Goal: Find specific page/section: Find specific page/section

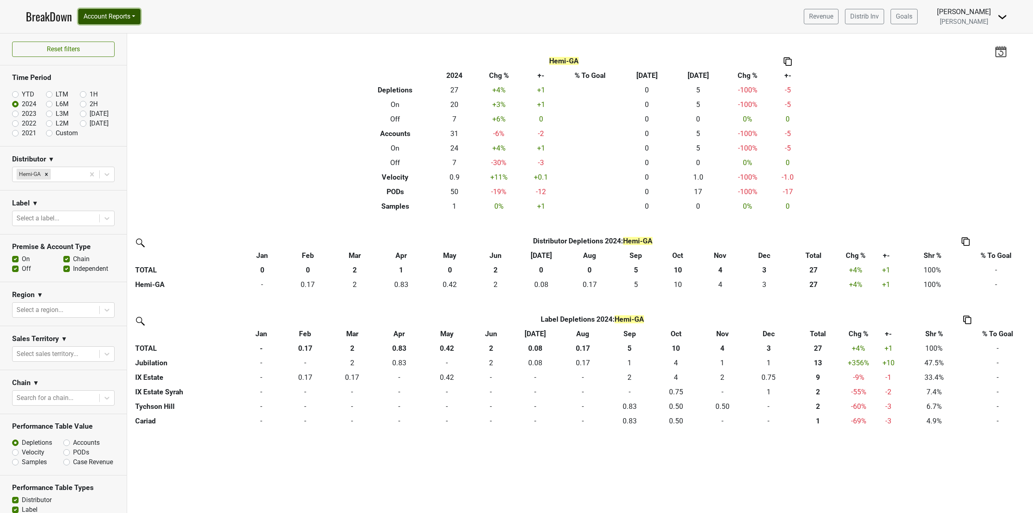
click at [106, 20] on button "Account Reports" at bounding box center [109, 16] width 62 height 15
click at [109, 43] on link "Map" at bounding box center [114, 48] width 71 height 13
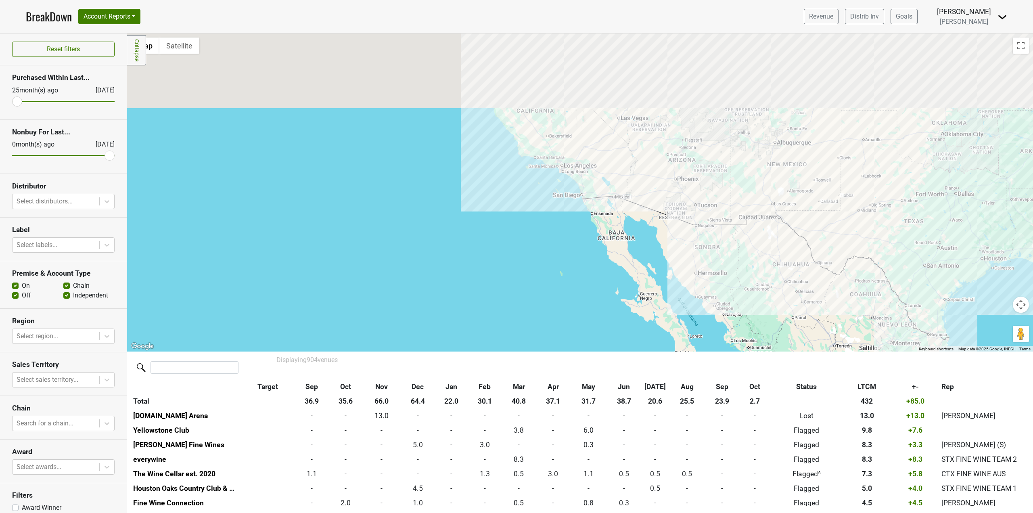
drag, startPoint x: 613, startPoint y: 180, endPoint x: 526, endPoint y: 400, distance: 236.6
click at [526, 400] on div "Filters Collapse ← Move left → Move right ↑ Move up ↓ Move down + Zoom in - Zoo…" at bounding box center [580, 272] width 906 height 479
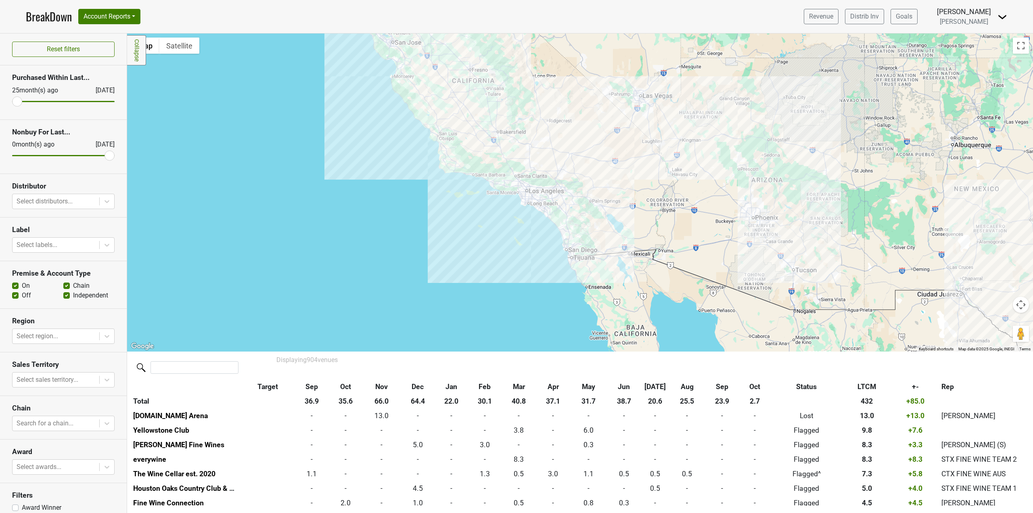
drag, startPoint x: 596, startPoint y: 213, endPoint x: 573, endPoint y: 305, distance: 94.9
click at [573, 305] on div at bounding box center [580, 192] width 906 height 318
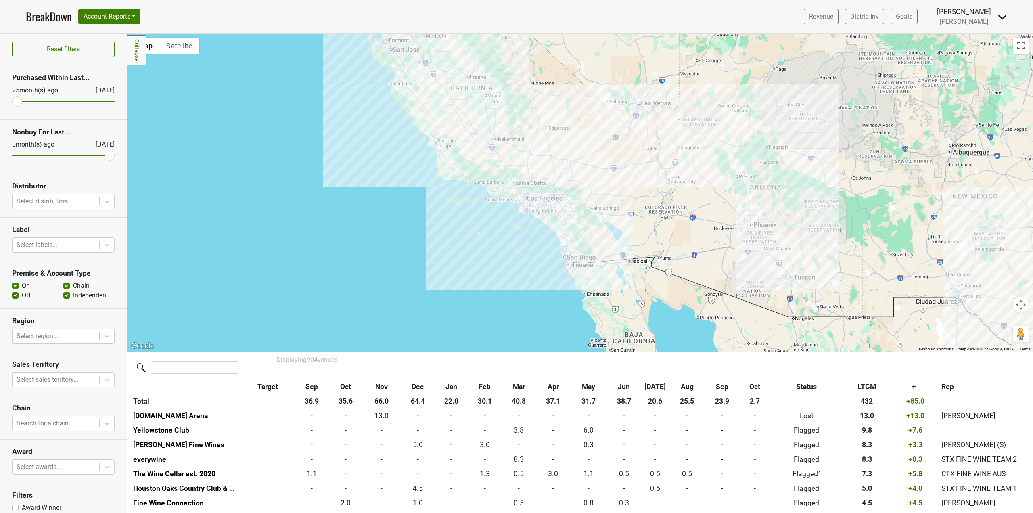
click at [598, 206] on div at bounding box center [580, 192] width 906 height 318
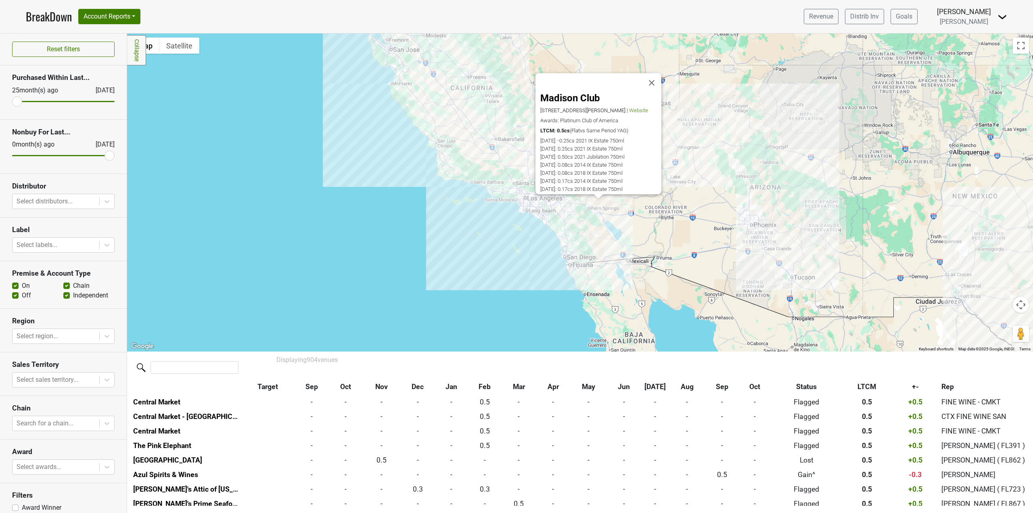
scroll to position [3008, 0]
click at [566, 251] on div "Madison Club [STREET_ADDRESS][PERSON_NAME] | Website Awards: Platinum Club of A…" at bounding box center [580, 192] width 906 height 318
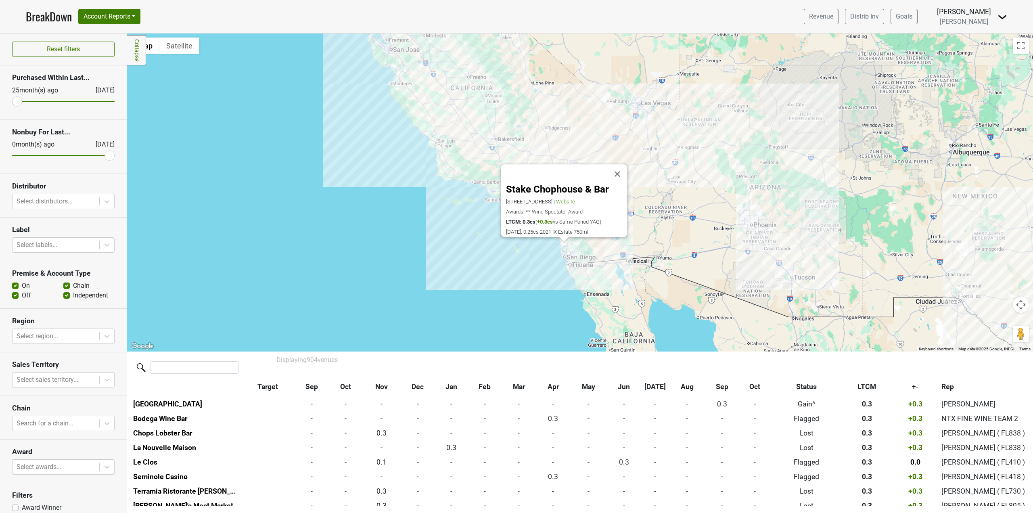
scroll to position [4794, 0]
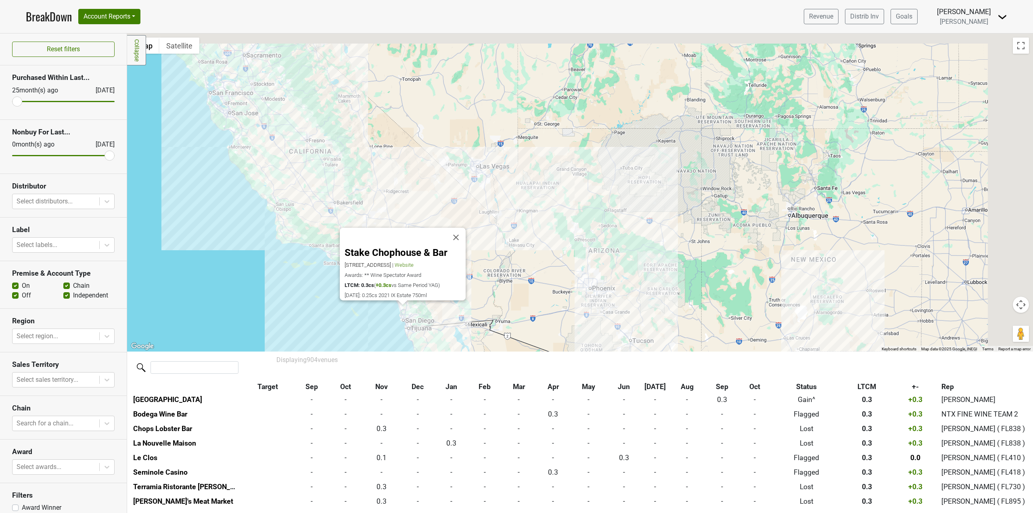
drag, startPoint x: 781, startPoint y: 212, endPoint x: 513, endPoint y: 309, distance: 284.8
click at [517, 309] on div "Stake Chophouse & Bar [STREET_ADDRESS] | Website Awards: ** Wine Spectator Awar…" at bounding box center [580, 192] width 906 height 318
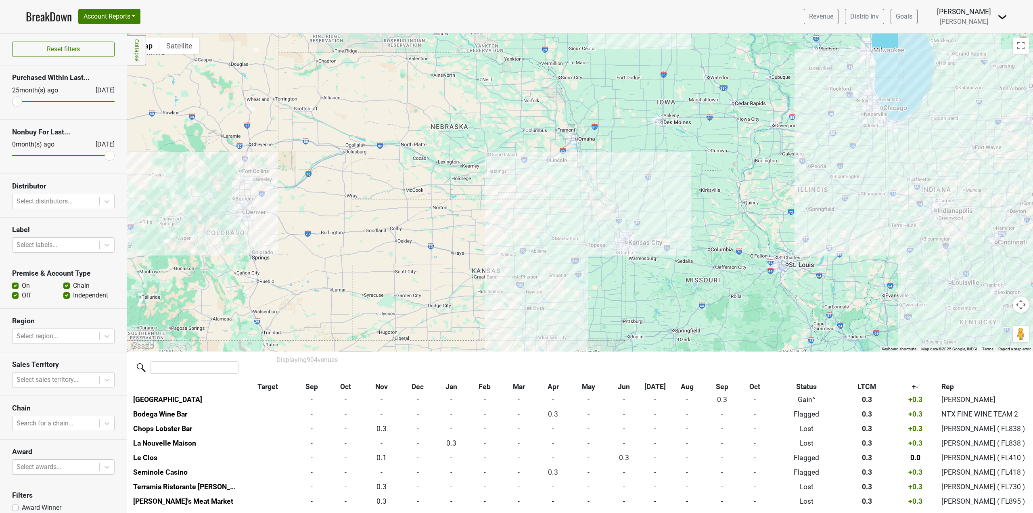
drag, startPoint x: 843, startPoint y: 244, endPoint x: 604, endPoint y: 232, distance: 239.6
click at [614, 232] on div "Stake Chophouse & Bar [STREET_ADDRESS] | Website Awards: ** Wine Spectator Awar…" at bounding box center [580, 192] width 906 height 318
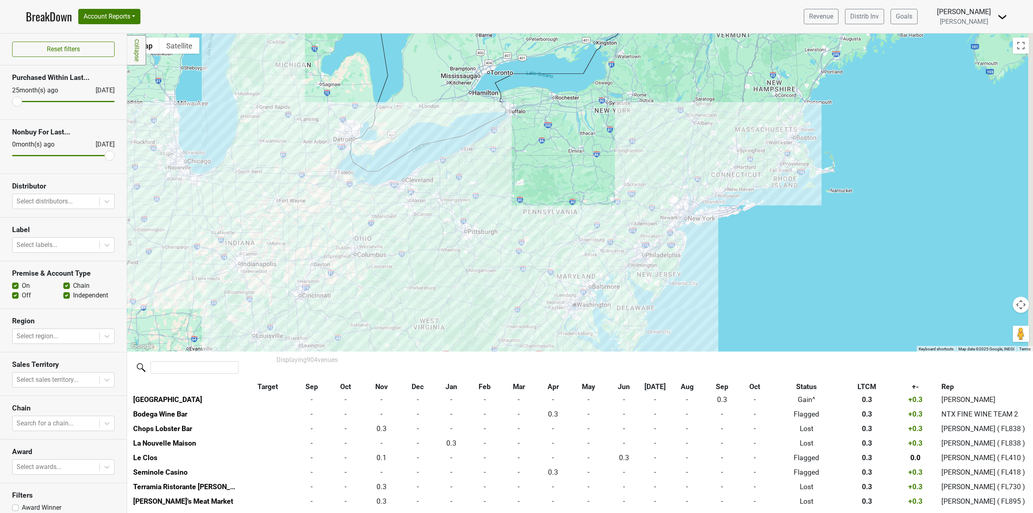
drag, startPoint x: 752, startPoint y: 202, endPoint x: 661, endPoint y: 266, distance: 111.1
click at [667, 264] on div "Stake Chophouse & Bar [STREET_ADDRESS] | Website Awards: ** Wine Spectator Awar…" at bounding box center [580, 192] width 906 height 318
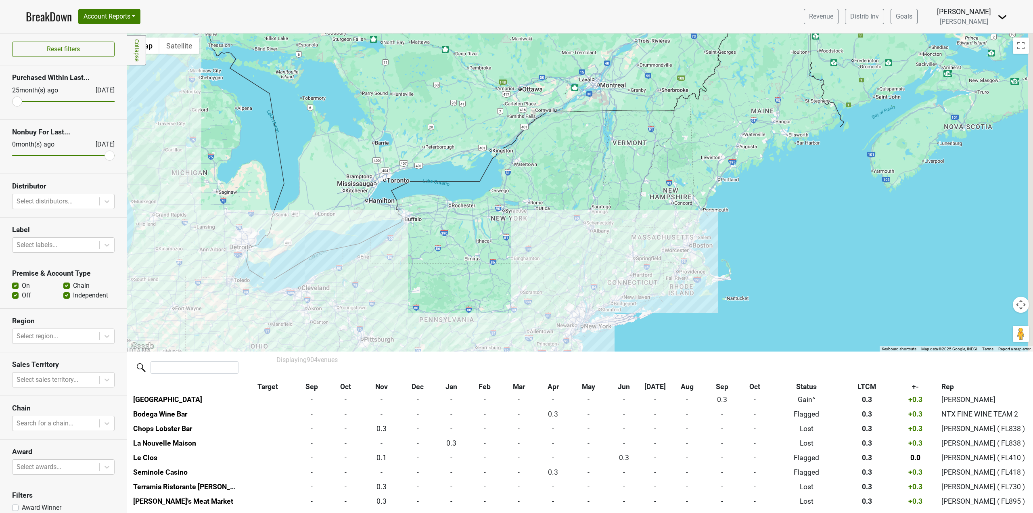
drag, startPoint x: 835, startPoint y: 195, endPoint x: 772, endPoint y: 280, distance: 105.2
click at [780, 275] on div "Stake Chophouse & Bar [STREET_ADDRESS] | Website Awards: ** Wine Spectator Awar…" at bounding box center [580, 192] width 906 height 318
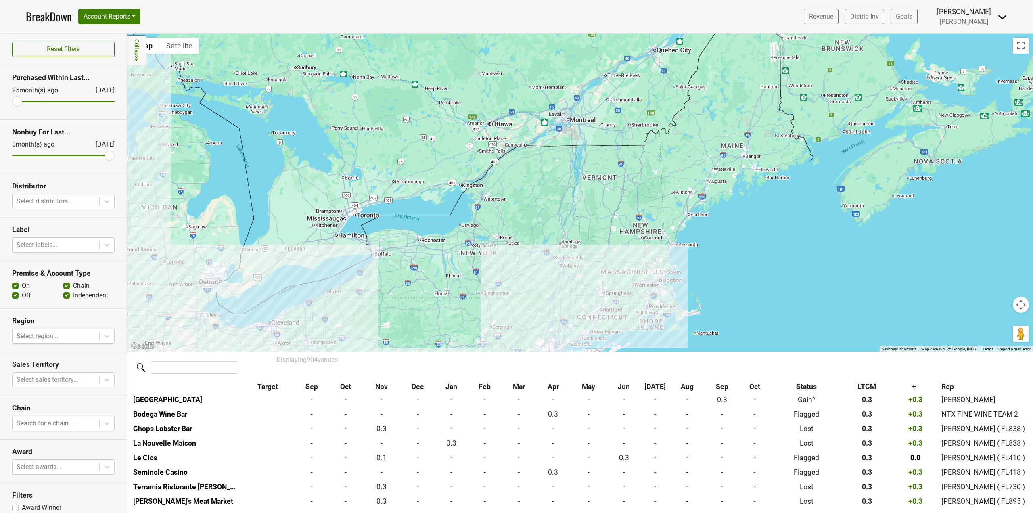
drag, startPoint x: 717, startPoint y: 268, endPoint x: 745, endPoint y: 160, distance: 110.8
click at [745, 174] on div "Stake Chophouse & Bar [STREET_ADDRESS] | Website Awards: ** Wine Spectator Awar…" at bounding box center [580, 192] width 906 height 318
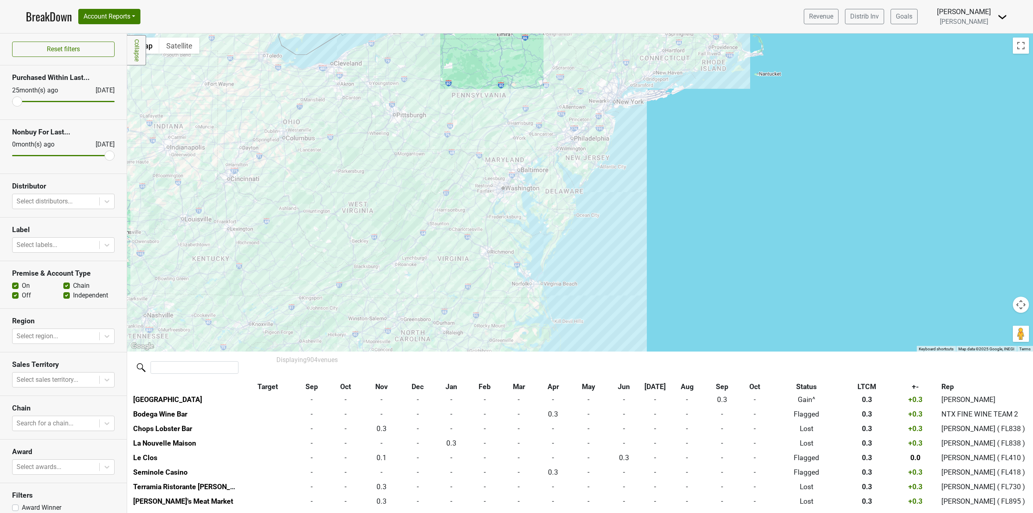
drag, startPoint x: 741, startPoint y: 170, endPoint x: 697, endPoint y: 294, distance: 131.2
click at [697, 294] on div "Stake Chophouse & Bar [STREET_ADDRESS] | Website Awards: ** Wine Spectator Awar…" at bounding box center [580, 192] width 906 height 318
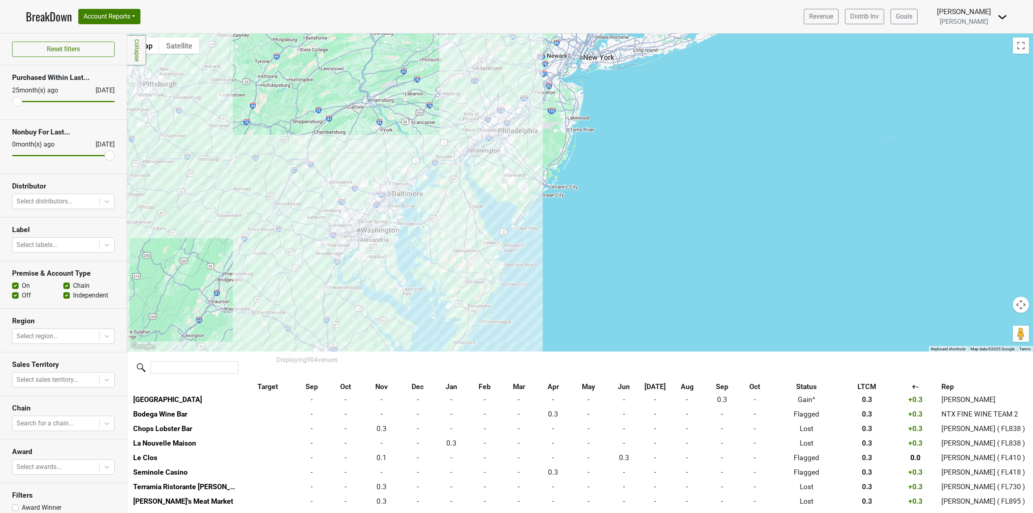
drag, startPoint x: 529, startPoint y: 178, endPoint x: 582, endPoint y: 185, distance: 54.2
click at [581, 184] on div "Stake Chophouse & Bar [STREET_ADDRESS] | Website Awards: ** Wine Spectator Awar…" at bounding box center [580, 192] width 906 height 318
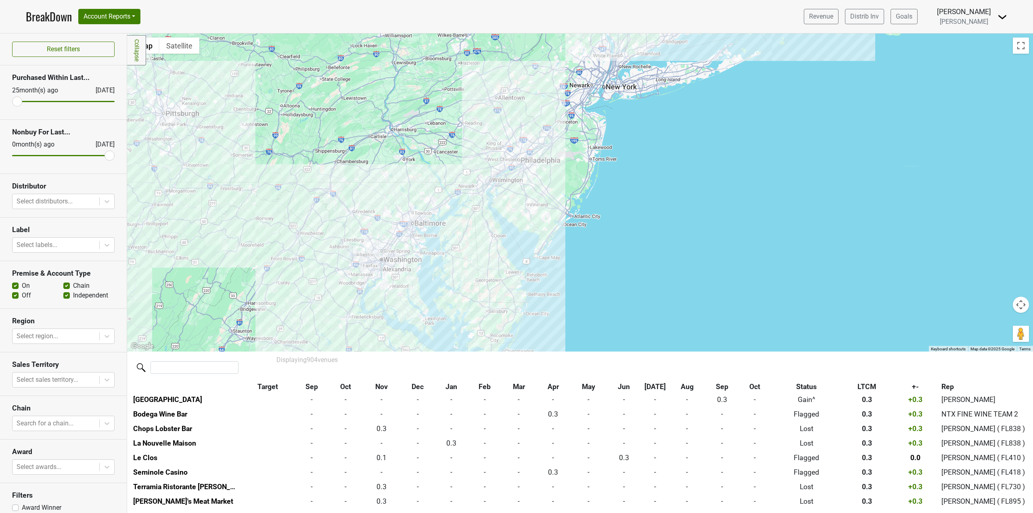
drag, startPoint x: 590, startPoint y: 265, endPoint x: 606, endPoint y: 299, distance: 37.2
click at [606, 299] on div "Stake Chophouse & Bar [STREET_ADDRESS] | Website Awards: ** Wine Spectator Awar…" at bounding box center [580, 192] width 906 height 318
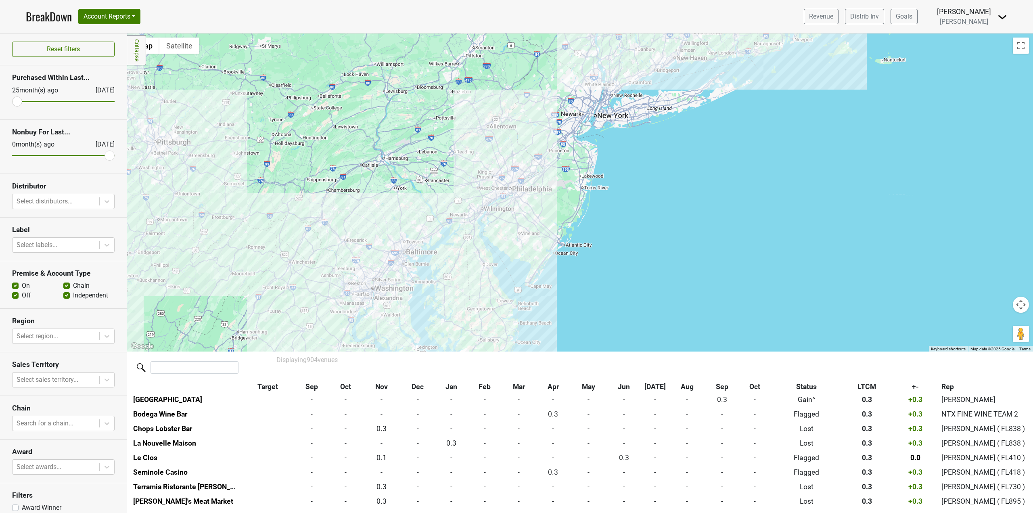
drag, startPoint x: 667, startPoint y: 183, endPoint x: 653, endPoint y: 232, distance: 50.6
click at [654, 232] on div "Stake Chophouse & Bar [STREET_ADDRESS] | Website Awards: ** Wine Spectator Awar…" at bounding box center [580, 192] width 906 height 318
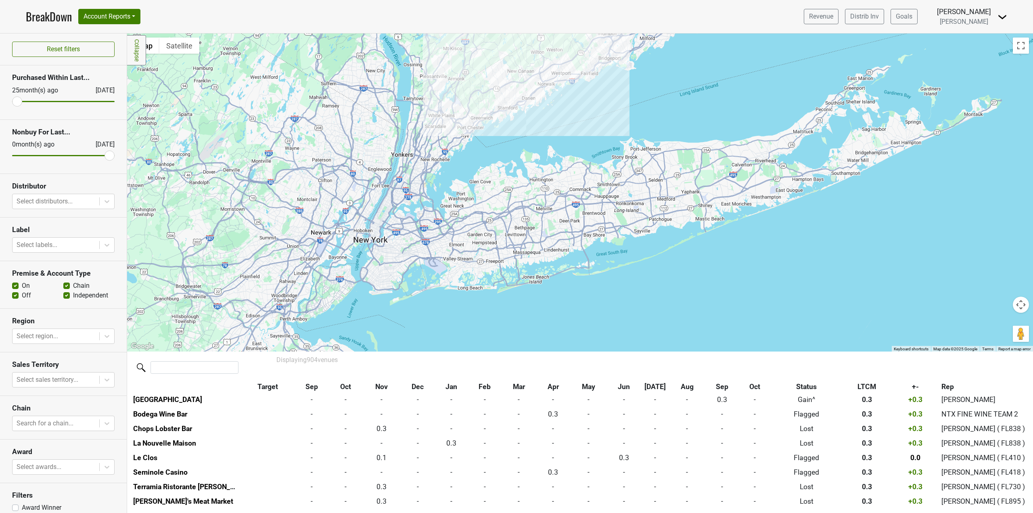
drag, startPoint x: 647, startPoint y: 205, endPoint x: 676, endPoint y: 347, distance: 144.6
click at [676, 347] on div "Stake Chophouse & Bar [STREET_ADDRESS] | Website Awards: ** Wine Spectator Awar…" at bounding box center [580, 192] width 906 height 318
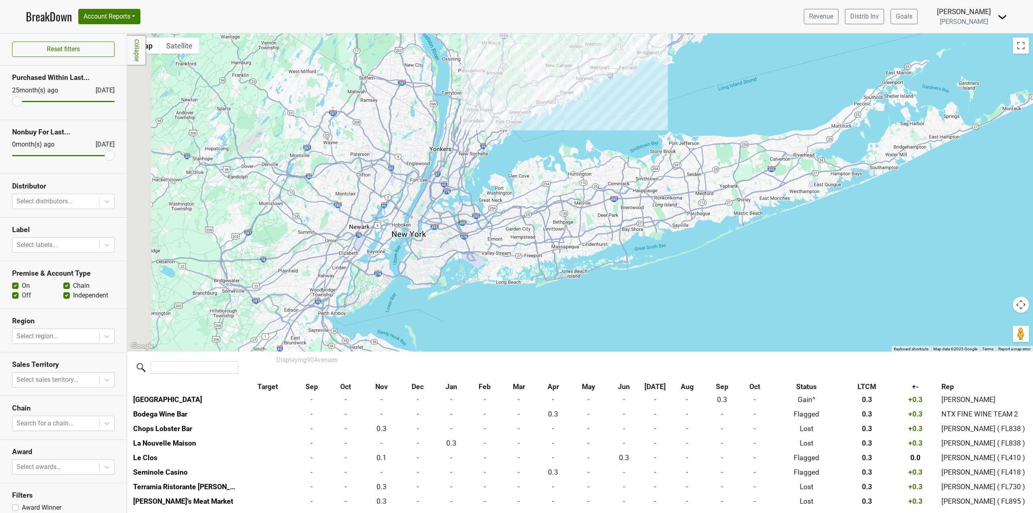
drag, startPoint x: 646, startPoint y: 111, endPoint x: 705, endPoint y: 21, distance: 107.4
click at [704, 35] on div "Stake Chophouse & Bar [STREET_ADDRESS] | Website Awards: ** Wine Spectator Awar…" at bounding box center [580, 192] width 906 height 318
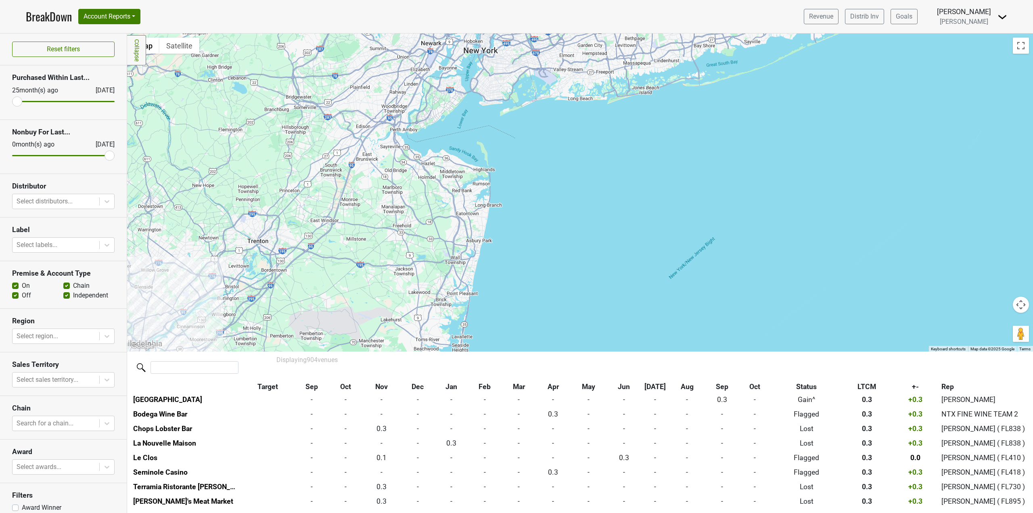
drag, startPoint x: 670, startPoint y: 106, endPoint x: 660, endPoint y: 138, distance: 33.7
click at [660, 138] on div "Stake Chophouse & Bar [STREET_ADDRESS] | Website Awards: ** Wine Spectator Awar…" at bounding box center [580, 192] width 906 height 318
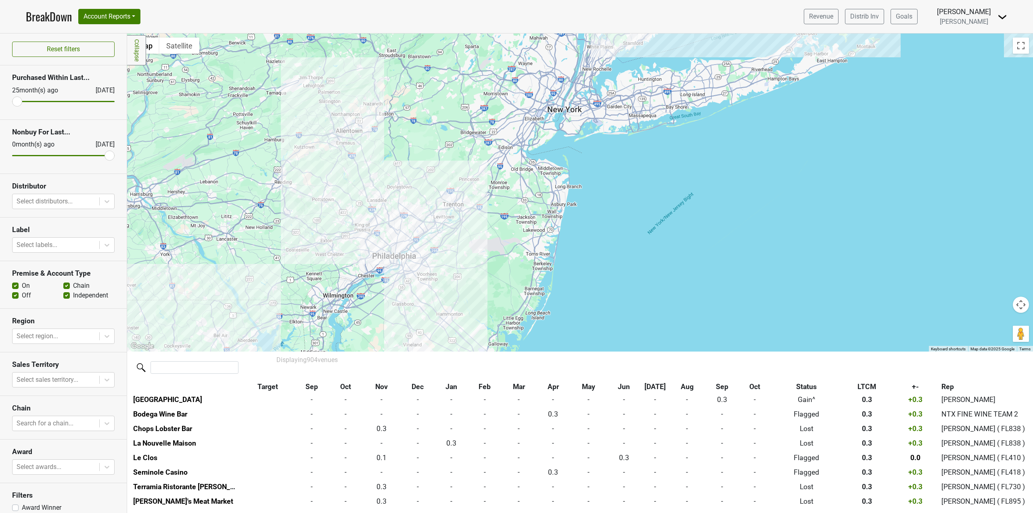
click at [359, 132] on div "Stake Chophouse & Bar [STREET_ADDRESS] | Website Awards: ** Wine Spectator Awar…" at bounding box center [580, 192] width 906 height 318
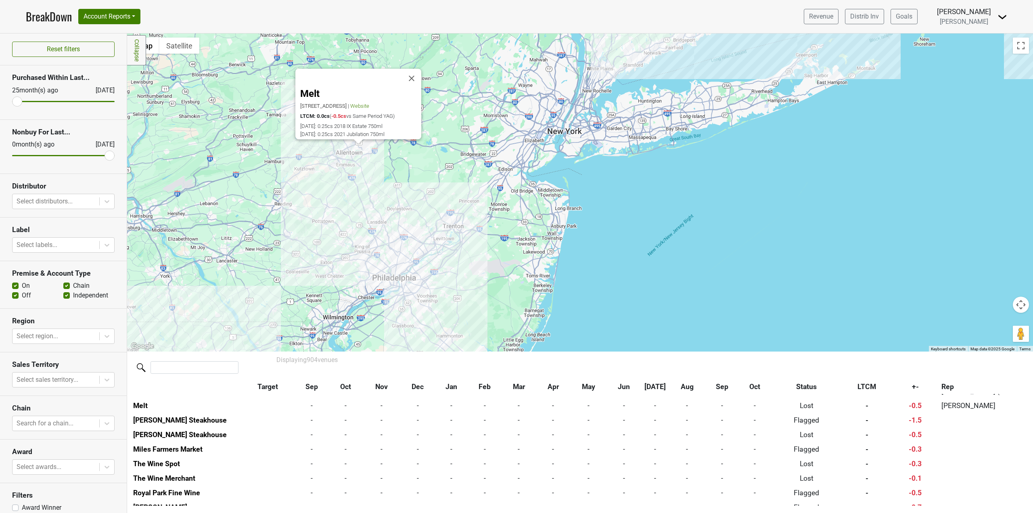
scroll to position [9354, 0]
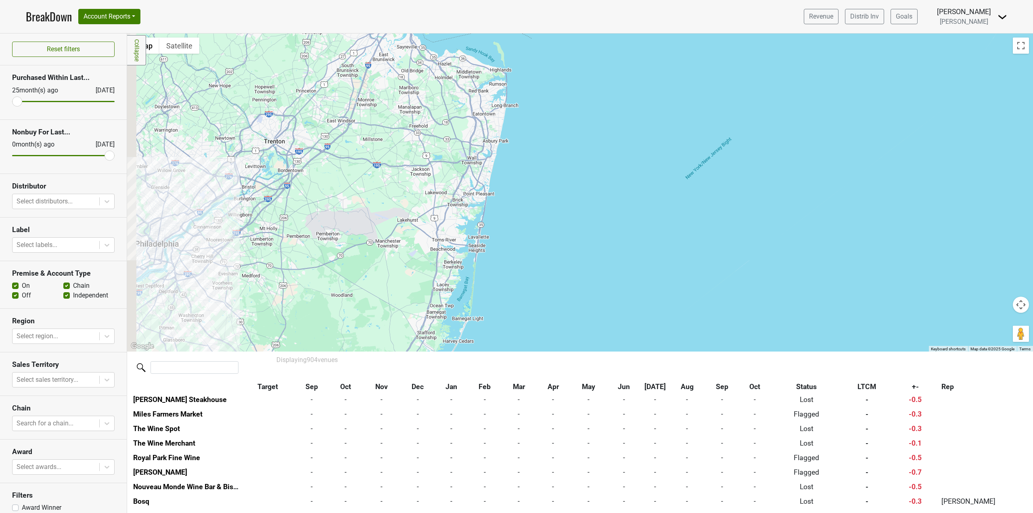
drag, startPoint x: 542, startPoint y: 249, endPoint x: 674, endPoint y: 135, distance: 174.3
click at [666, 145] on div "Melt [STREET_ADDRESS] | Website LTCM: 0.0cs ( -0.5cs vs Same Period YAG) [DATE]…" at bounding box center [580, 192] width 906 height 318
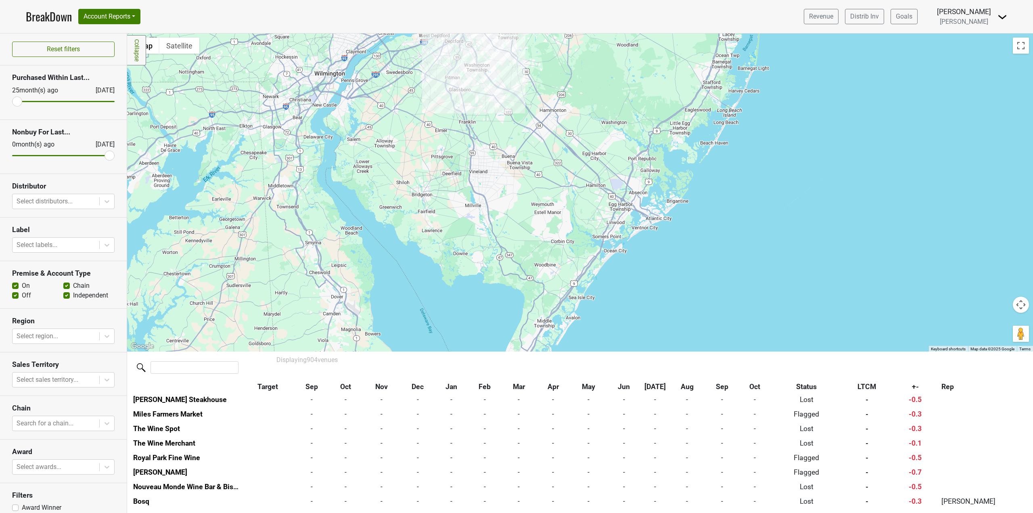
drag, startPoint x: 661, startPoint y: 156, endPoint x: 596, endPoint y: 226, distance: 94.8
click at [596, 226] on div "Melt [STREET_ADDRESS] | Website LTCM: 0.0cs ( -0.5cs vs Same Period YAG) [DATE]…" at bounding box center [580, 192] width 906 height 318
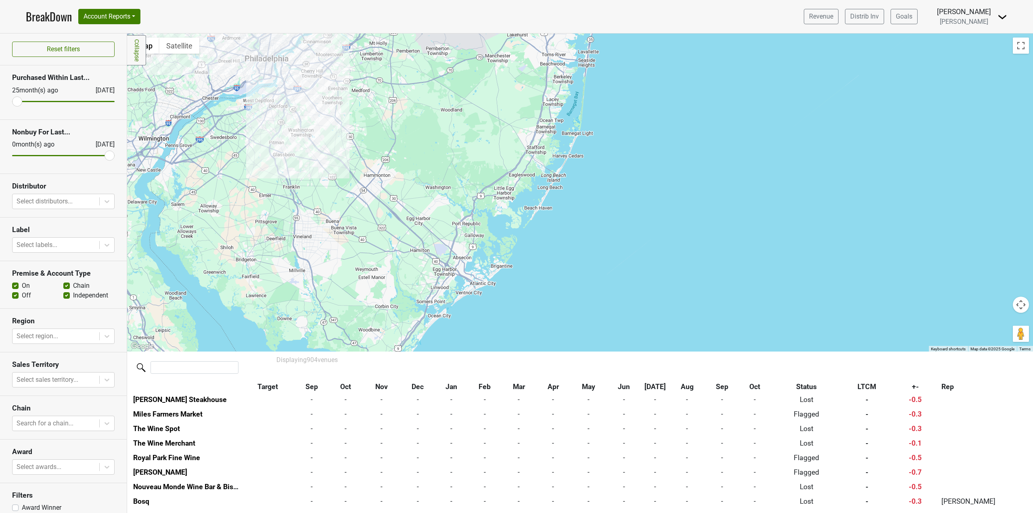
drag, startPoint x: 542, startPoint y: 214, endPoint x: 574, endPoint y: 149, distance: 72.6
click at [569, 172] on div "Melt [STREET_ADDRESS] | Website LTCM: 0.0cs ( -0.5cs vs Same Period YAG) [DATE]…" at bounding box center [580, 192] width 906 height 318
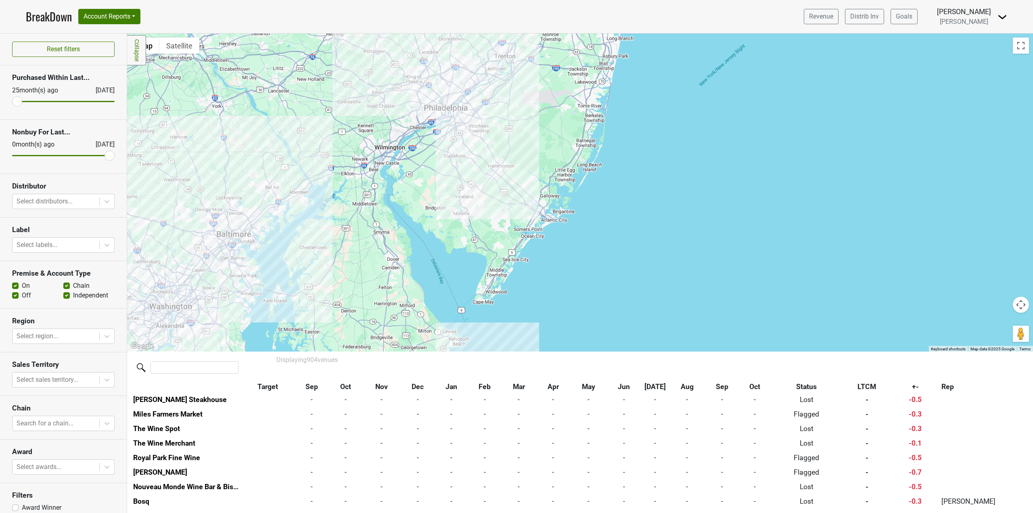
click at [151, 278] on div "Melt [STREET_ADDRESS] | Website LTCM: 0.0cs ( -0.5cs vs Same Period YAG) [DATE]…" at bounding box center [580, 192] width 906 height 318
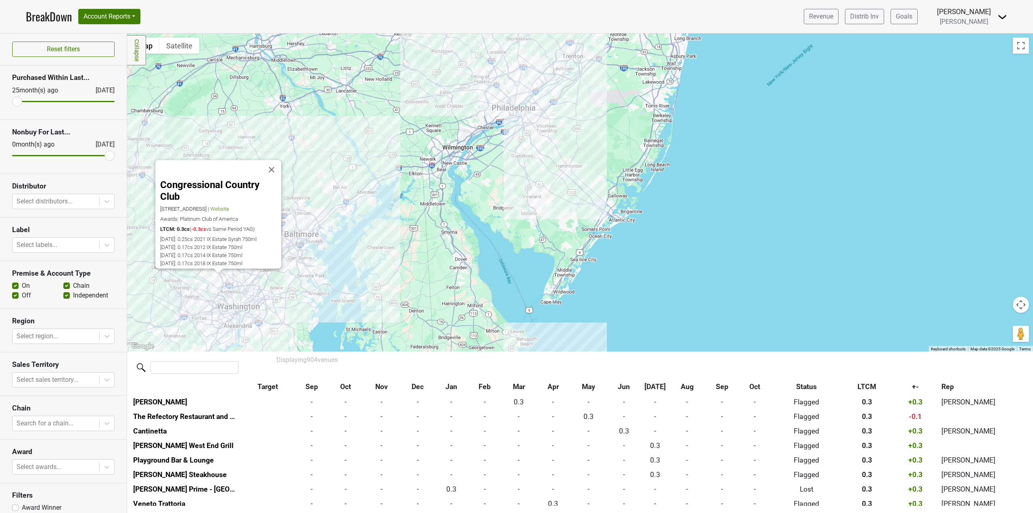
scroll to position [5055, 0]
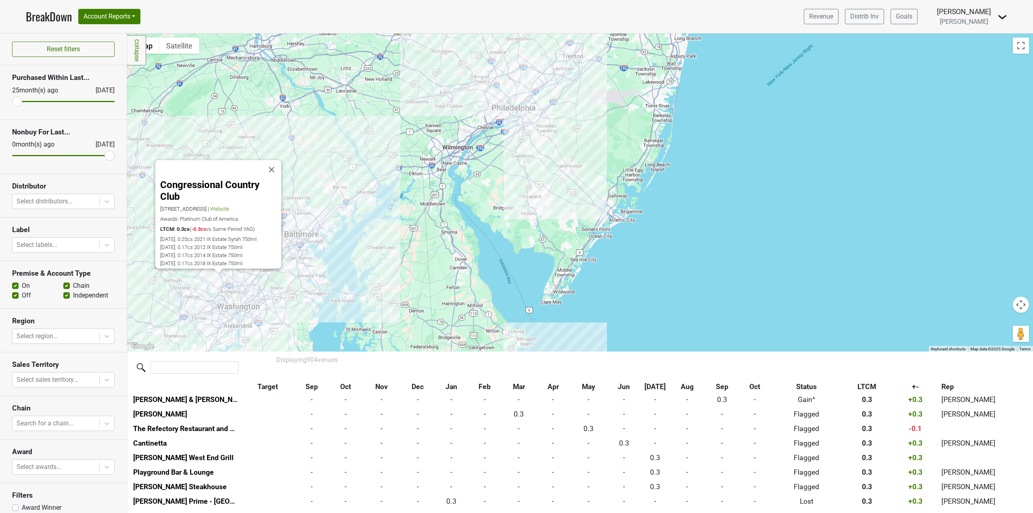
click at [252, 294] on div "Congressional Country Club [STREET_ADDRESS] | Website Awards: Platinum Club of …" at bounding box center [580, 192] width 906 height 318
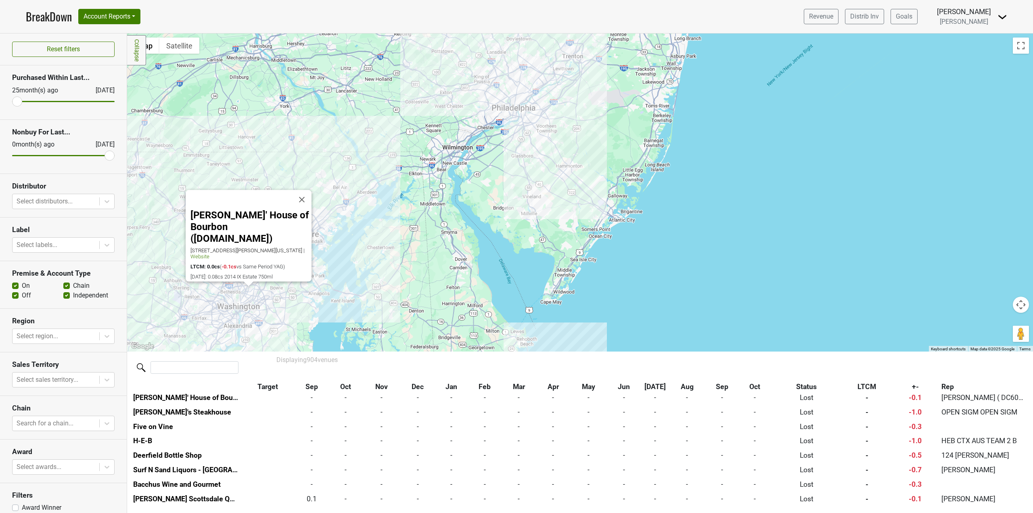
scroll to position [12723, 0]
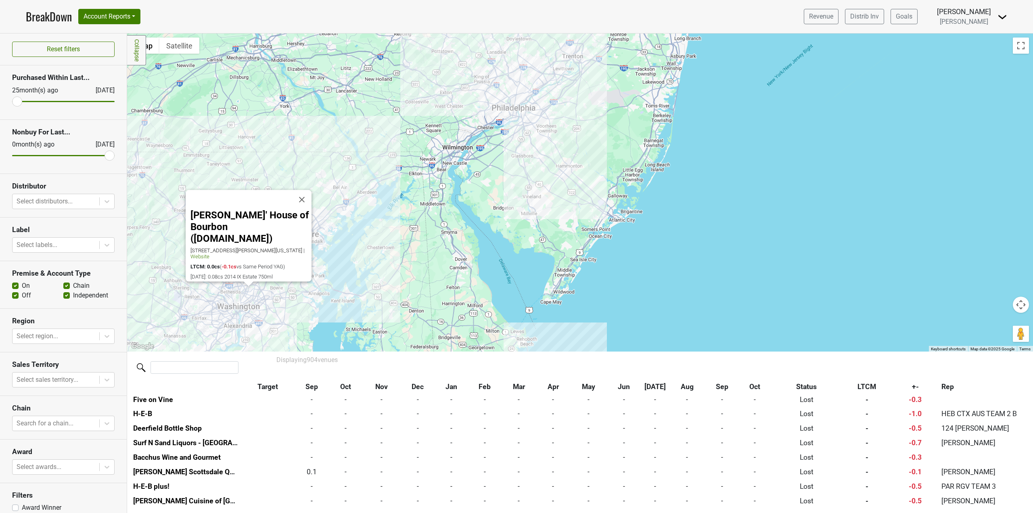
click at [234, 319] on div "[PERSON_NAME]' House of Bourbon ([DOMAIN_NAME]) [STREET_ADDRESS][PERSON_NAME][U…" at bounding box center [580, 192] width 906 height 318
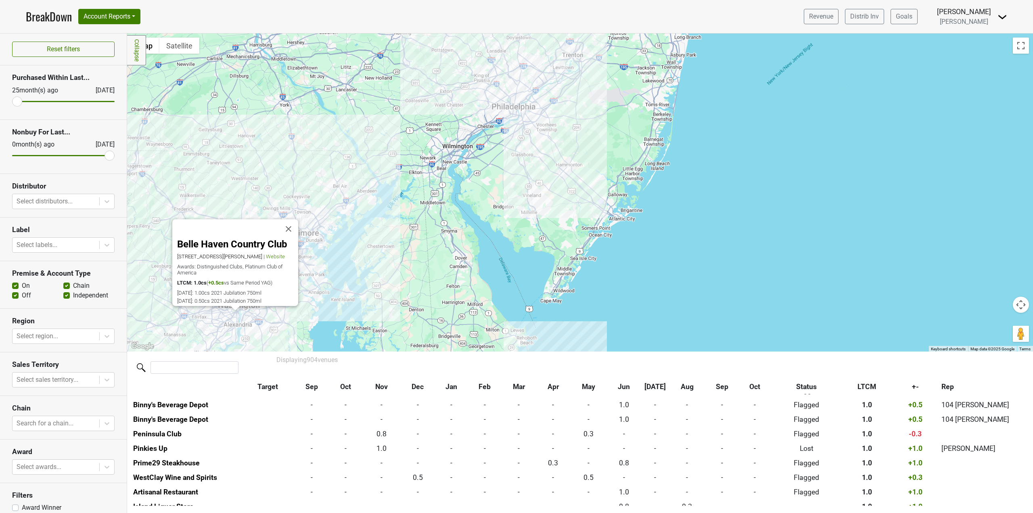
scroll to position [1439, 0]
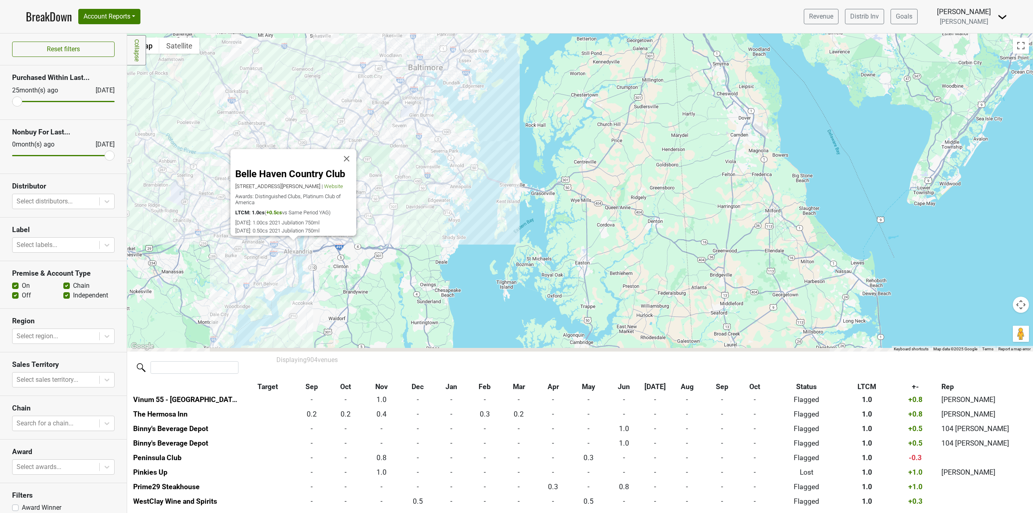
drag, startPoint x: 264, startPoint y: 323, endPoint x: 353, endPoint y: 257, distance: 110.5
click at [353, 257] on div "Belle Haven Country Club [STREET_ADDRESS][PERSON_NAME] | Website Awards: Distin…" at bounding box center [580, 192] width 906 height 318
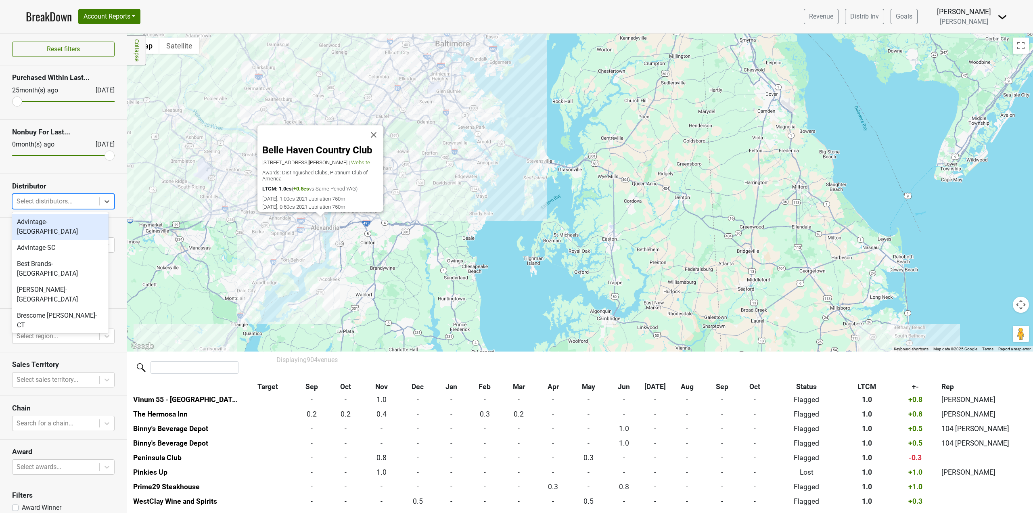
click at [51, 203] on div at bounding box center [56, 201] width 79 height 11
click at [57, 240] on div "Advintage-SC" at bounding box center [60, 248] width 96 height 16
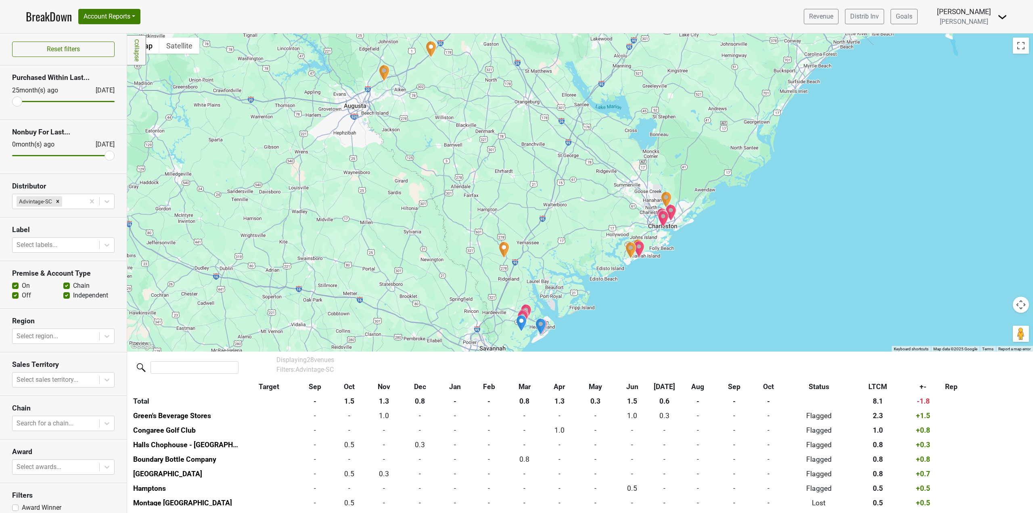
drag, startPoint x: 712, startPoint y: 283, endPoint x: 716, endPoint y: 251, distance: 32.5
click at [716, 251] on div at bounding box center [580, 192] width 906 height 318
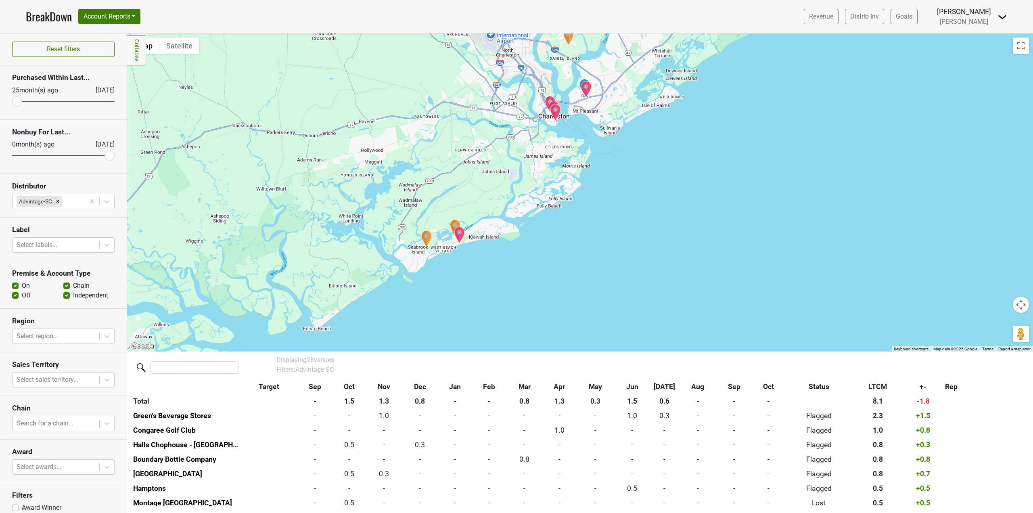
drag, startPoint x: 619, startPoint y: 170, endPoint x: 637, endPoint y: 296, distance: 127.6
click at [637, 296] on div at bounding box center [580, 192] width 906 height 318
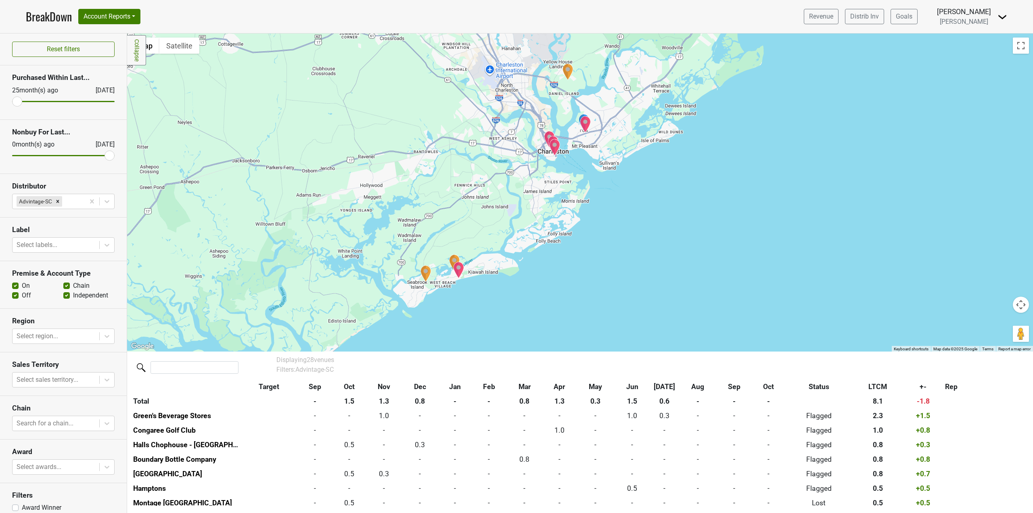
drag, startPoint x: 623, startPoint y: 201, endPoint x: 619, endPoint y: 239, distance: 38.5
click at [621, 233] on div at bounding box center [580, 192] width 906 height 318
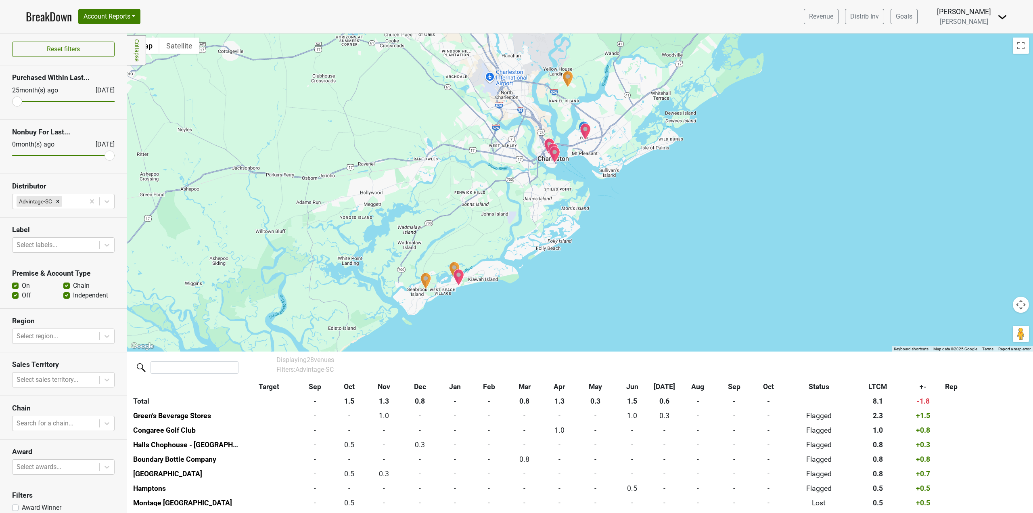
drag, startPoint x: 624, startPoint y: 222, endPoint x: 625, endPoint y: 228, distance: 5.7
click at [625, 228] on div at bounding box center [580, 192] width 906 height 318
click at [424, 285] on img "Cassique Golf Club" at bounding box center [426, 280] width 11 height 17
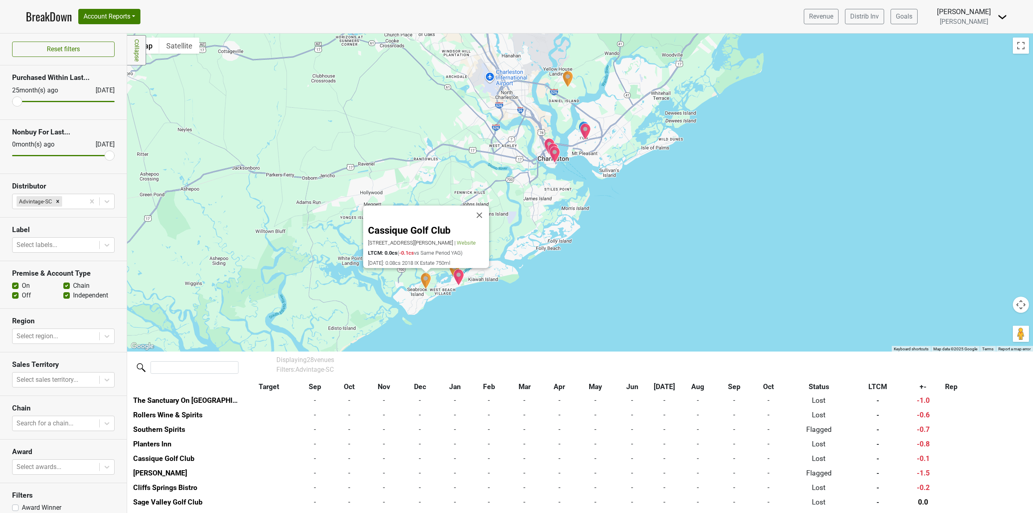
scroll to position [322, 0]
click at [460, 280] on img "The Sanctuary On Kiawah Island" at bounding box center [458, 277] width 11 height 17
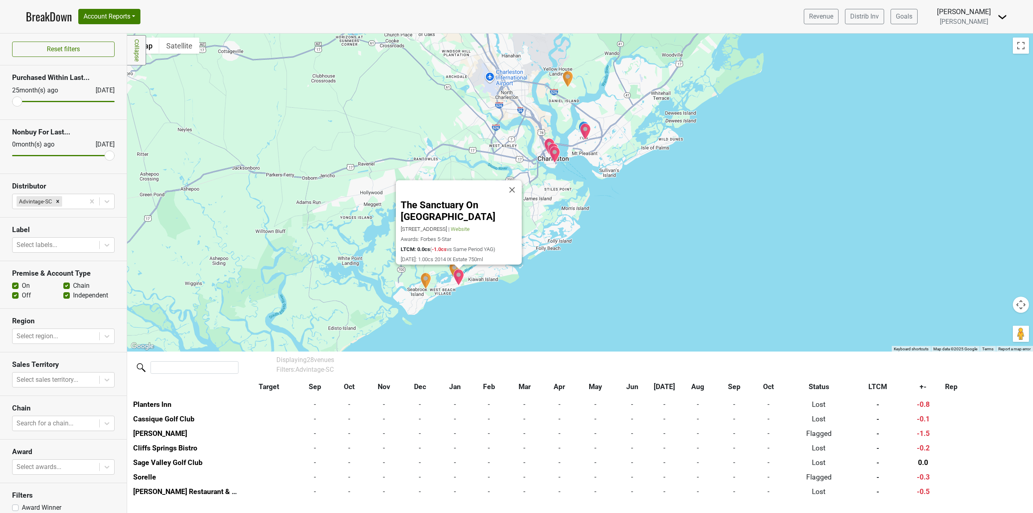
scroll to position [307, 0]
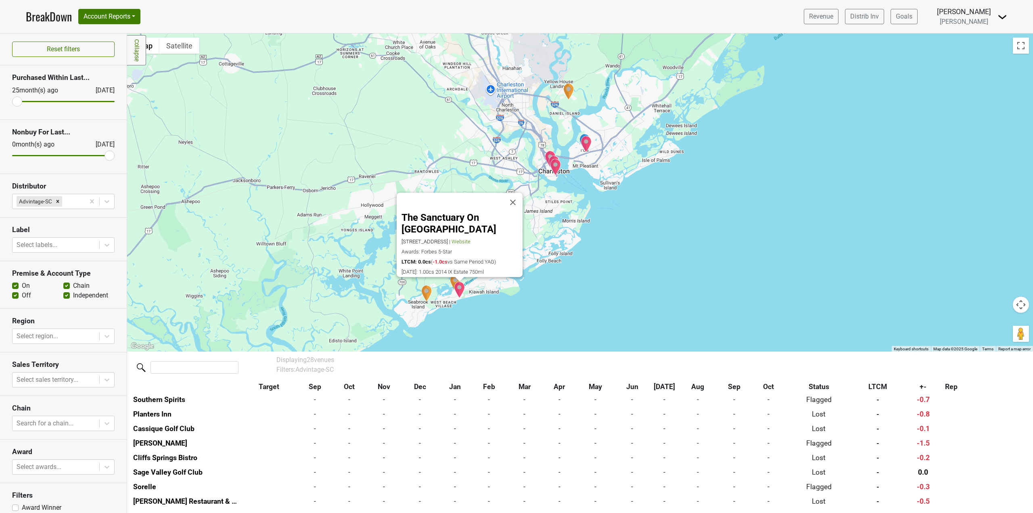
drag, startPoint x: 493, startPoint y: 291, endPoint x: 494, endPoint y: 305, distance: 13.7
click at [494, 305] on div "The Sanctuary On [GEOGRAPHIC_DATA] [STREET_ADDRESS] | Website Awards: Forbes 5-…" at bounding box center [580, 192] width 906 height 318
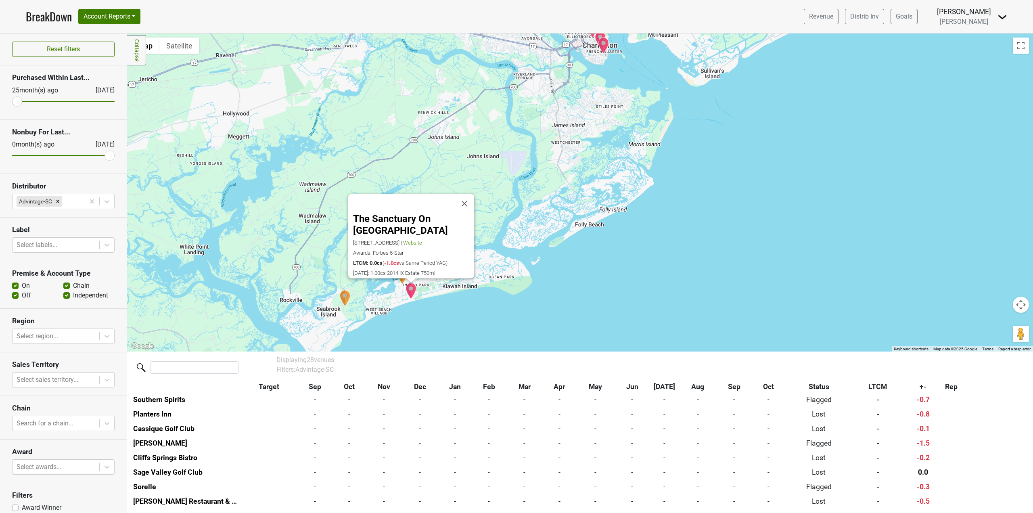
drag, startPoint x: 631, startPoint y: 232, endPoint x: 611, endPoint y: 243, distance: 22.9
click at [611, 243] on div "The Sanctuary On [GEOGRAPHIC_DATA] [STREET_ADDRESS] | Website Awards: Forbes 5-…" at bounding box center [580, 192] width 906 height 318
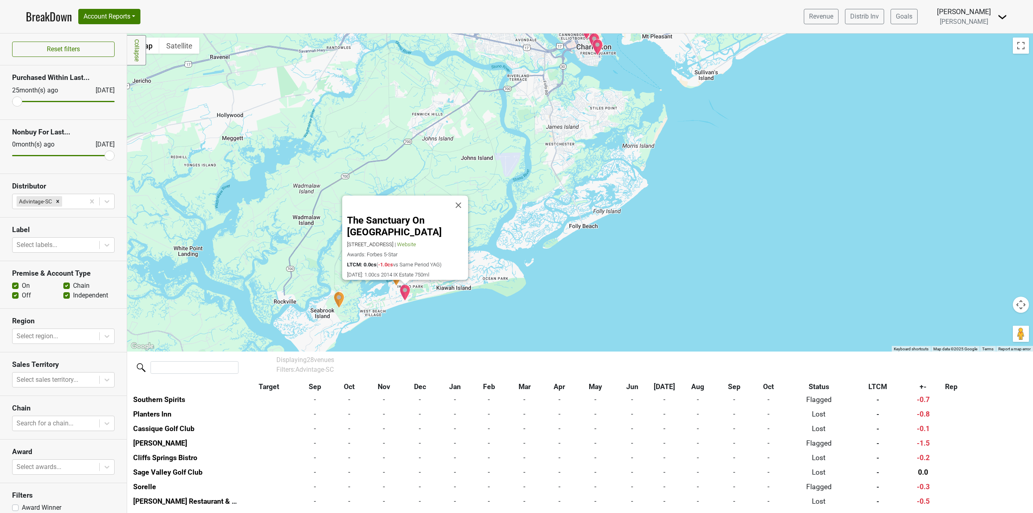
click at [399, 287] on div "The Sanctuary On [GEOGRAPHIC_DATA] [STREET_ADDRESS] | Website Awards: Forbes 5-…" at bounding box center [580, 192] width 906 height 318
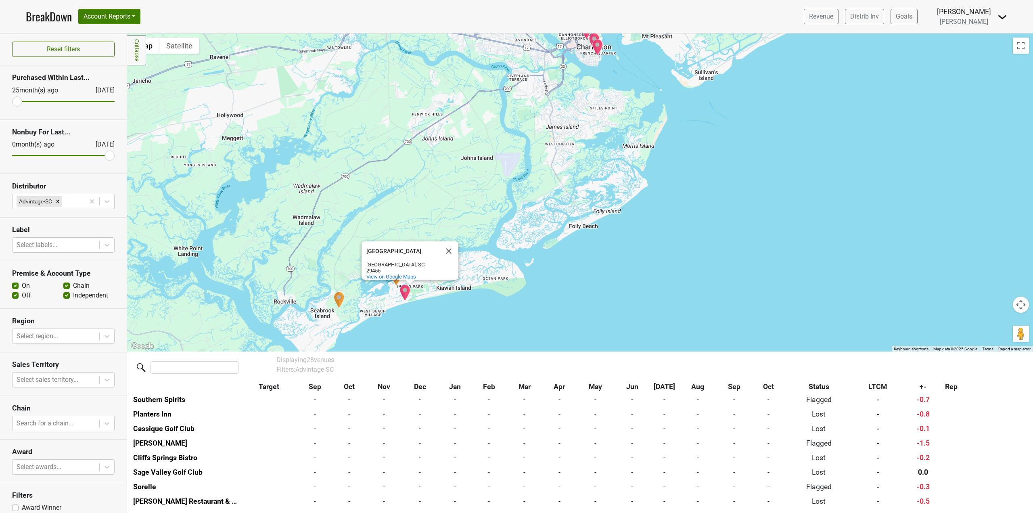
click at [396, 285] on img "River Course Clubhouse & Golf Course" at bounding box center [396, 277] width 11 height 17
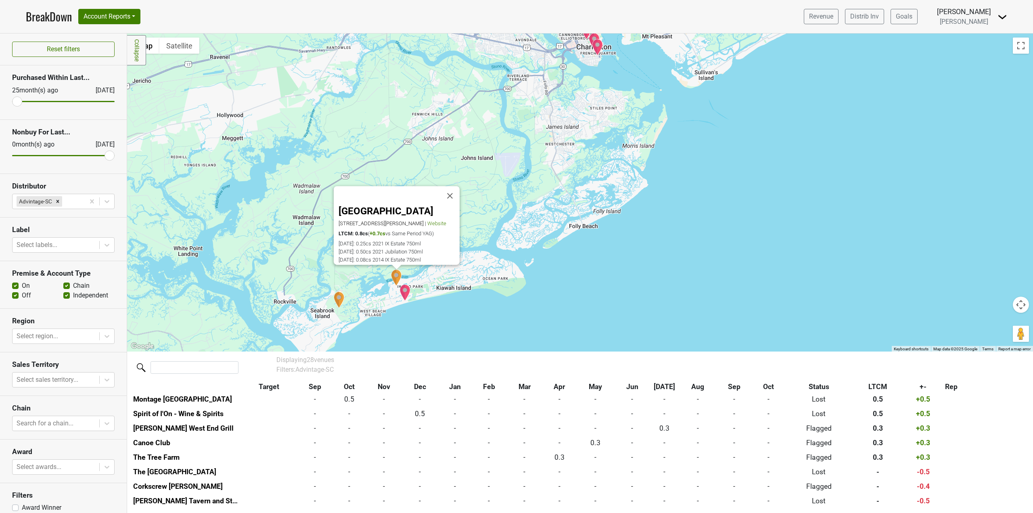
scroll to position [103, 0]
click at [592, 262] on div "[GEOGRAPHIC_DATA] [STREET_ADDRESS][PERSON_NAME] | Website LTCM: 0.8cs ( +0.7cs …" at bounding box center [580, 192] width 906 height 318
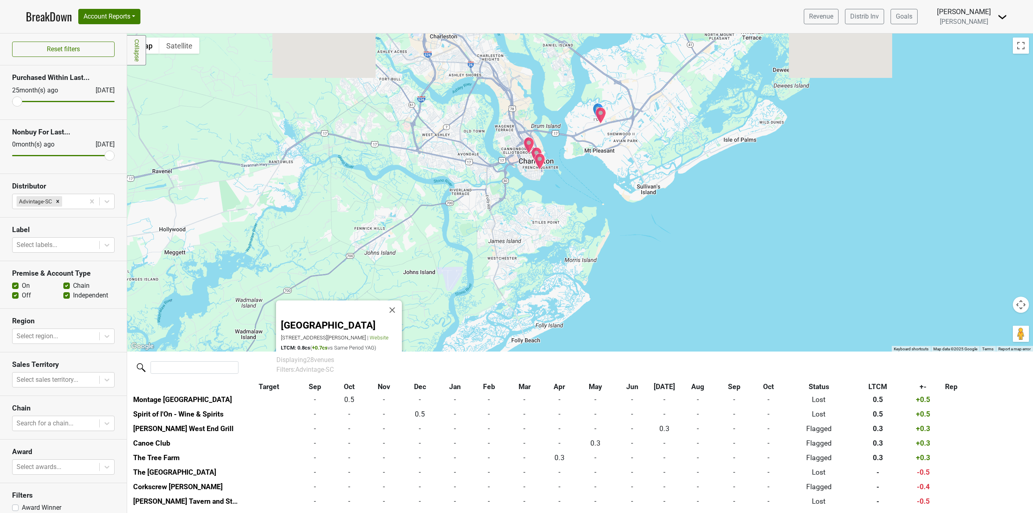
drag, startPoint x: 796, startPoint y: 157, endPoint x: 731, endPoint y: 279, distance: 137.9
click at [733, 279] on div "[GEOGRAPHIC_DATA] [STREET_ADDRESS][PERSON_NAME] | Website LTCM: 0.8cs ( +0.7cs …" at bounding box center [580, 192] width 906 height 318
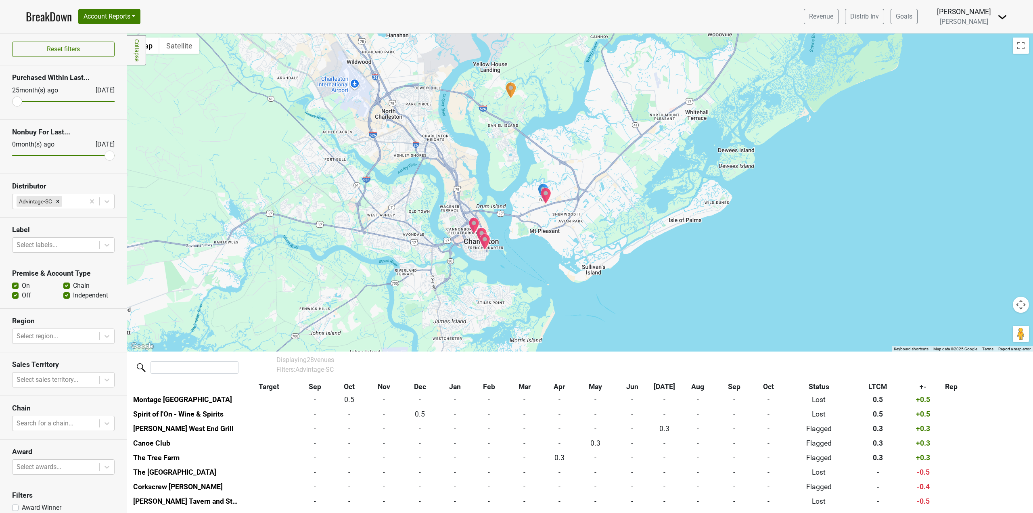
click at [732, 275] on div "[GEOGRAPHIC_DATA] [STREET_ADDRESS][PERSON_NAME] | Website LTCM: 0.8cs ( +0.7cs …" at bounding box center [580, 192] width 906 height 318
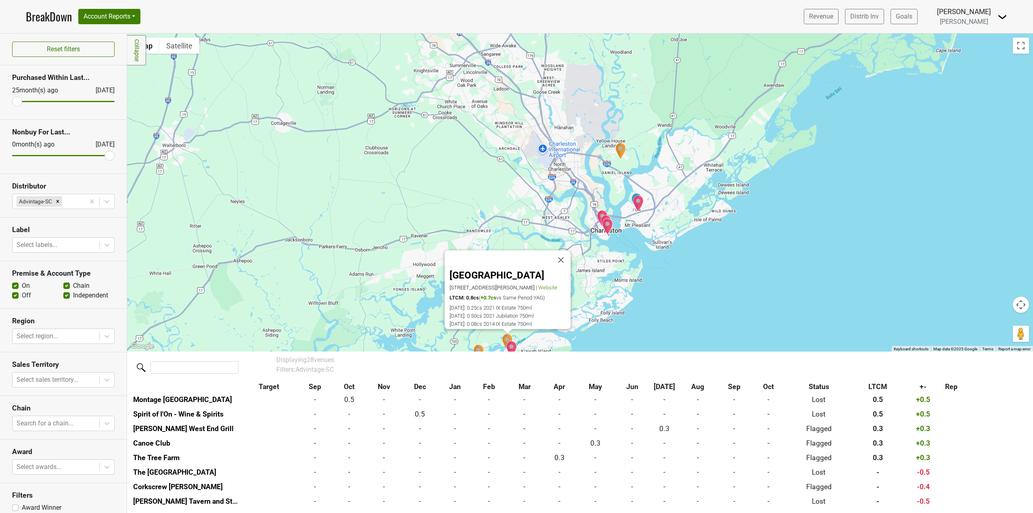
drag, startPoint x: 711, startPoint y: 272, endPoint x: 714, endPoint y: 199, distance: 73.1
click at [713, 201] on div "[GEOGRAPHIC_DATA] [STREET_ADDRESS][PERSON_NAME] | Website LTCM: 0.8cs ( +0.7cs …" at bounding box center [580, 192] width 906 height 318
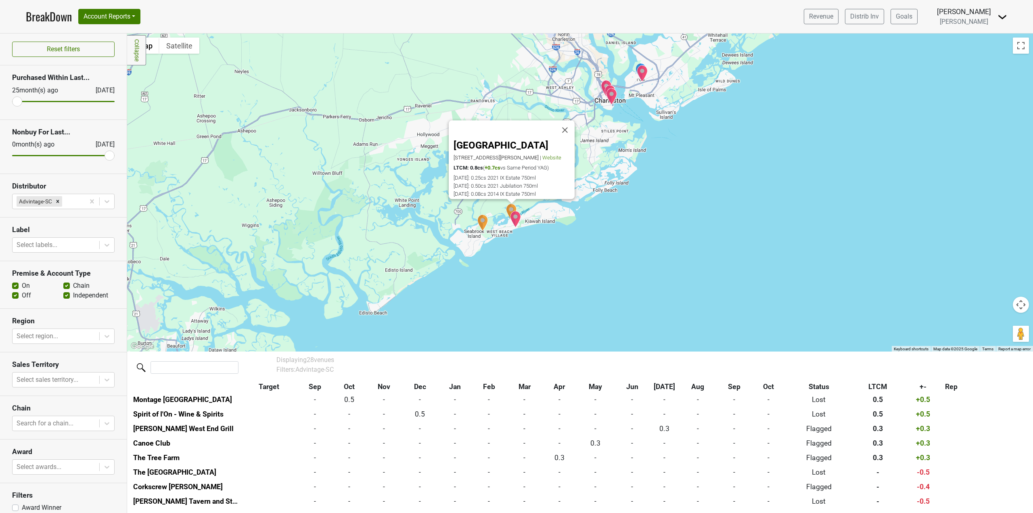
drag, startPoint x: 568, startPoint y: 261, endPoint x: 590, endPoint y: 232, distance: 36.9
click at [590, 232] on div "[GEOGRAPHIC_DATA] [STREET_ADDRESS][PERSON_NAME] | Website LTCM: 0.8cs ( +0.7cs …" at bounding box center [580, 192] width 906 height 318
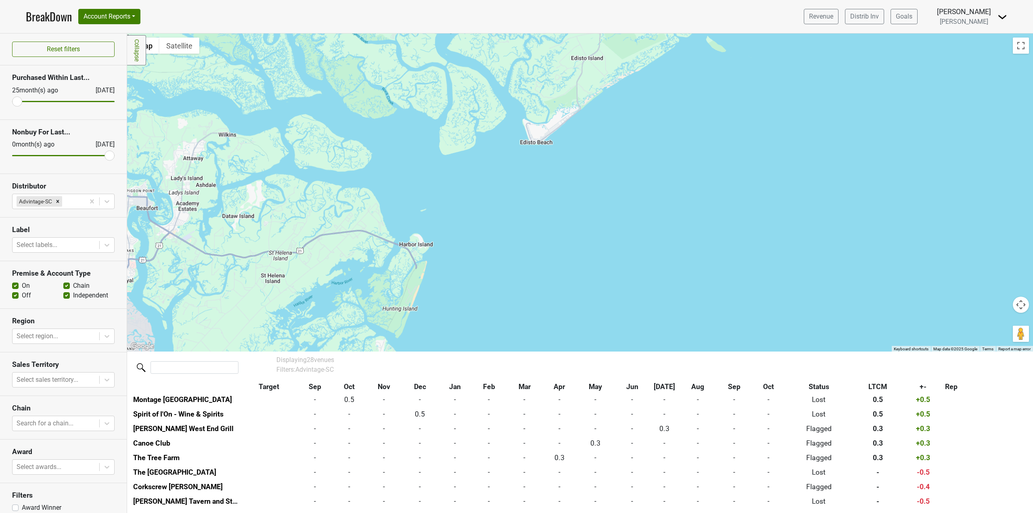
drag, startPoint x: 462, startPoint y: 270, endPoint x: 654, endPoint y: 136, distance: 234.1
click at [654, 115] on div "[GEOGRAPHIC_DATA] [STREET_ADDRESS][PERSON_NAME] | Website LTCM: 0.8cs ( +0.7cs …" at bounding box center [580, 192] width 906 height 318
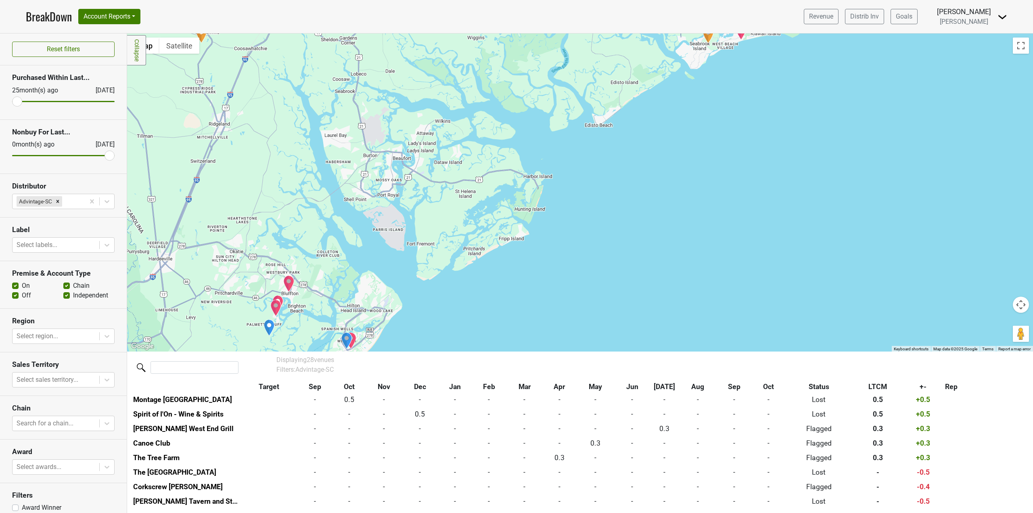
drag, startPoint x: 613, startPoint y: 215, endPoint x: 620, endPoint y: 182, distance: 33.9
click at [619, 183] on div "[GEOGRAPHIC_DATA] [STREET_ADDRESS][PERSON_NAME] | Website LTCM: 0.8cs ( +0.7cs …" at bounding box center [580, 192] width 906 height 318
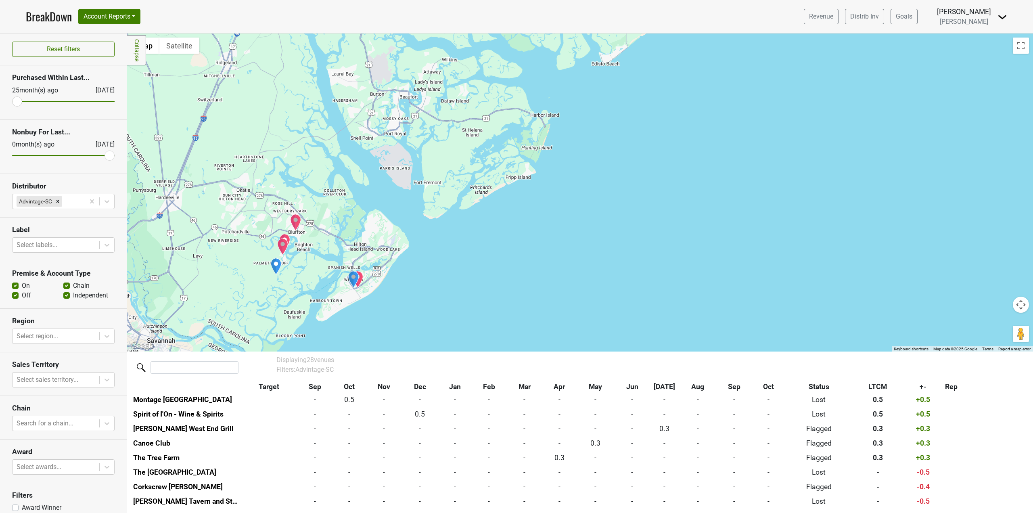
click at [351, 276] on img "Rollers Wine & Spirits" at bounding box center [353, 279] width 11 height 17
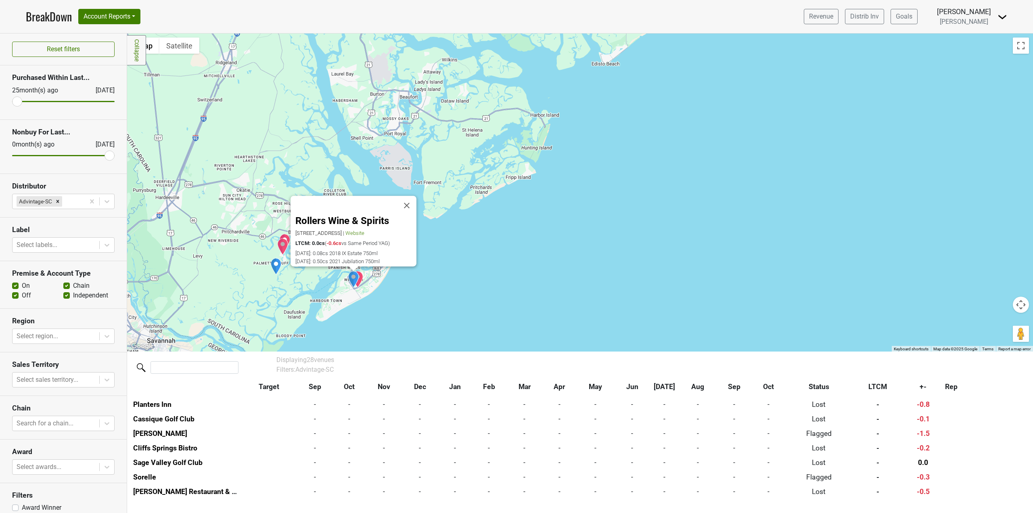
scroll to position [321, 0]
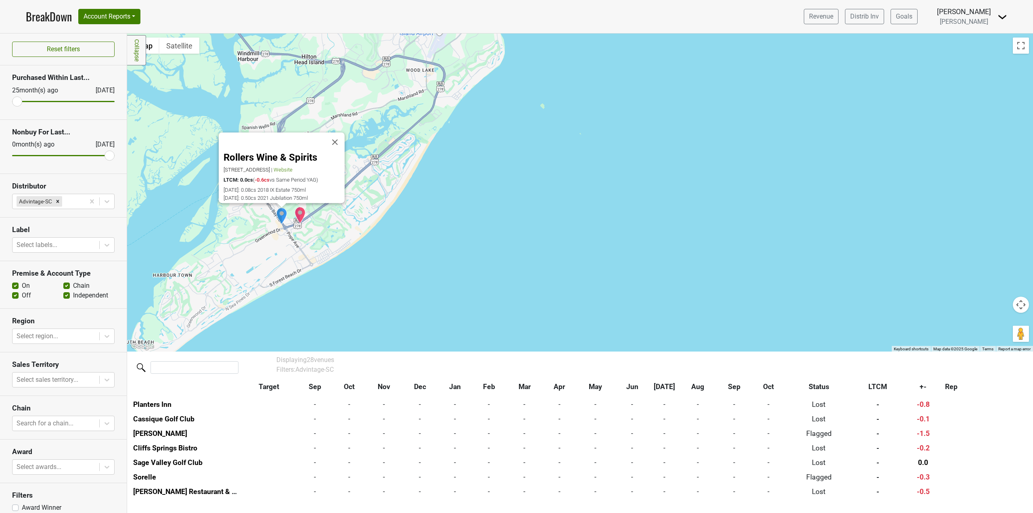
click at [303, 218] on img "Crane's Tavern and Steakhouse" at bounding box center [300, 215] width 11 height 17
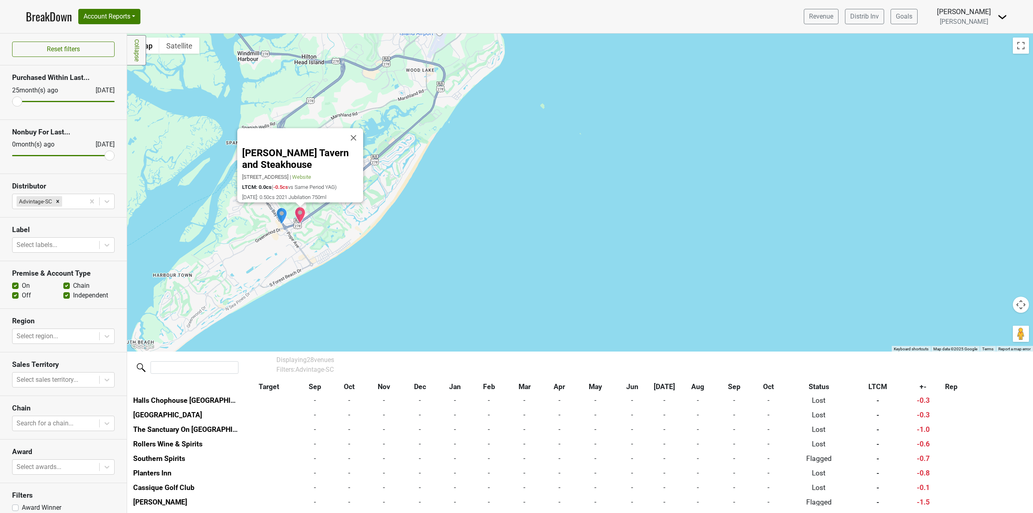
scroll to position [234, 0]
click at [444, 256] on div "[PERSON_NAME] Tavern and Steakhouse [STREET_ADDRESS] | Website LTCM: 0.0cs ( -0…" at bounding box center [580, 192] width 906 height 318
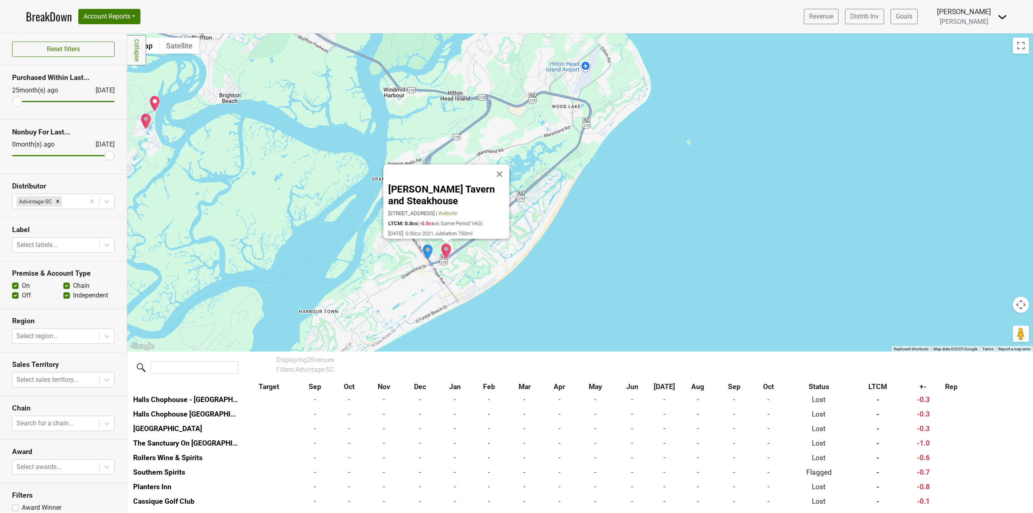
drag, startPoint x: 407, startPoint y: 258, endPoint x: 543, endPoint y: 295, distance: 140.8
click at [543, 295] on div "[PERSON_NAME] Tavern and Steakhouse [STREET_ADDRESS] | Website LTCM: 0.0cs ( -0…" at bounding box center [580, 192] width 906 height 318
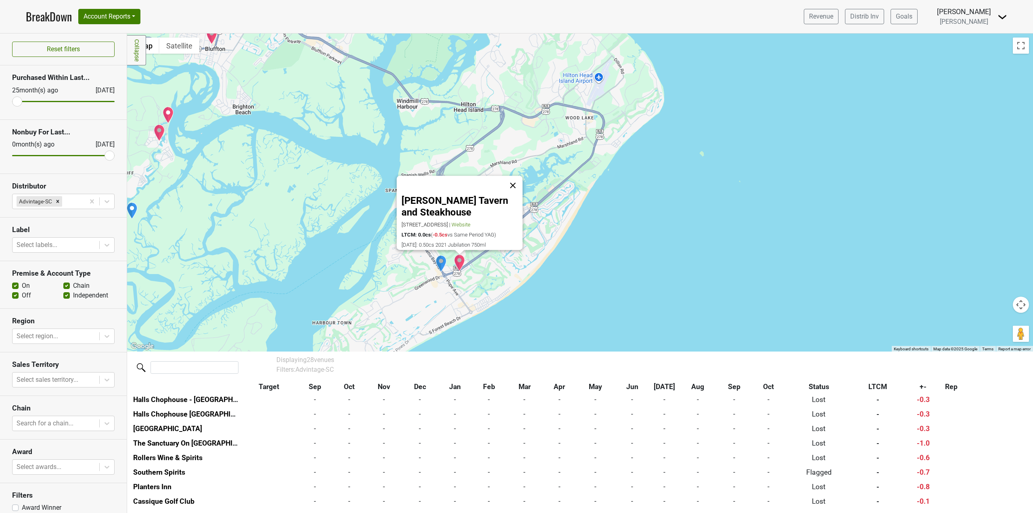
click at [519, 176] on button "Close" at bounding box center [512, 185] width 19 height 19
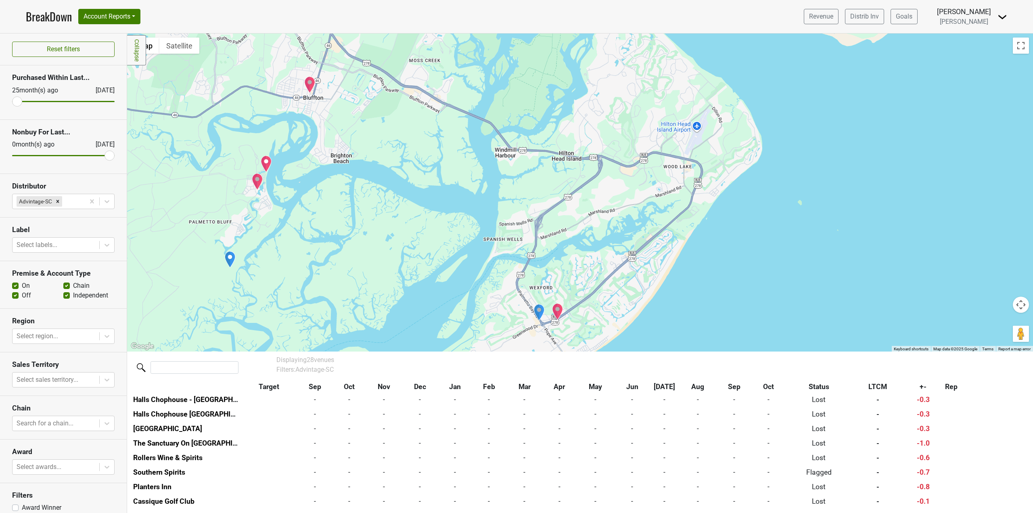
drag, startPoint x: 289, startPoint y: 186, endPoint x: 393, endPoint y: 238, distance: 116.0
click at [393, 238] on div at bounding box center [580, 192] width 906 height 318
click at [228, 263] on img "Boundary Bottle Company" at bounding box center [229, 259] width 11 height 17
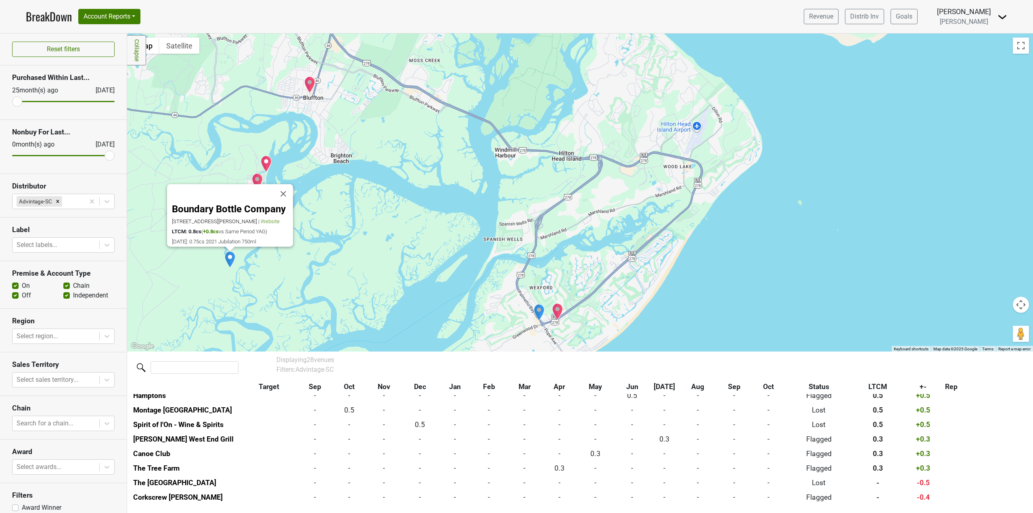
scroll to position [89, 0]
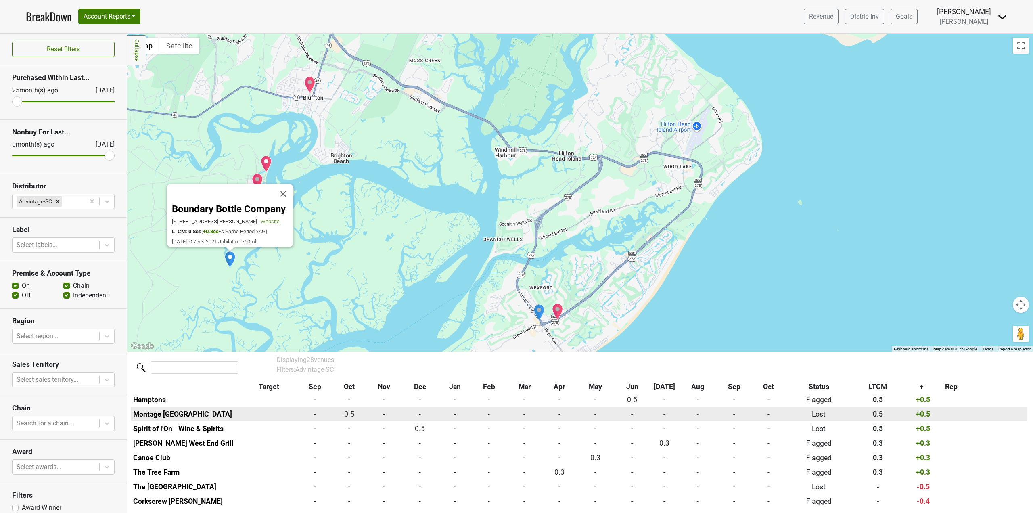
click at [187, 414] on link "Montage [GEOGRAPHIC_DATA]" at bounding box center [182, 414] width 99 height 8
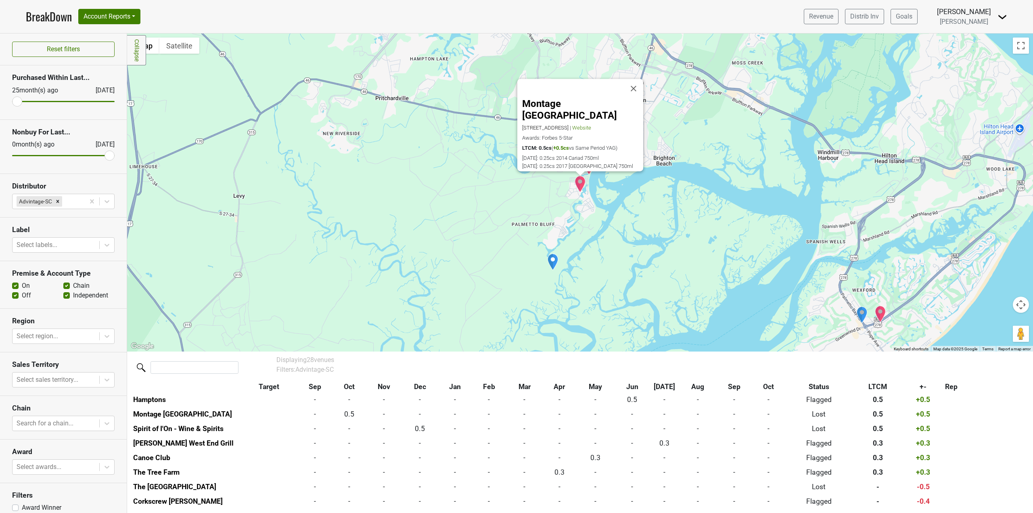
drag, startPoint x: 700, startPoint y: 285, endPoint x: 563, endPoint y: 253, distance: 140.7
click at [581, 259] on div "Montage [GEOGRAPHIC_DATA] [STREET_ADDRESS] | Website Awards: Forbes 5-Star LTCM…" at bounding box center [580, 192] width 906 height 318
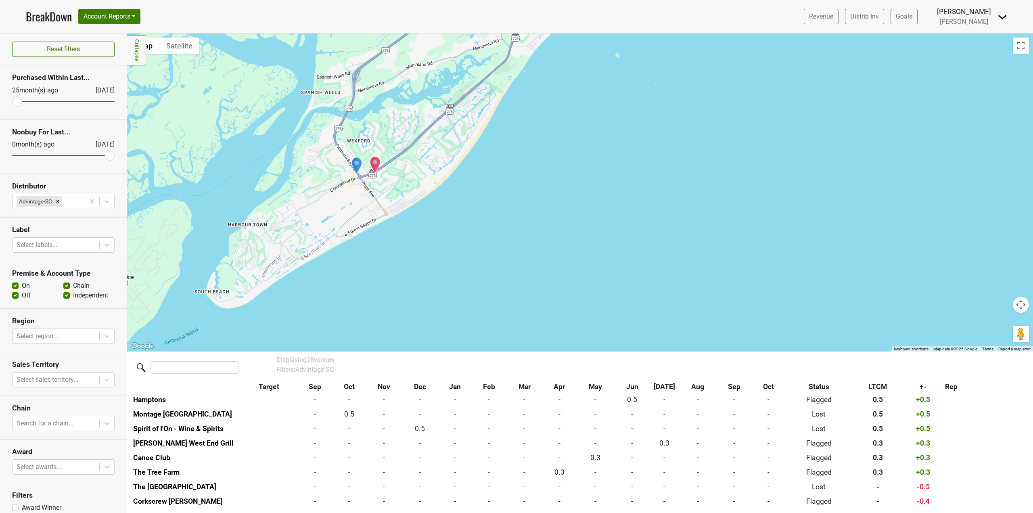
drag, startPoint x: 542, startPoint y: 268, endPoint x: 572, endPoint y: 231, distance: 47.6
click at [572, 231] on div "Montage [GEOGRAPHIC_DATA] [STREET_ADDRESS] | Website Awards: Forbes 5-Star LTCM…" at bounding box center [580, 192] width 906 height 318
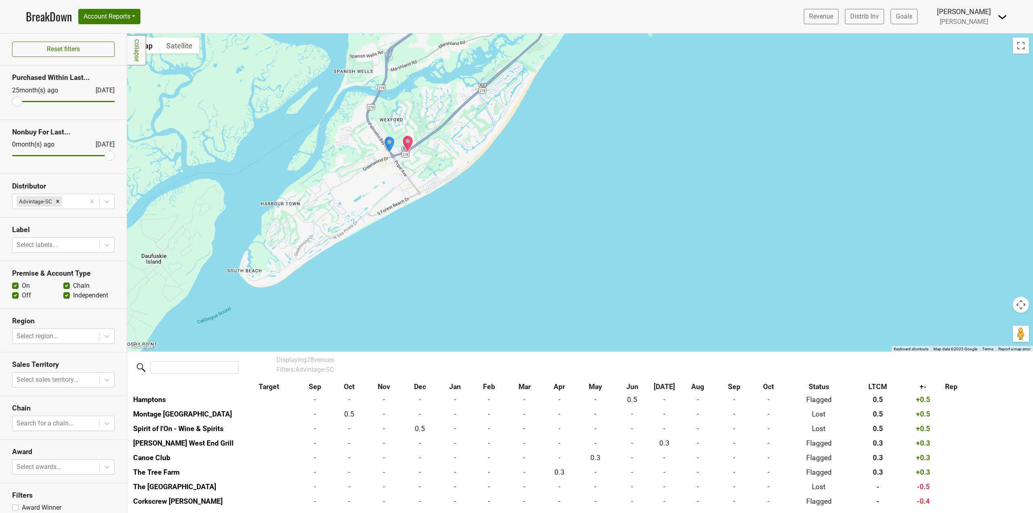
drag, startPoint x: 409, startPoint y: 280, endPoint x: 441, endPoint y: 259, distance: 37.9
click at [441, 259] on div "Montage [GEOGRAPHIC_DATA] [STREET_ADDRESS] | Website Awards: Forbes 5-Star LTCM…" at bounding box center [580, 192] width 906 height 318
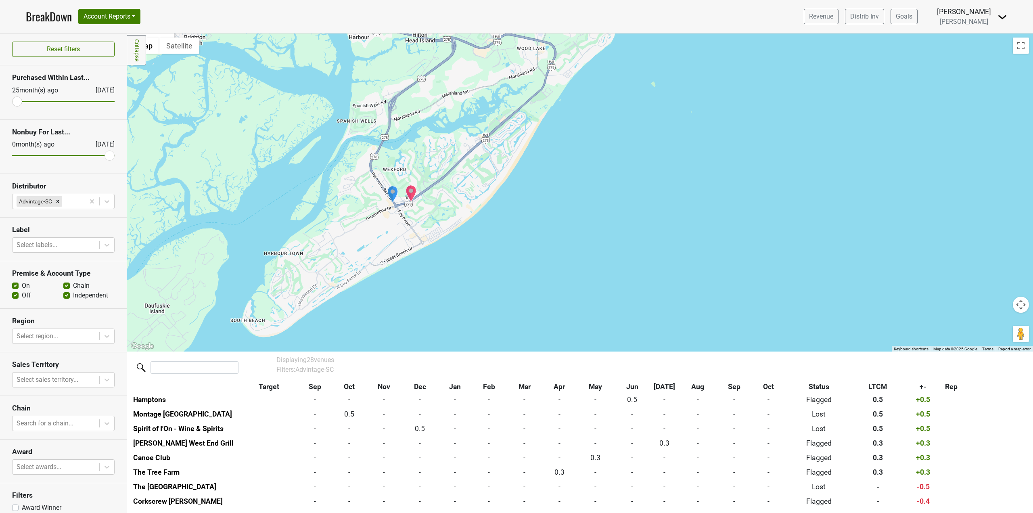
drag, startPoint x: 497, startPoint y: 215, endPoint x: 500, endPoint y: 266, distance: 50.9
click at [500, 266] on div "Montage [GEOGRAPHIC_DATA] [STREET_ADDRESS] | Website Awards: Forbes 5-Star LTCM…" at bounding box center [580, 192] width 906 height 318
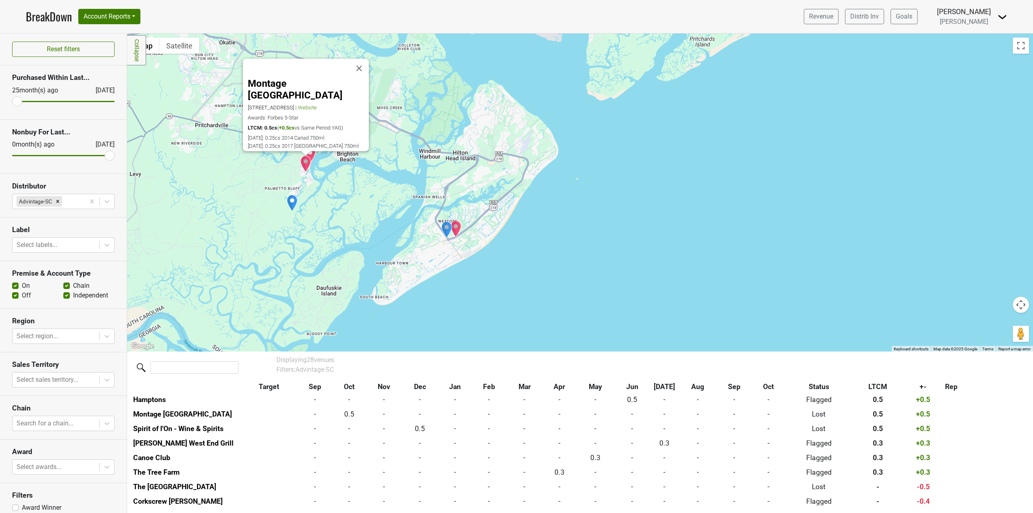
click at [292, 203] on img "Boundary Bottle Company" at bounding box center [292, 203] width 11 height 17
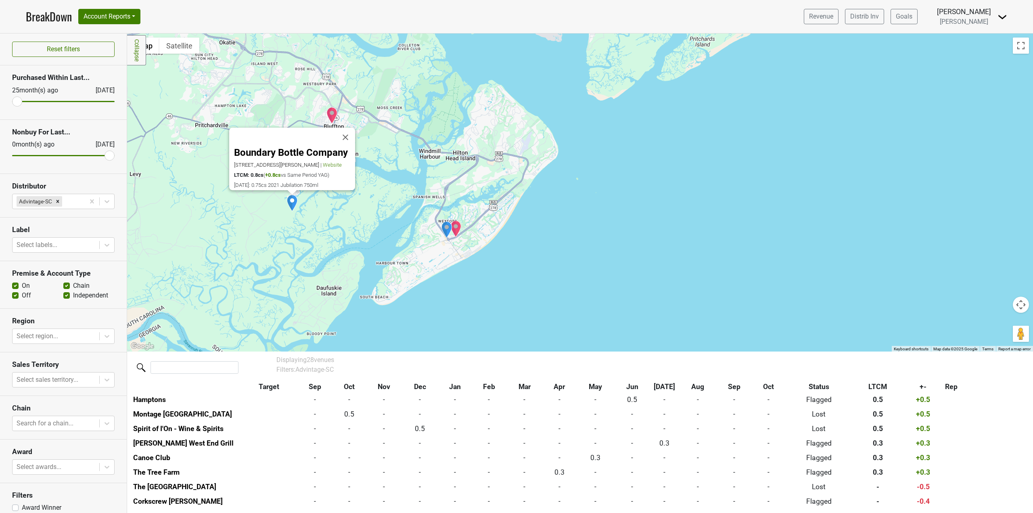
click at [354, 213] on div "Boundary Bottle Company [STREET_ADDRESS][PERSON_NAME] | Website LTCM: 0.8cs ( +…" at bounding box center [580, 192] width 906 height 318
click at [347, 134] on button "Close" at bounding box center [345, 137] width 19 height 19
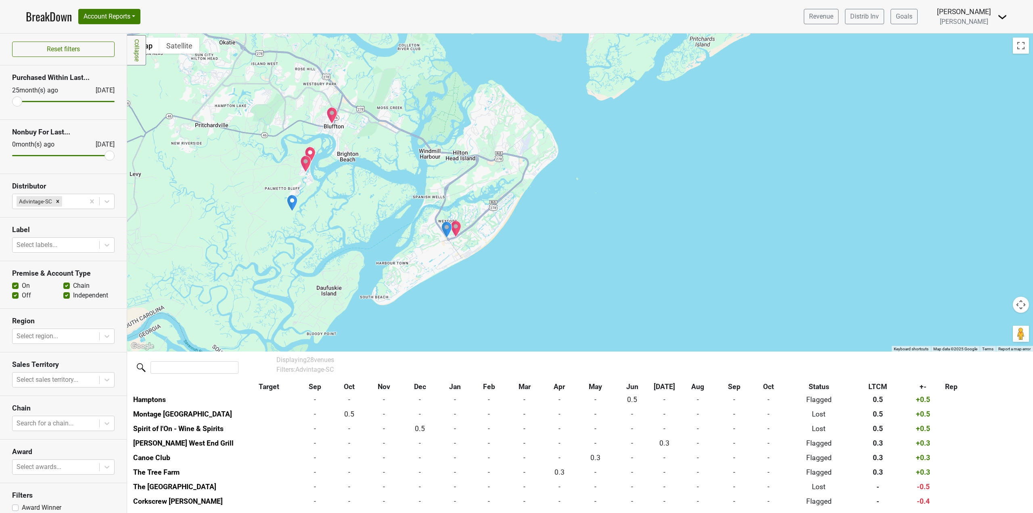
click at [308, 164] on img "Montage Palmetto Bluff" at bounding box center [305, 163] width 11 height 17
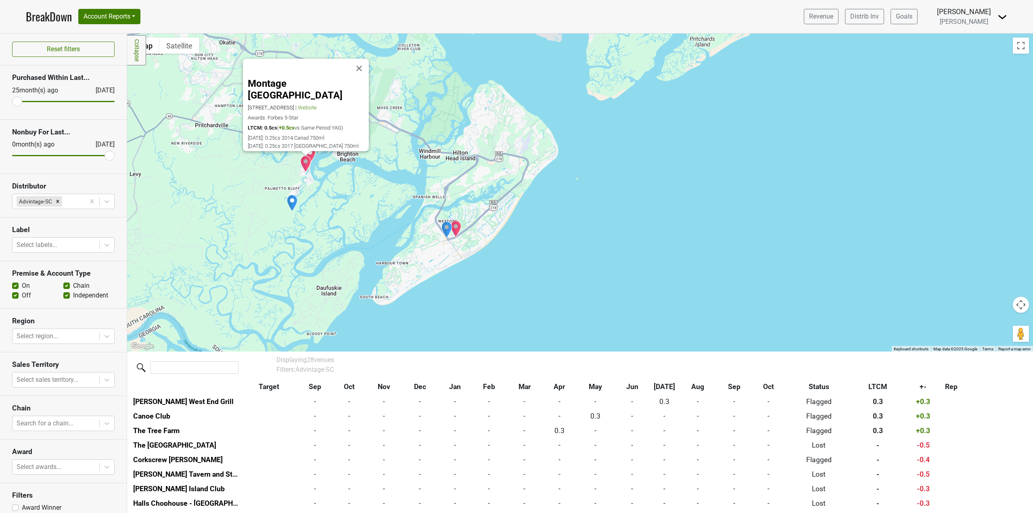
scroll to position [132, 0]
click at [363, 71] on button "Close" at bounding box center [358, 68] width 19 height 19
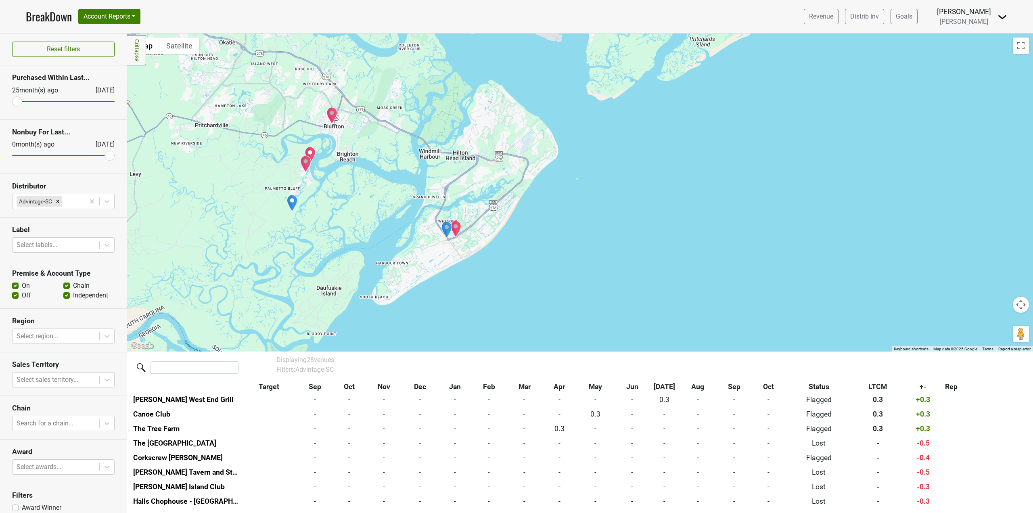
click at [308, 153] on img "Canoe Club" at bounding box center [310, 154] width 11 height 17
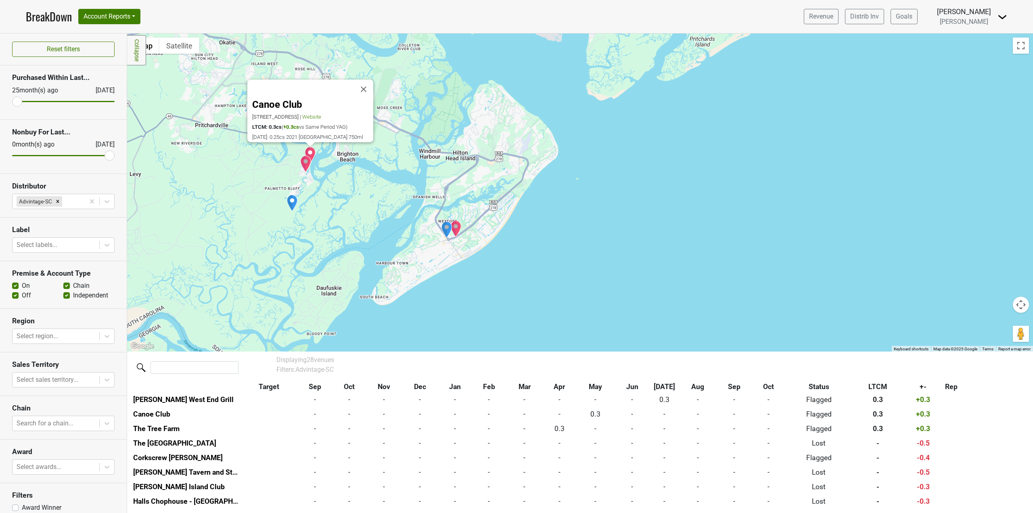
scroll to position [176, 0]
click at [371, 87] on button "Close" at bounding box center [363, 89] width 19 height 19
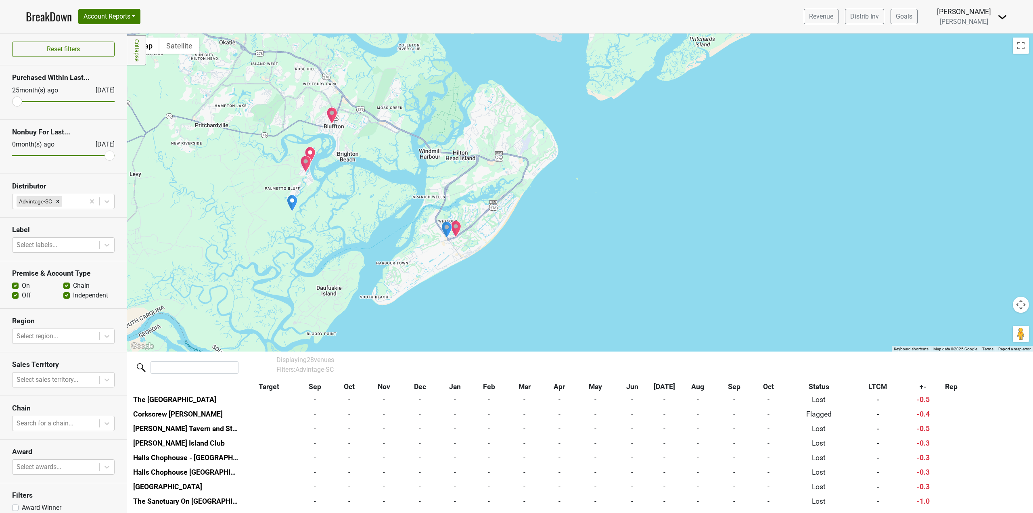
click at [336, 113] on img "The Bluffton Room" at bounding box center [331, 115] width 11 height 17
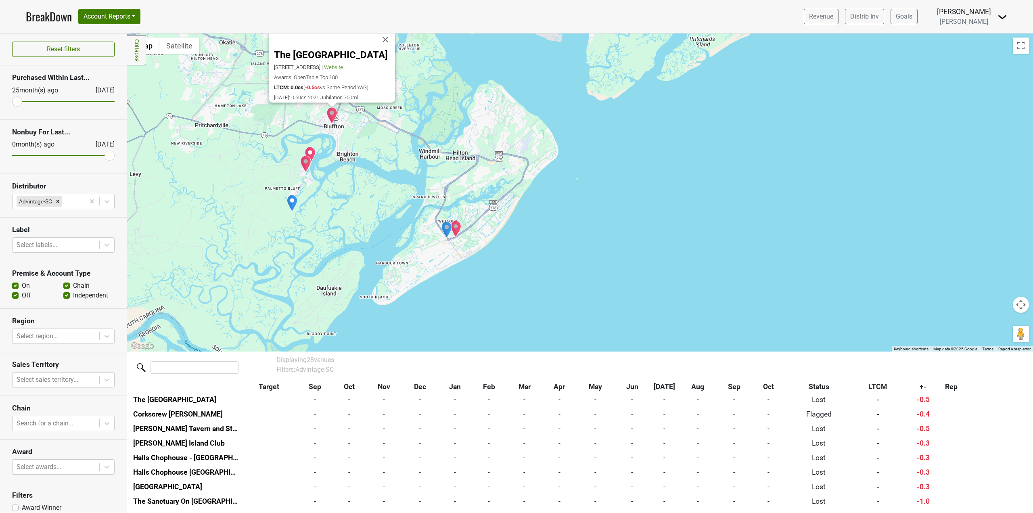
scroll to position [205, 0]
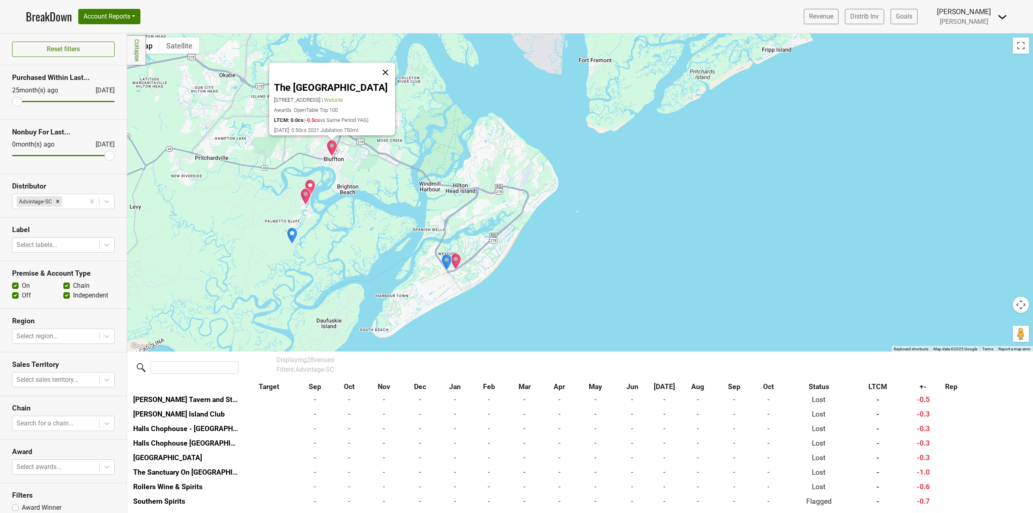
click at [394, 66] on button "Close" at bounding box center [385, 72] width 19 height 19
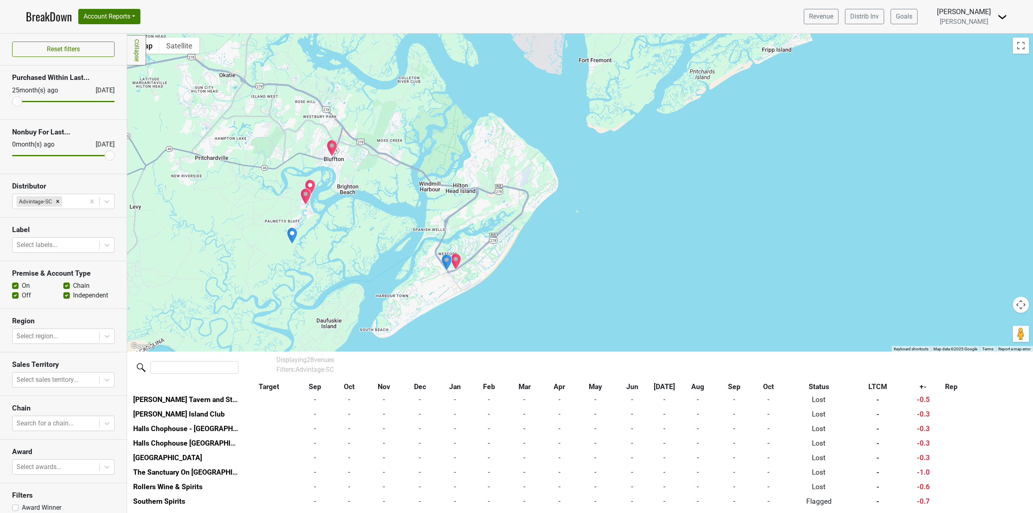
click at [493, 215] on div "To navigate, press the arrow keys." at bounding box center [580, 192] width 906 height 318
click at [311, 198] on img "Montage Palmetto Bluff" at bounding box center [305, 196] width 11 height 17
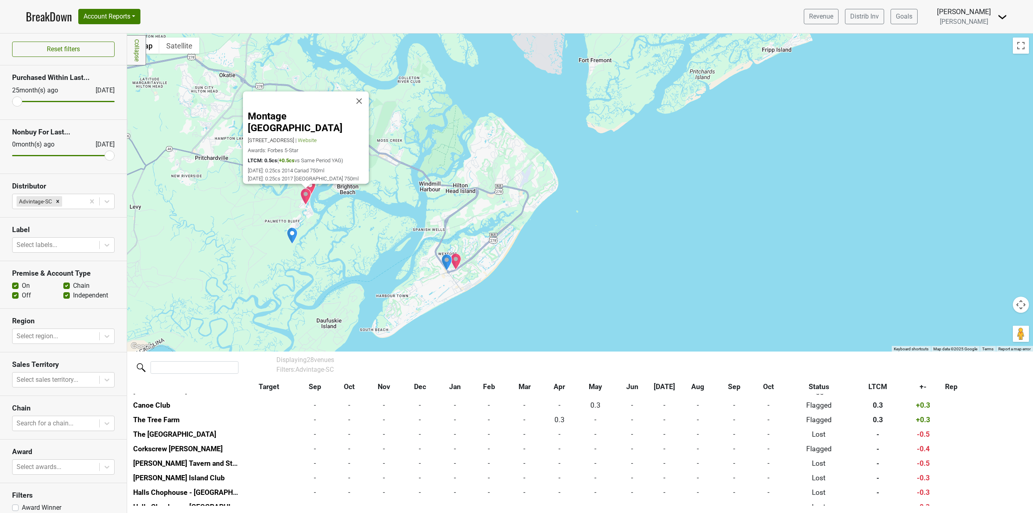
scroll to position [132, 0]
click at [317, 137] on span "Website" at bounding box center [307, 140] width 19 height 6
click at [363, 110] on button "Close" at bounding box center [358, 101] width 19 height 19
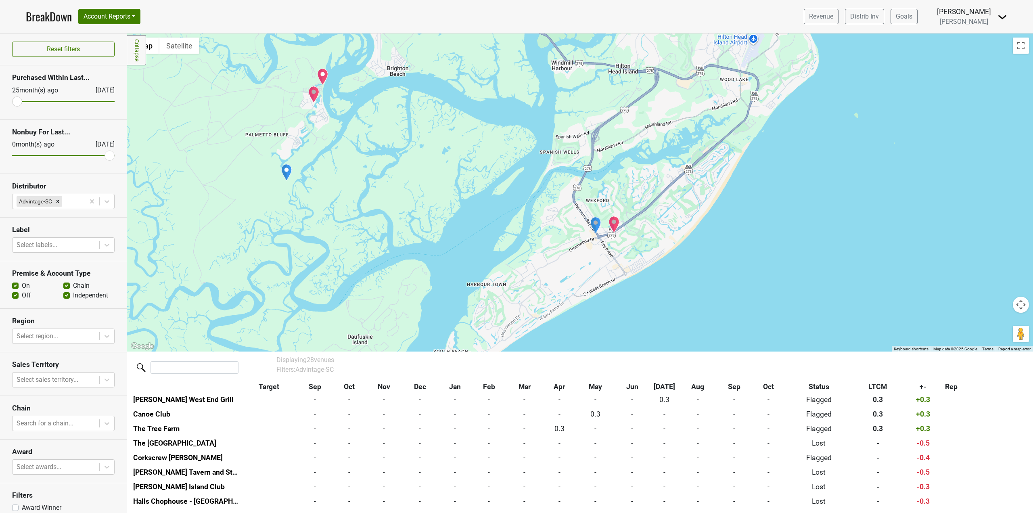
drag, startPoint x: 653, startPoint y: 266, endPoint x: 630, endPoint y: 238, distance: 36.4
click at [630, 238] on div "To navigate, press the arrow keys." at bounding box center [580, 192] width 906 height 318
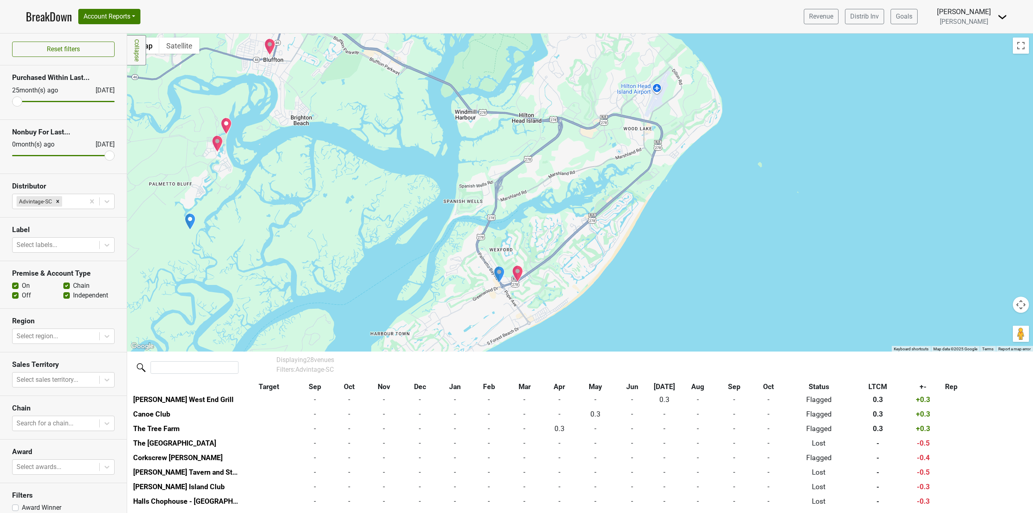
drag, startPoint x: 666, startPoint y: 213, endPoint x: 664, endPoint y: 162, distance: 50.9
click at [664, 162] on div at bounding box center [580, 192] width 906 height 318
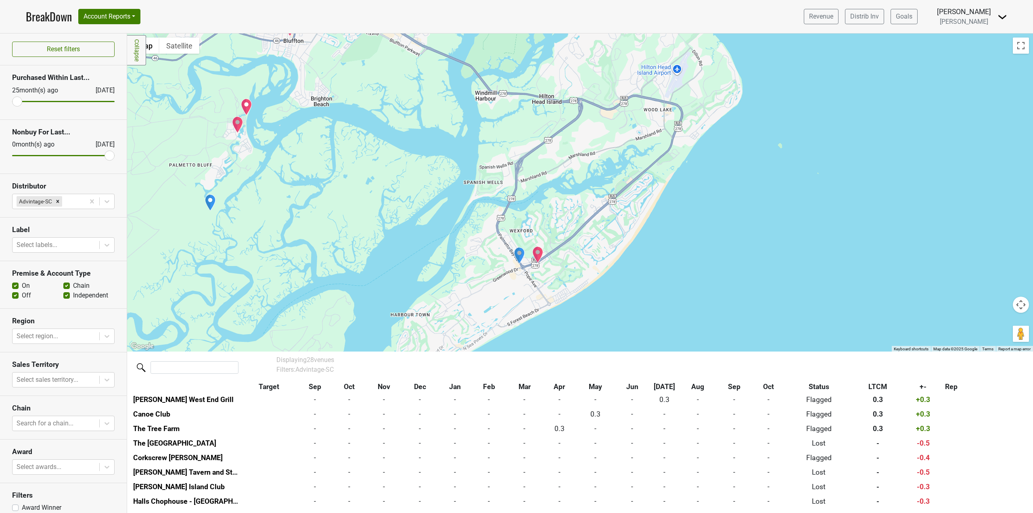
drag, startPoint x: 415, startPoint y: 93, endPoint x: 443, endPoint y: 152, distance: 65.2
click at [443, 152] on div at bounding box center [580, 192] width 906 height 318
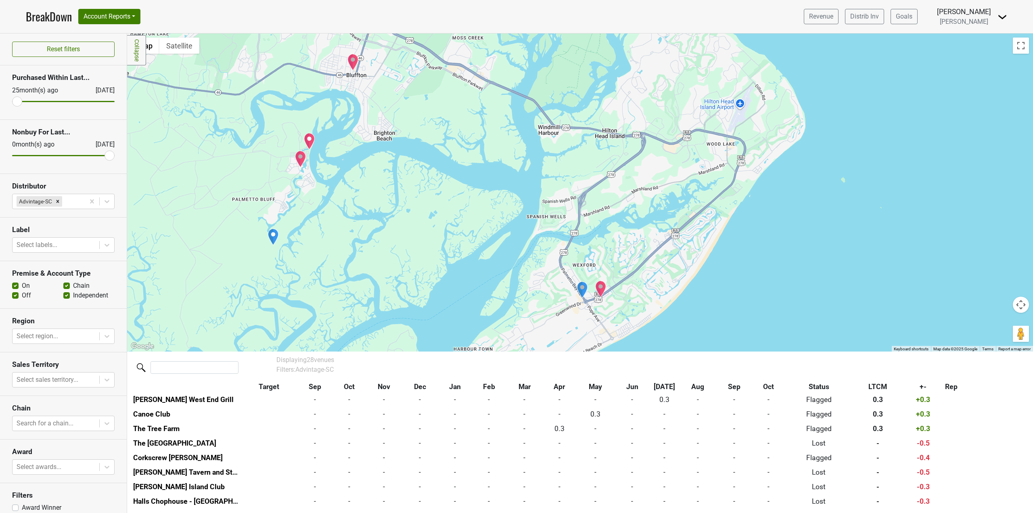
drag, startPoint x: 309, startPoint y: 177, endPoint x: 367, endPoint y: 199, distance: 61.9
click at [367, 199] on div at bounding box center [580, 192] width 906 height 318
click at [302, 160] on img "Montage Palmetto Bluff" at bounding box center [301, 160] width 11 height 17
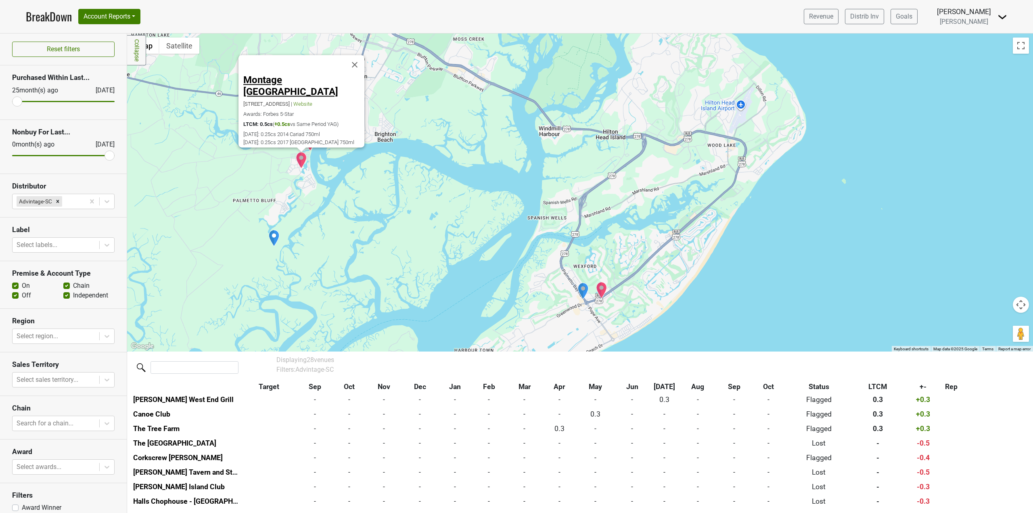
click at [292, 87] on link "Montage [GEOGRAPHIC_DATA]" at bounding box center [290, 86] width 95 height 23
click at [275, 237] on img "Boundary Bottle Company" at bounding box center [273, 238] width 11 height 17
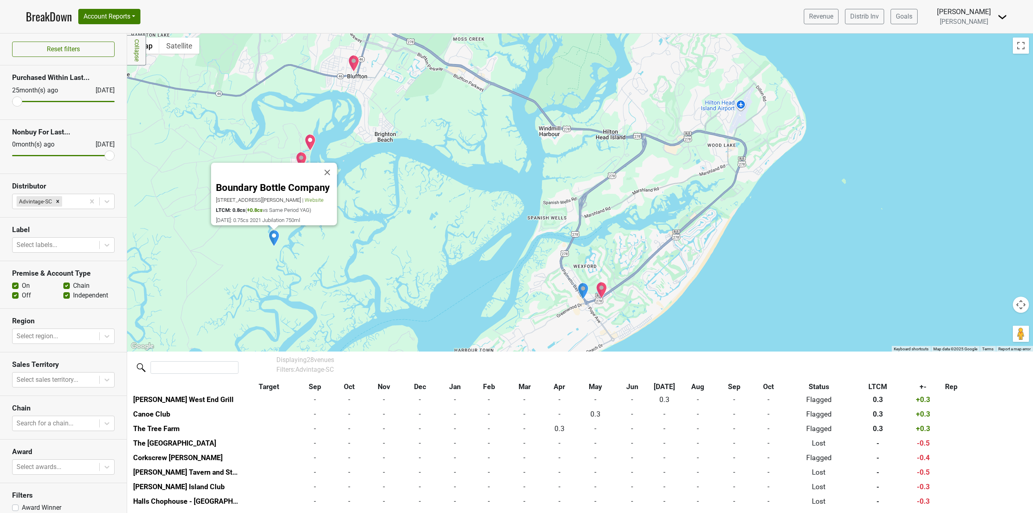
scroll to position [89, 0]
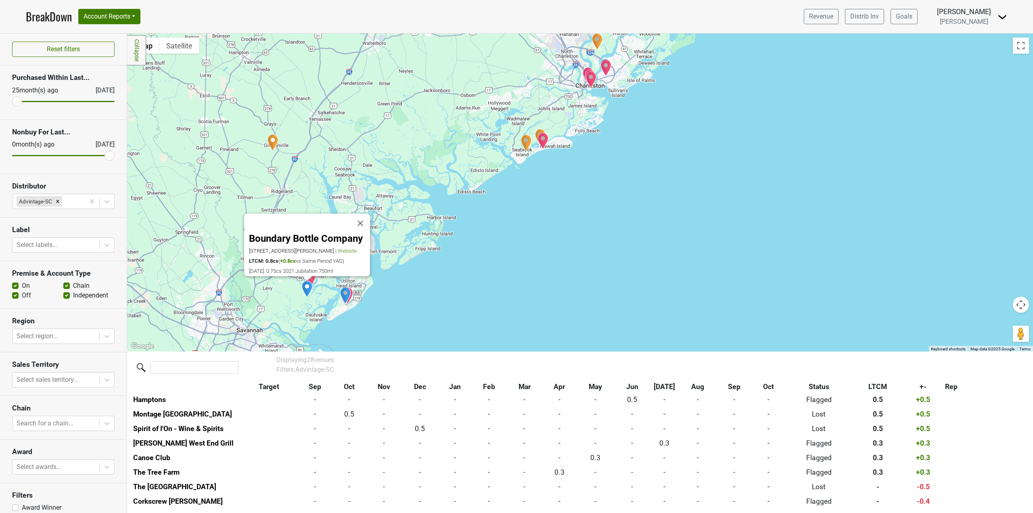
click at [270, 145] on img "Congaree Golf Club" at bounding box center [273, 142] width 11 height 17
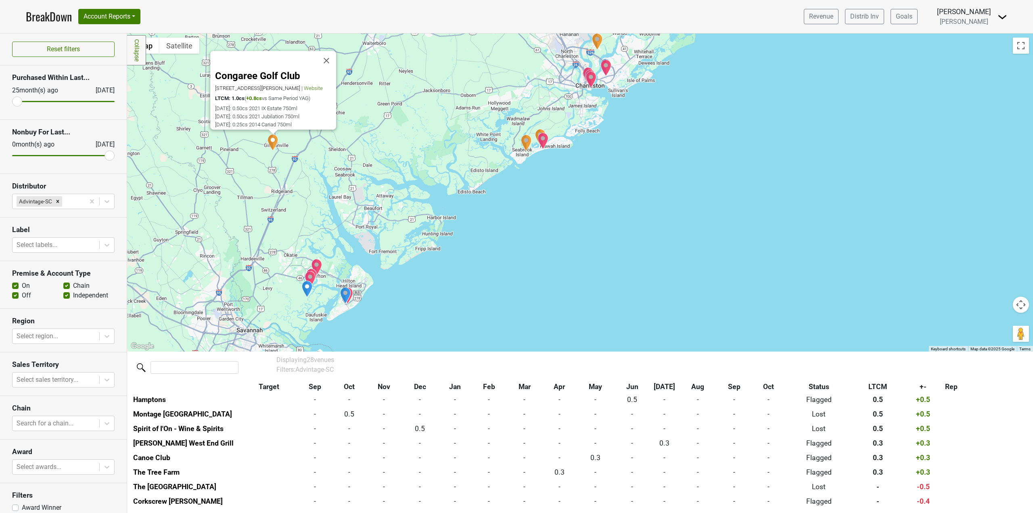
scroll to position [60, 0]
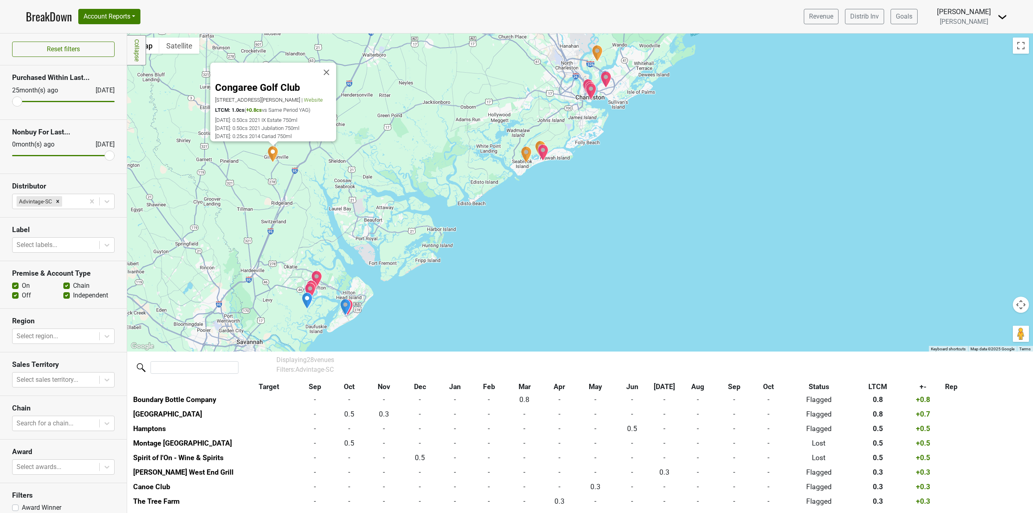
click at [526, 157] on img "Cassique Golf Club" at bounding box center [526, 154] width 11 height 17
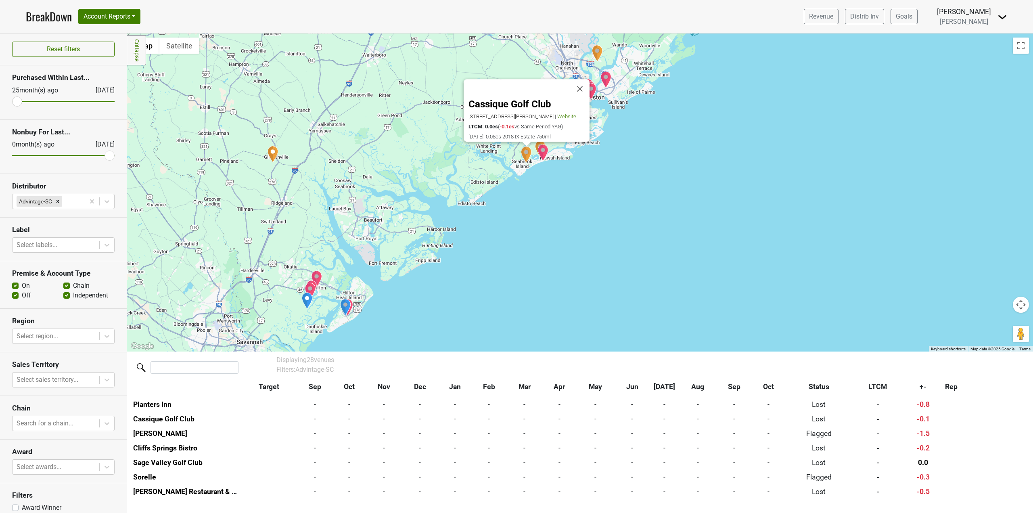
scroll to position [322, 0]
click at [513, 199] on div "Cassique Golf Club [STREET_ADDRESS][PERSON_NAME] | Website LTCM: 0.0cs ( -0.1cs…" at bounding box center [580, 192] width 906 height 318
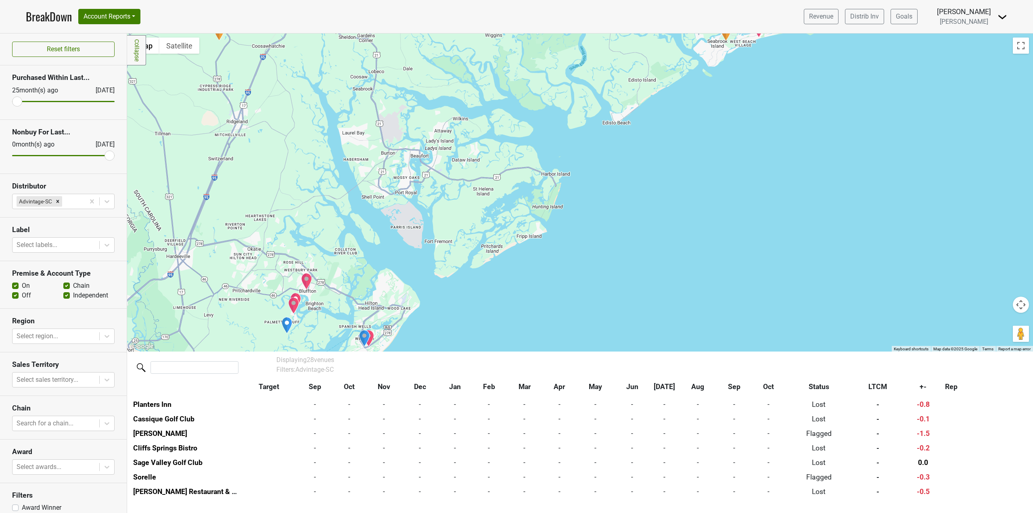
drag, startPoint x: 327, startPoint y: 291, endPoint x: 368, endPoint y: 225, distance: 77.6
click at [368, 226] on div "Cassique Golf Club [STREET_ADDRESS][PERSON_NAME] | Website LTCM: 0.0cs ( -0.1cs…" at bounding box center [580, 192] width 906 height 318
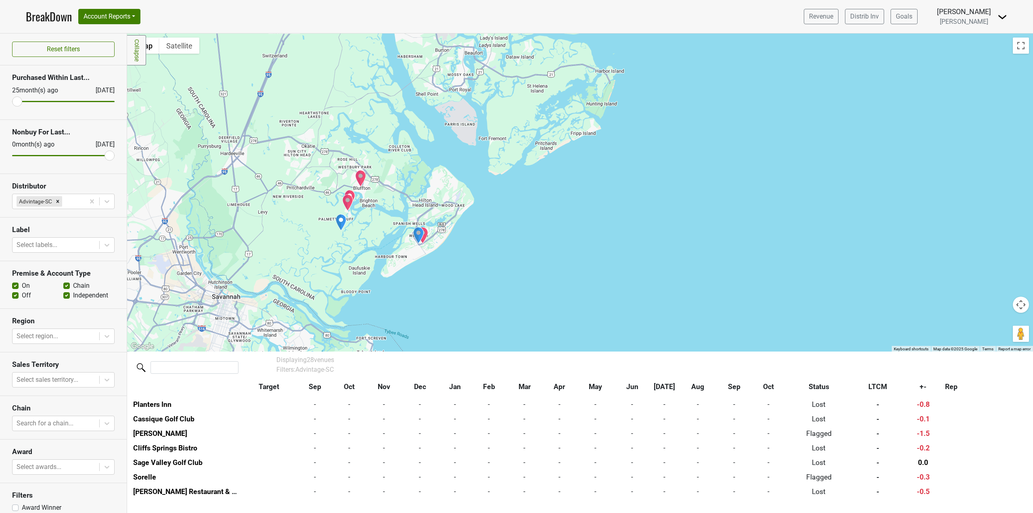
click at [339, 219] on img "Boundary Bottle Company" at bounding box center [340, 222] width 11 height 17
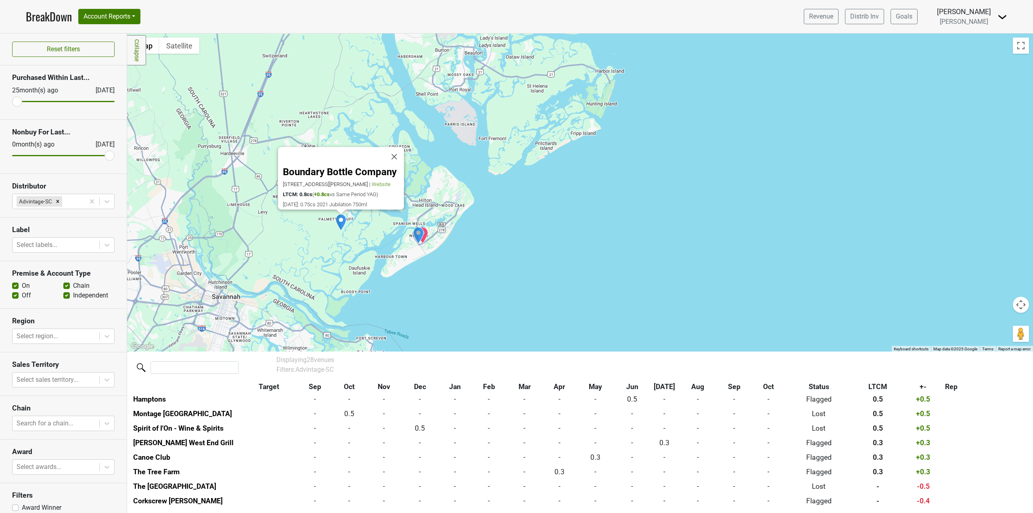
scroll to position [89, 0]
click at [357, 243] on div "Boundary Bottle Company [STREET_ADDRESS][PERSON_NAME] | Website LTCM: 0.8cs ( +…" at bounding box center [580, 192] width 906 height 318
click at [378, 250] on div "Boundary Bottle Company [STREET_ADDRESS][PERSON_NAME] | Website LTCM: 0.8cs ( +…" at bounding box center [580, 192] width 906 height 318
click at [398, 148] on button "Close" at bounding box center [394, 156] width 19 height 19
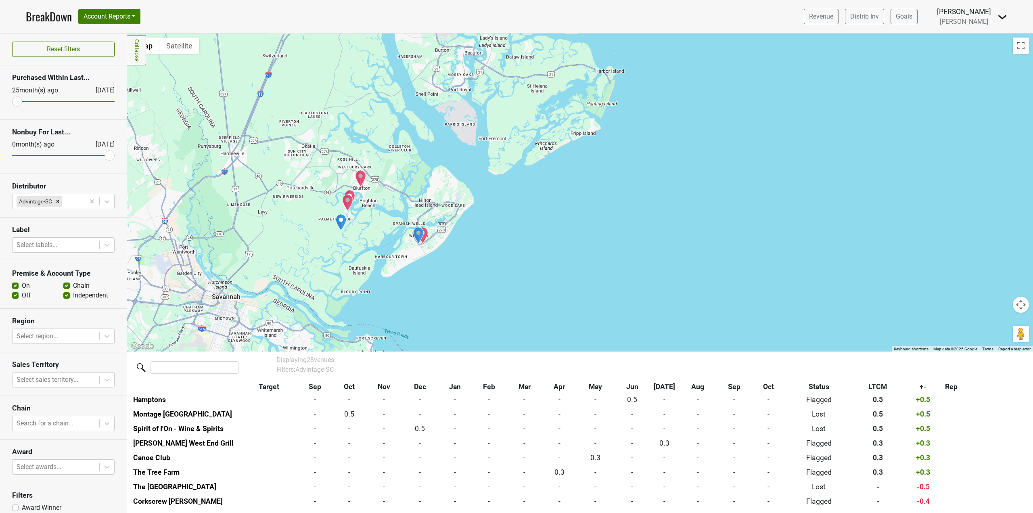
click at [359, 182] on img "The Bluffton Room" at bounding box center [360, 178] width 11 height 17
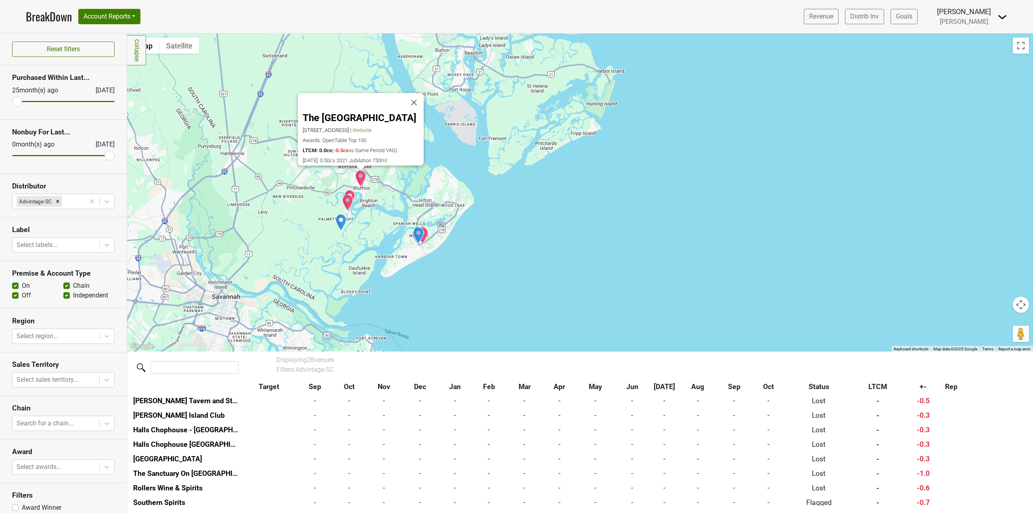
scroll to position [205, 0]
click at [419, 95] on button "Close" at bounding box center [413, 102] width 19 height 19
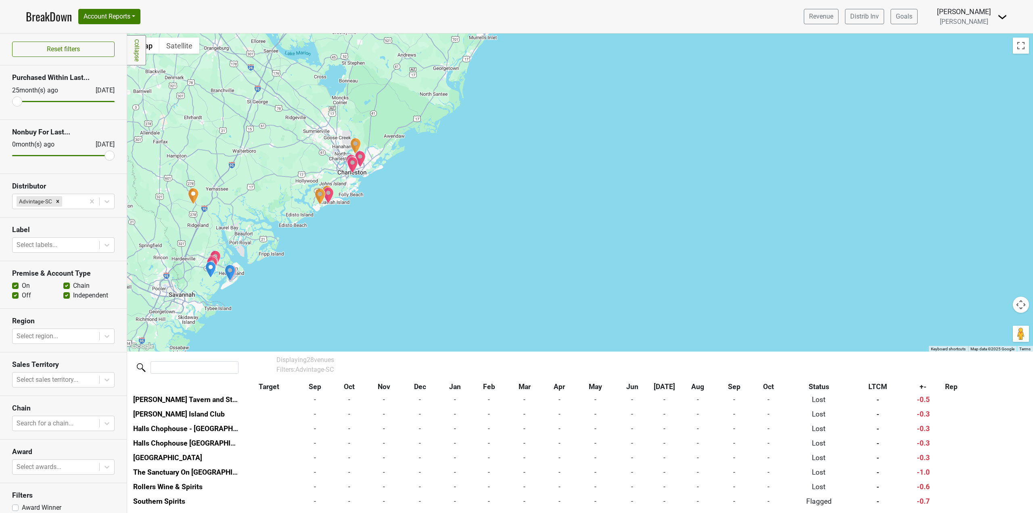
drag, startPoint x: 379, startPoint y: 171, endPoint x: 412, endPoint y: 194, distance: 40.4
click at [412, 194] on div at bounding box center [580, 192] width 906 height 318
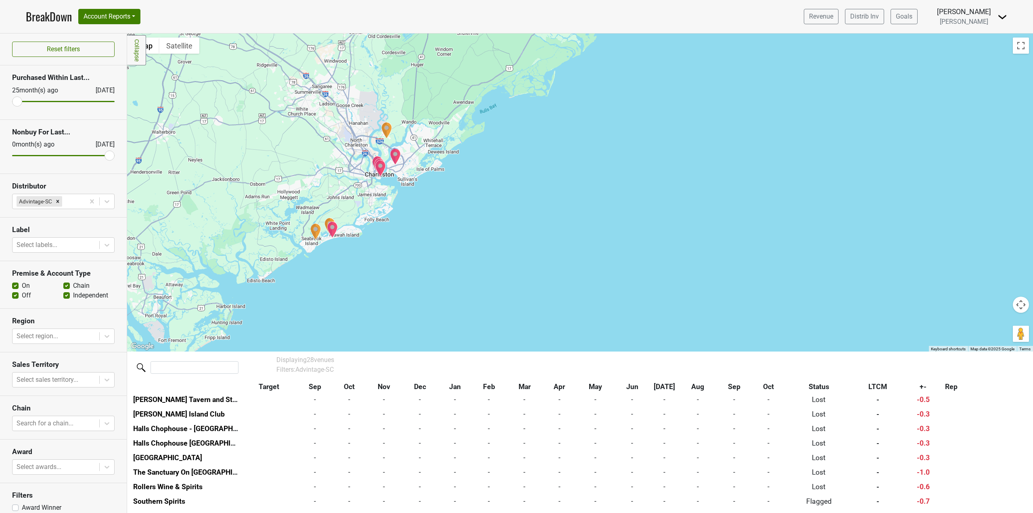
drag, startPoint x: 354, startPoint y: 172, endPoint x: 429, endPoint y: 188, distance: 77.6
click at [429, 188] on div at bounding box center [580, 192] width 906 height 318
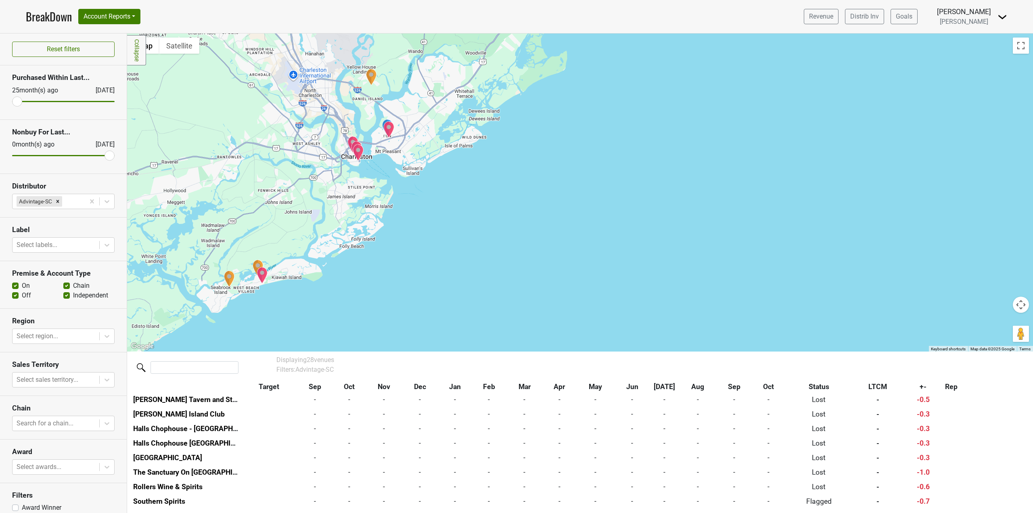
drag, startPoint x: 391, startPoint y: 215, endPoint x: 454, endPoint y: 187, distance: 68.3
click at [454, 187] on div at bounding box center [580, 192] width 906 height 318
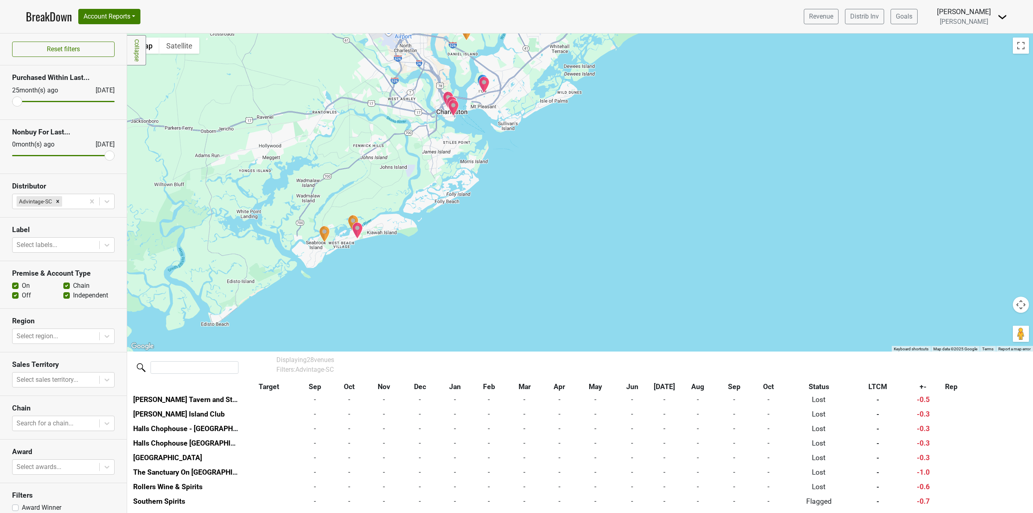
click at [321, 234] on img "Cassique Golf Club" at bounding box center [324, 234] width 11 height 17
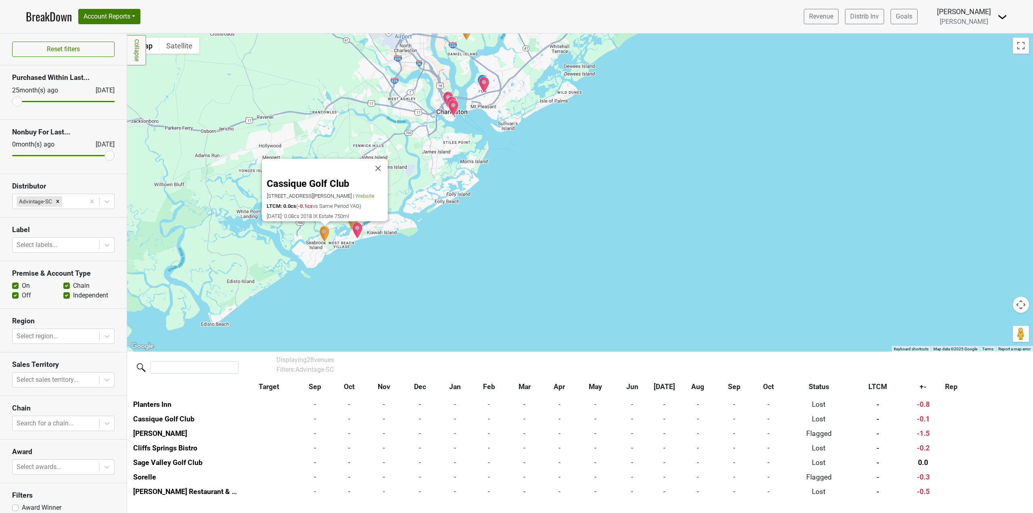
scroll to position [322, 0]
click at [460, 225] on div "Cassique Golf Club [STREET_ADDRESS][PERSON_NAME] | Website LTCM: 0.0cs ( -0.1cs…" at bounding box center [580, 192] width 906 height 318
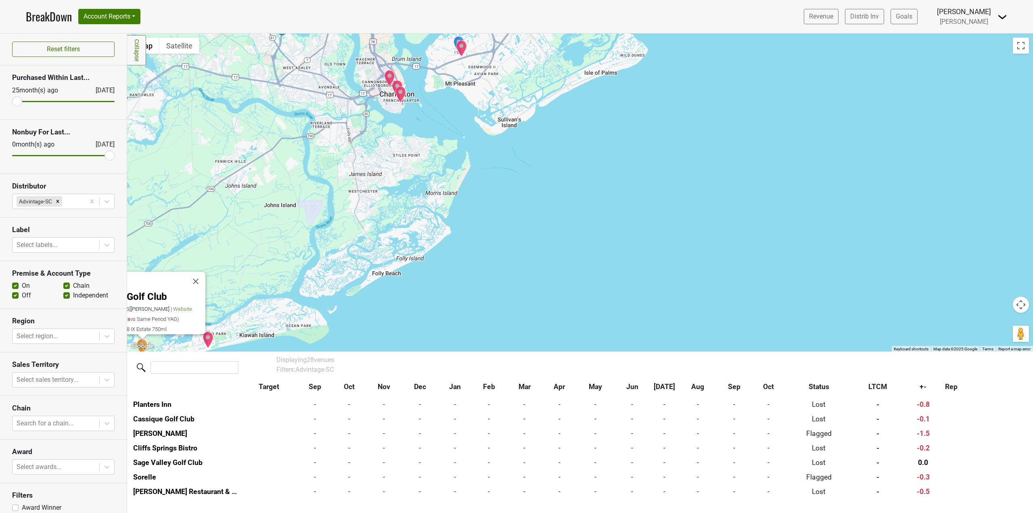
drag, startPoint x: 515, startPoint y: 155, endPoint x: 508, endPoint y: 274, distance: 119.6
click at [508, 274] on div "Cassique Golf Club [STREET_ADDRESS][PERSON_NAME] | Website LTCM: 0.0cs ( -0.1cs…" at bounding box center [580, 192] width 906 height 318
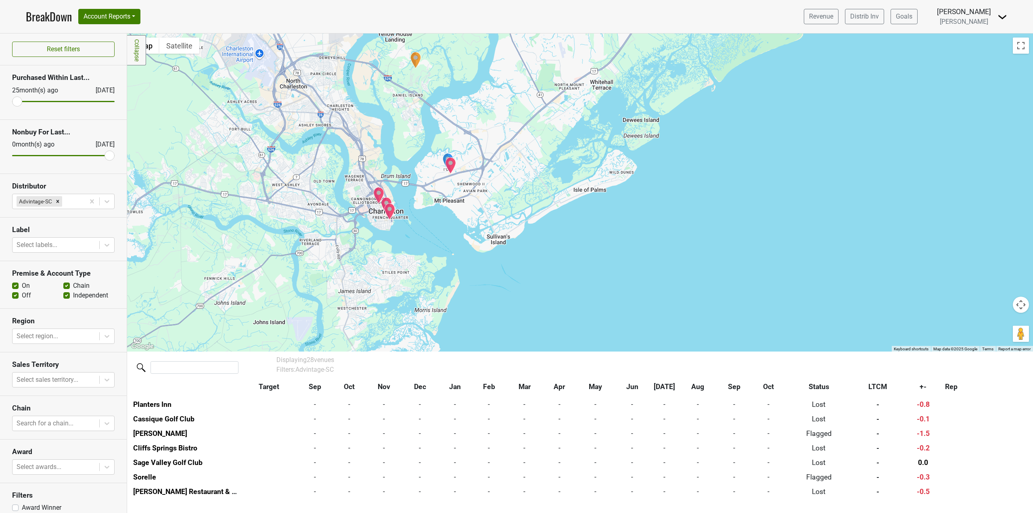
drag, startPoint x: 530, startPoint y: 108, endPoint x: 532, endPoint y: 123, distance: 15.5
click at [532, 123] on div "Cassique Golf Club [STREET_ADDRESS][PERSON_NAME] | Website LTCM: 0.0cs ( -0.1cs…" at bounding box center [580, 192] width 906 height 318
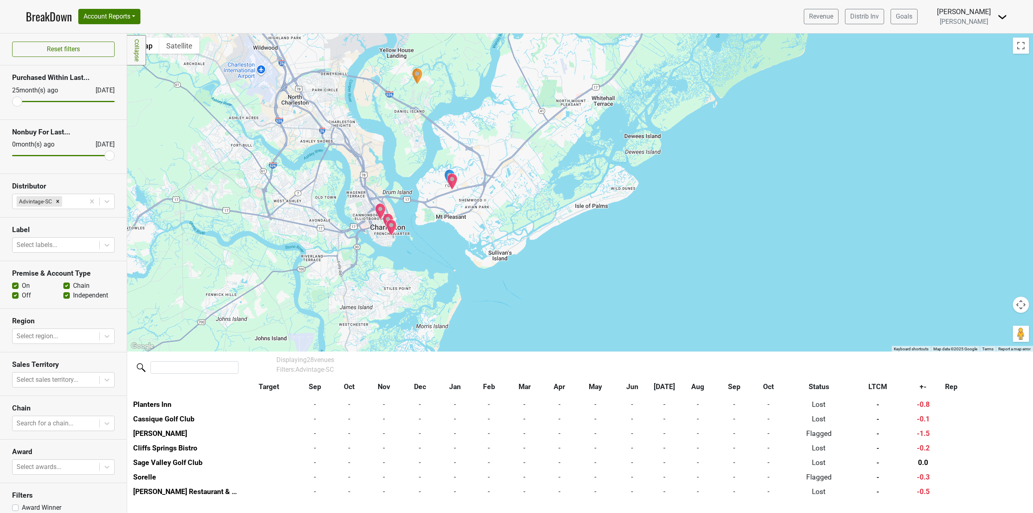
click at [416, 74] on img "Daniel Island Club" at bounding box center [417, 76] width 11 height 17
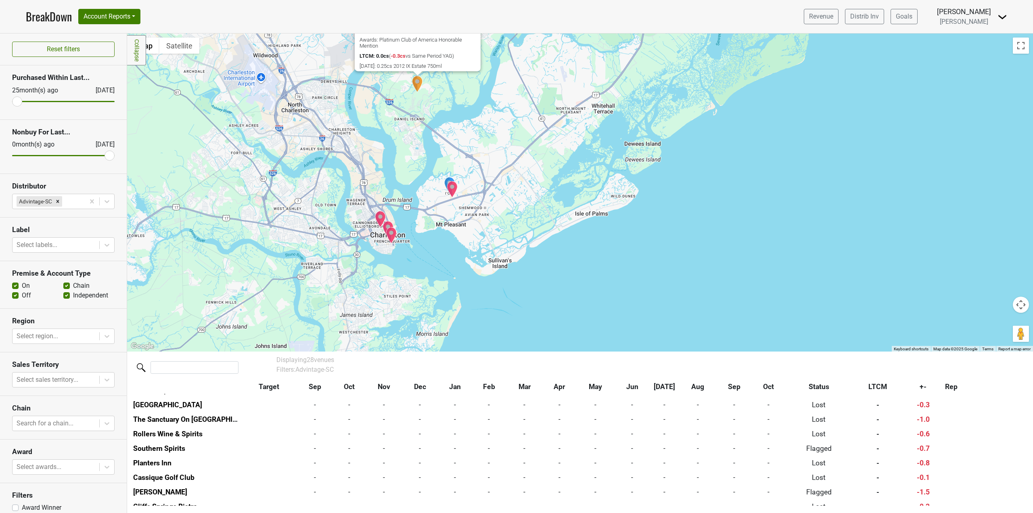
scroll to position [249, 0]
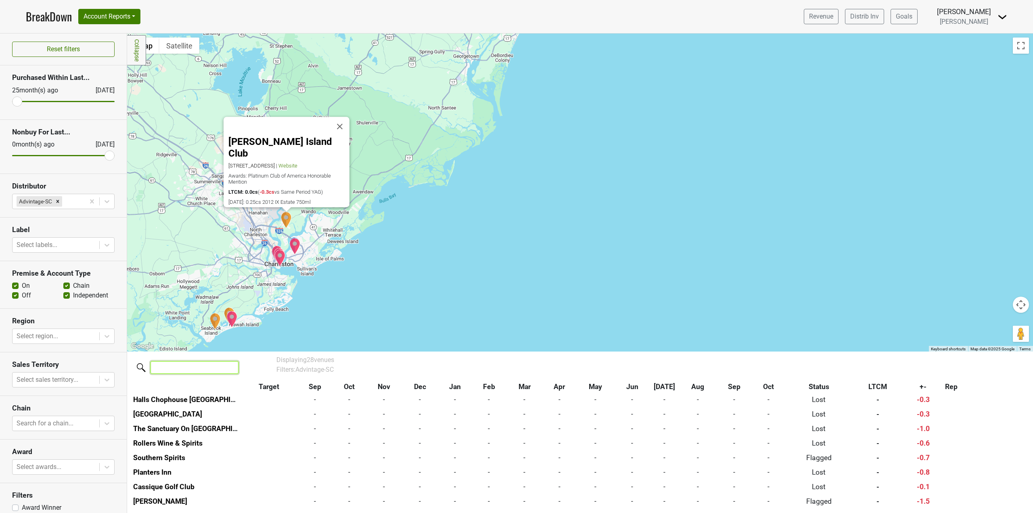
click at [203, 368] on input "search" at bounding box center [195, 367] width 88 height 13
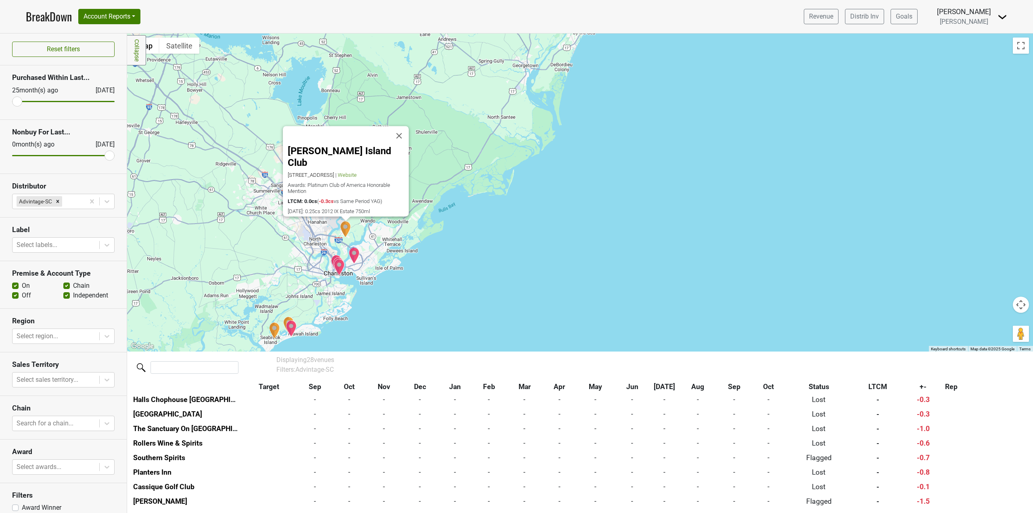
drag, startPoint x: 209, startPoint y: 211, endPoint x: 270, endPoint y: 220, distance: 60.8
click at [270, 220] on div "[PERSON_NAME] Island Club [STREET_ADDRESS] | Website Awards: Platinum Club of A…" at bounding box center [580, 192] width 906 height 318
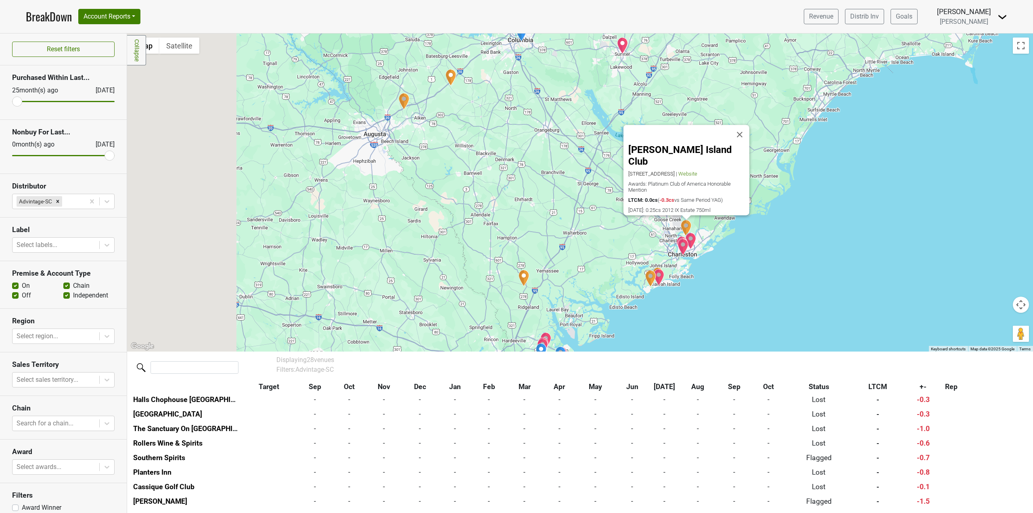
drag, startPoint x: 255, startPoint y: 238, endPoint x: 681, endPoint y: 228, distance: 426.3
click at [681, 228] on div "[PERSON_NAME] Island Club [STREET_ADDRESS] | Website Awards: Platinum Club of A…" at bounding box center [580, 192] width 906 height 318
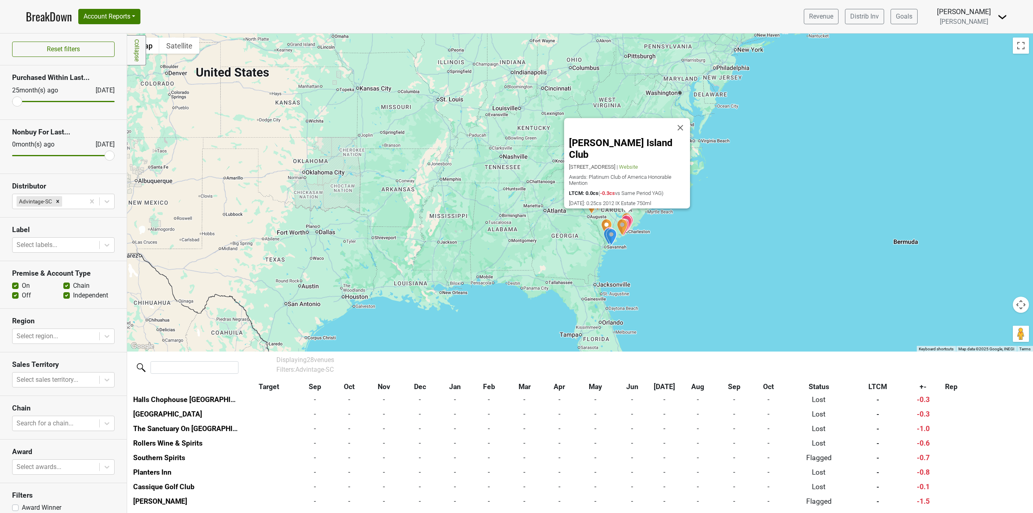
drag, startPoint x: 339, startPoint y: 216, endPoint x: 492, endPoint y: 248, distance: 155.4
click at [490, 248] on div "[PERSON_NAME] Island Club [STREET_ADDRESS] | Website Awards: Platinum Club of A…" at bounding box center [580, 192] width 906 height 318
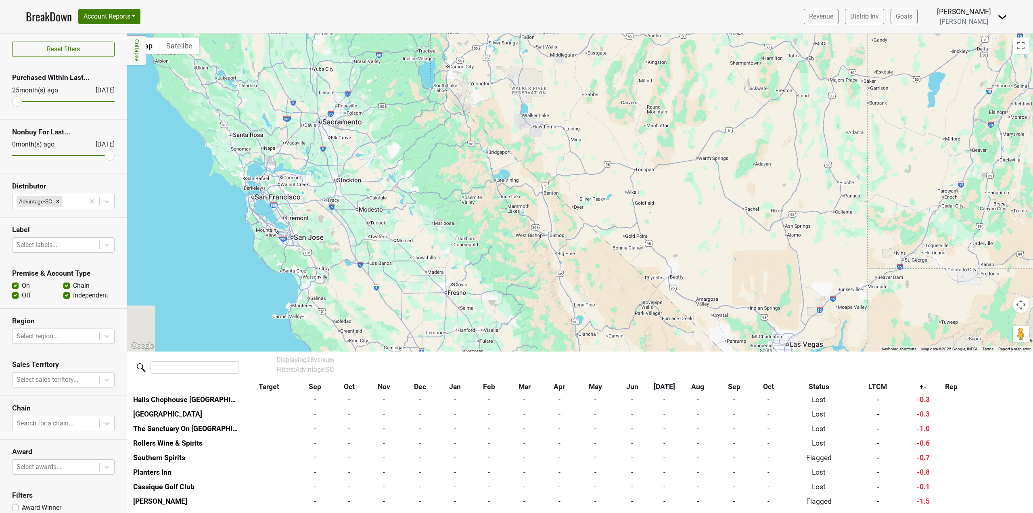
drag, startPoint x: 263, startPoint y: 184, endPoint x: 362, endPoint y: 255, distance: 122.6
click at [362, 255] on div "[PERSON_NAME] Island Club [STREET_ADDRESS] | Website Awards: Platinum Club of A…" at bounding box center [580, 192] width 906 height 318
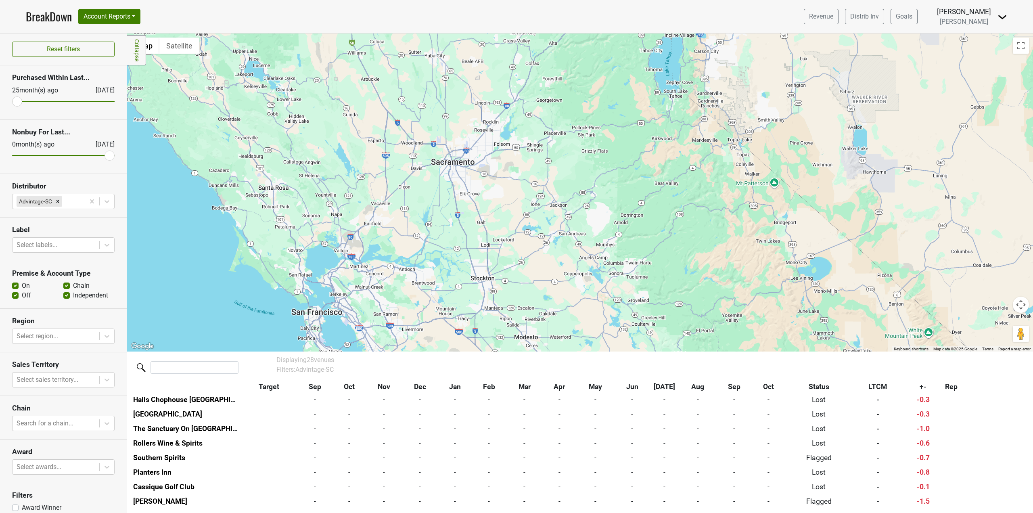
drag, startPoint x: 274, startPoint y: 183, endPoint x: 318, endPoint y: 230, distance: 64.8
click at [318, 230] on div "[PERSON_NAME] Island Club [STREET_ADDRESS] | Website Awards: Platinum Club of A…" at bounding box center [580, 192] width 906 height 318
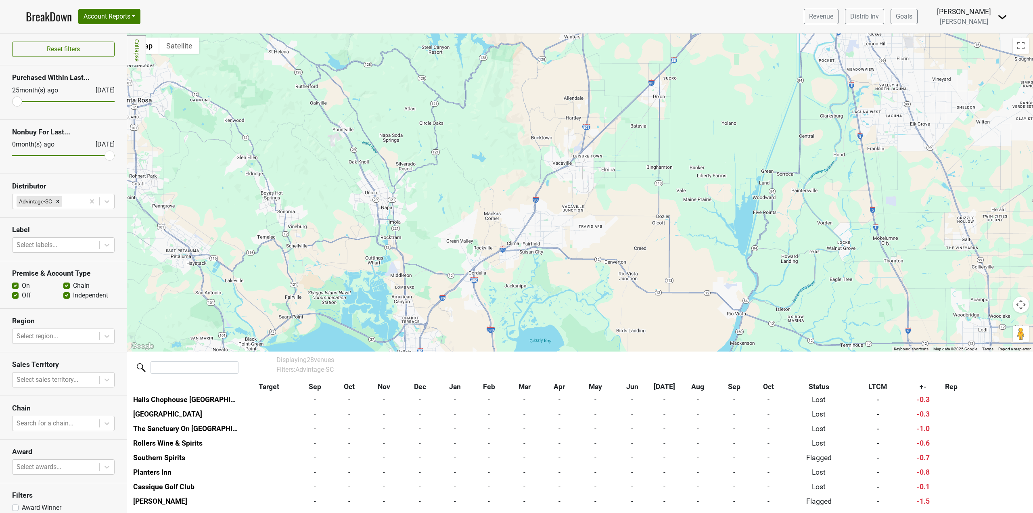
click at [382, 192] on div "[PERSON_NAME] Island Club [STREET_ADDRESS] | Website Awards: Platinum Club of A…" at bounding box center [580, 192] width 906 height 318
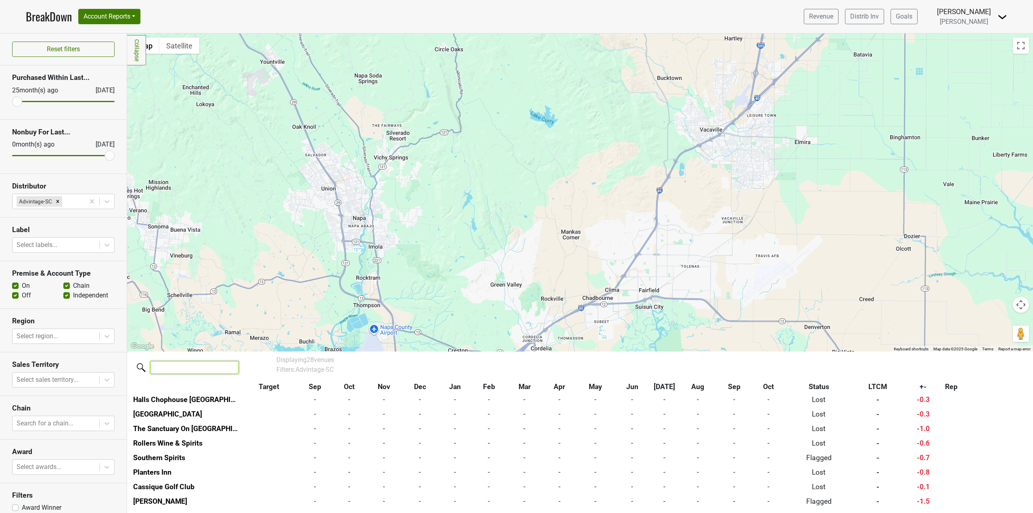
click at [181, 372] on input "search" at bounding box center [195, 367] width 88 height 13
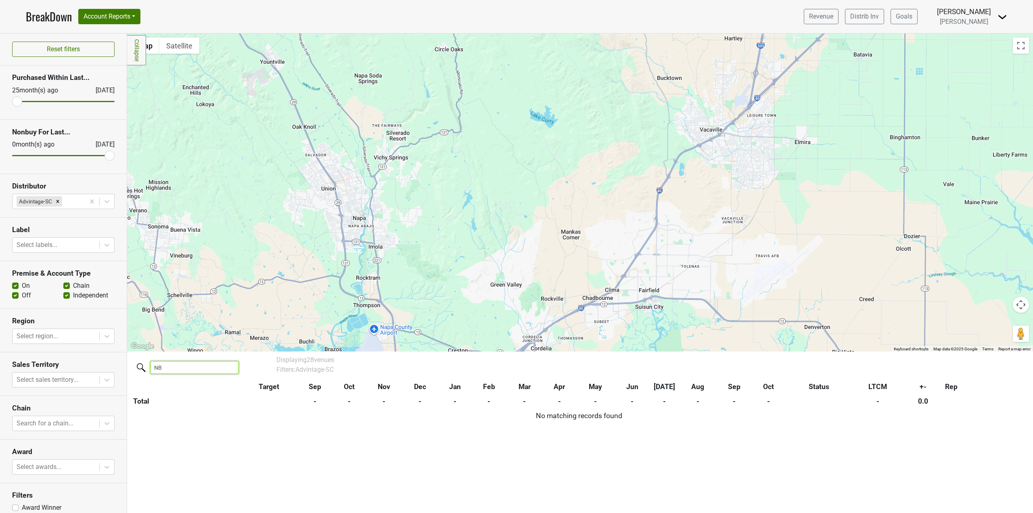
scroll to position [0, 0]
type input "N"
type input "Napa"
click at [59, 204] on div "Remove Advintage-SC" at bounding box center [57, 201] width 9 height 10
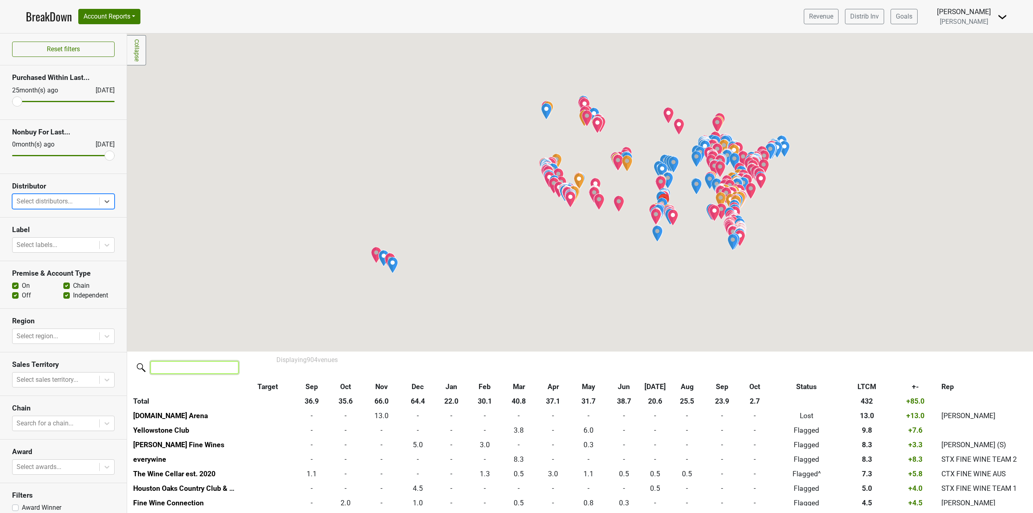
click at [200, 371] on input "search" at bounding box center [195, 367] width 88 height 13
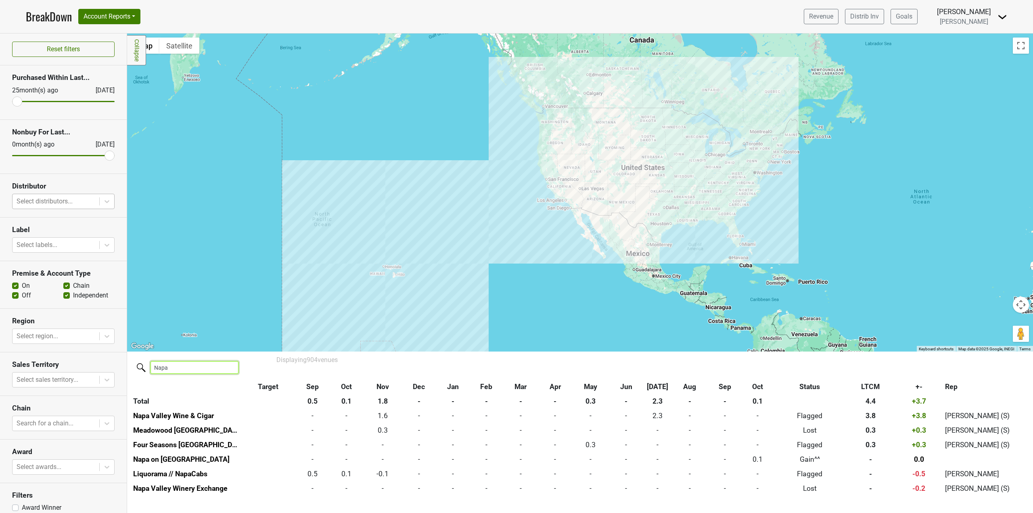
scroll to position [2, 0]
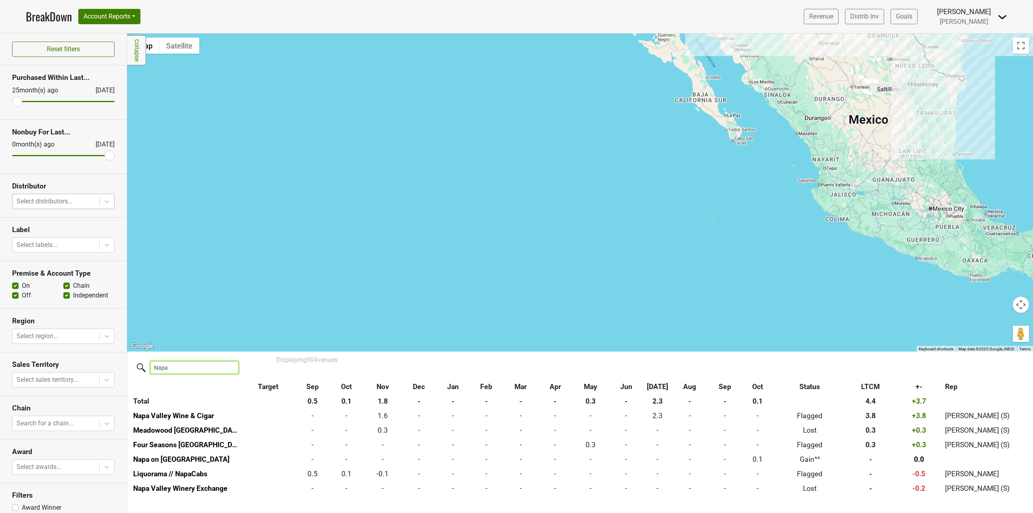
type input "Napa"
drag, startPoint x: 496, startPoint y: 193, endPoint x: 468, endPoint y: 322, distance: 131.3
click at [469, 320] on div at bounding box center [580, 192] width 906 height 318
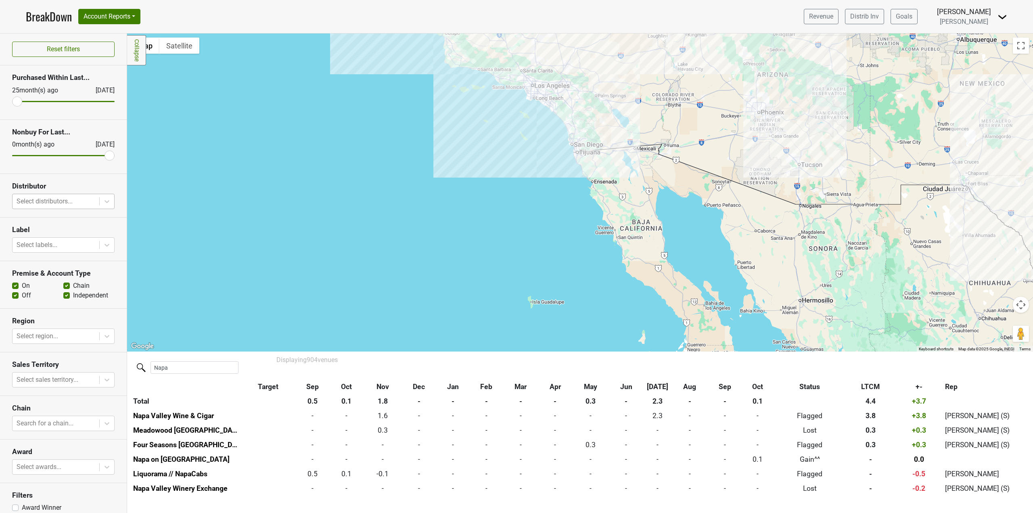
drag, startPoint x: 492, startPoint y: 140, endPoint x: 536, endPoint y: 320, distance: 185.2
click at [538, 318] on div at bounding box center [580, 192] width 906 height 318
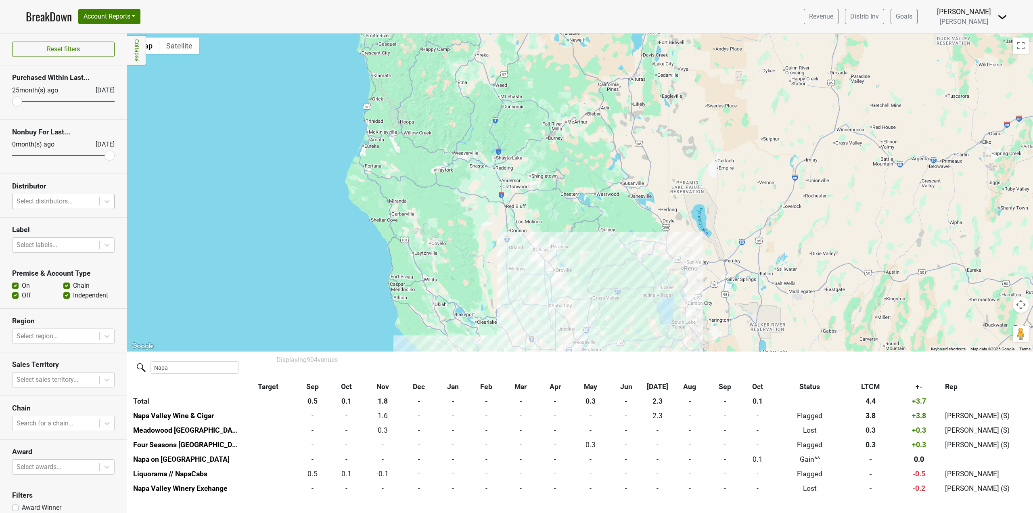
drag, startPoint x: 512, startPoint y: 318, endPoint x: 505, endPoint y: 212, distance: 105.9
click at [506, 214] on div at bounding box center [580, 192] width 906 height 318
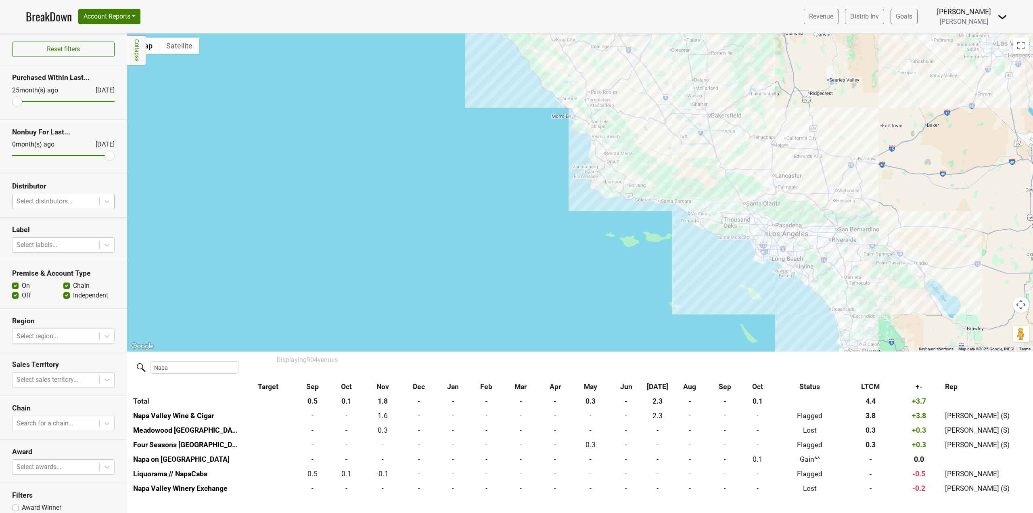
drag, startPoint x: 515, startPoint y: 214, endPoint x: 414, endPoint y: 366, distance: 182.1
click at [413, 364] on div "Filters Collapse ← Move left → Move right ↑ Move up ↓ Move down + Zoom in - Zoo…" at bounding box center [580, 272] width 906 height 479
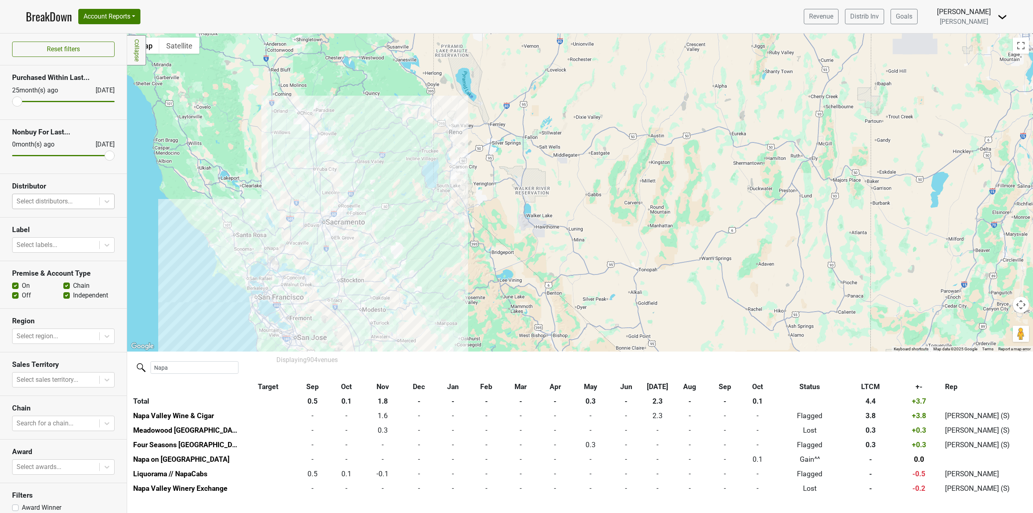
drag, startPoint x: 424, startPoint y: 344, endPoint x: 579, endPoint y: 238, distance: 188.4
click at [579, 238] on div at bounding box center [580, 192] width 906 height 318
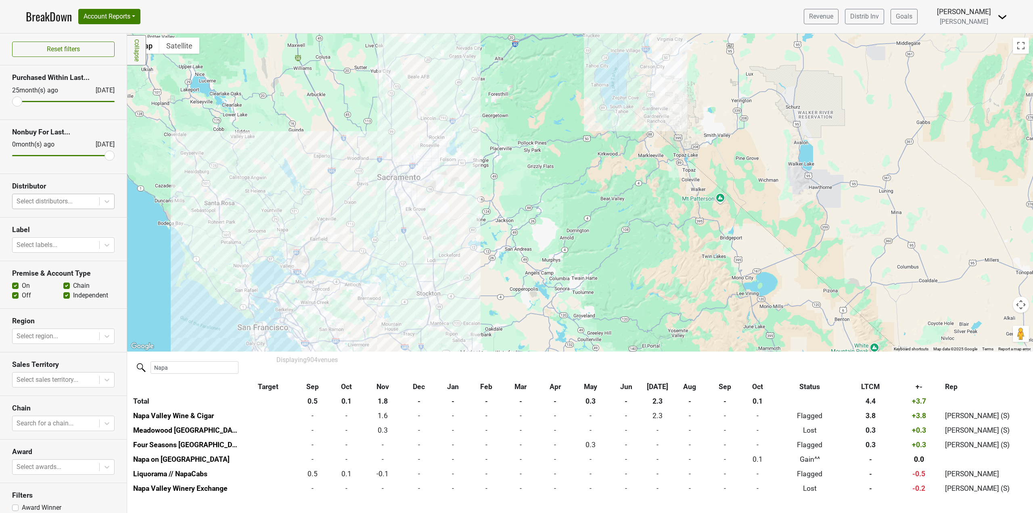
drag, startPoint x: 361, startPoint y: 192, endPoint x: 454, endPoint y: 225, distance: 99.2
click at [454, 225] on div at bounding box center [580, 192] width 906 height 318
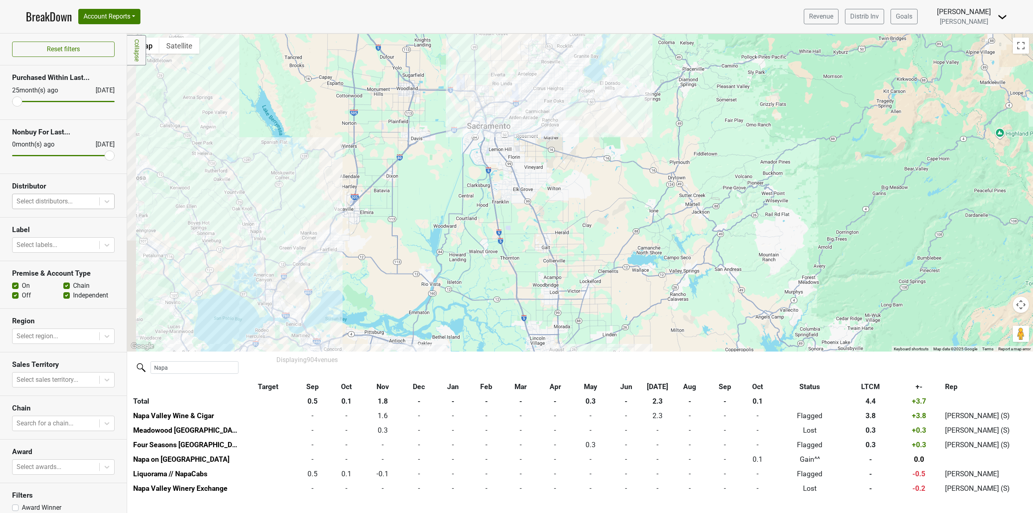
drag, startPoint x: 259, startPoint y: 201, endPoint x: 301, endPoint y: 209, distance: 43.6
click at [301, 209] on div at bounding box center [580, 192] width 906 height 318
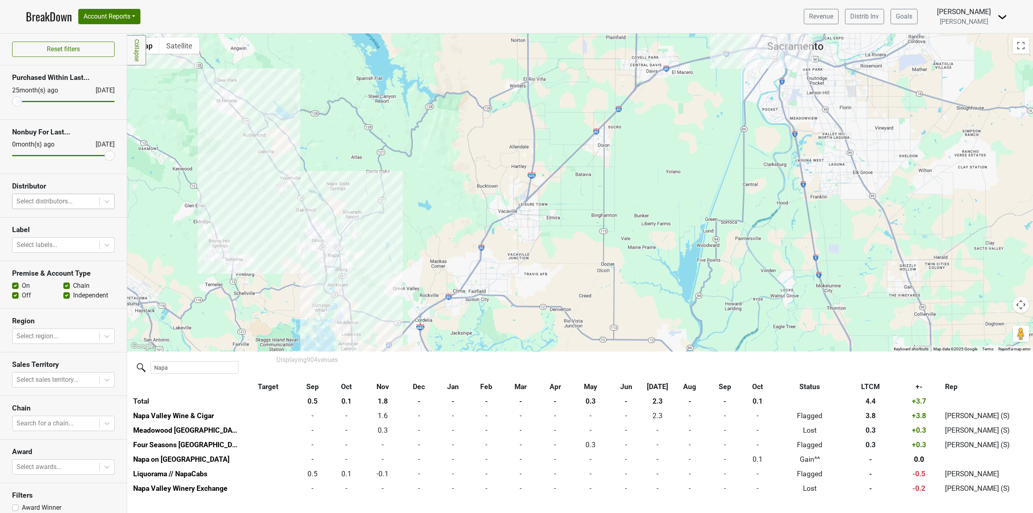
drag, startPoint x: 305, startPoint y: 209, endPoint x: 395, endPoint y: 208, distance: 90.4
click at [395, 208] on div at bounding box center [580, 192] width 906 height 318
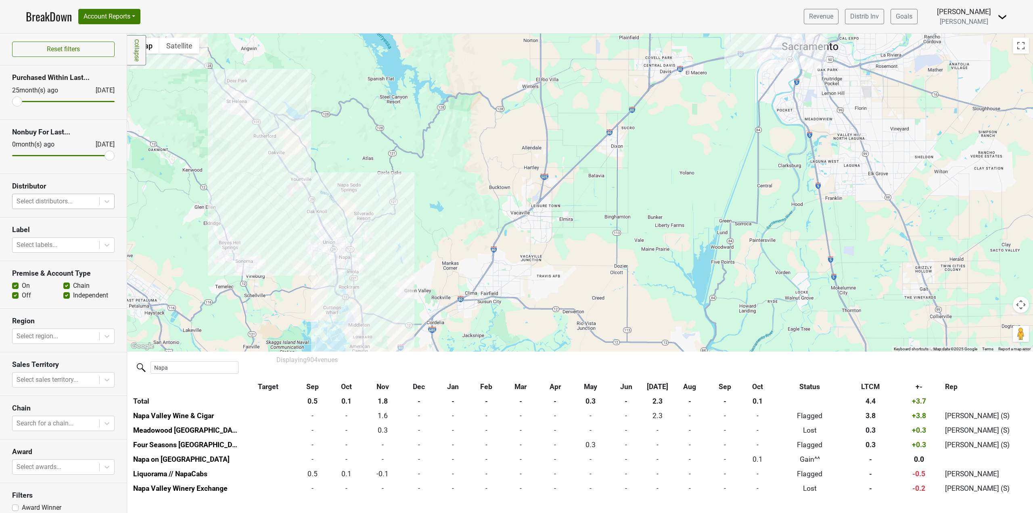
click at [362, 306] on div at bounding box center [580, 192] width 906 height 318
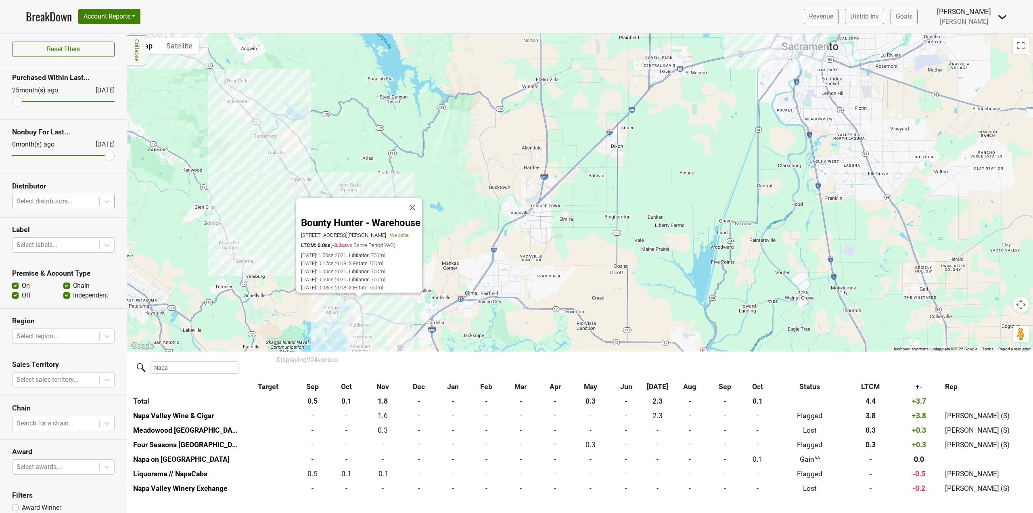
click at [347, 308] on div "Bounty Hunter - Warehouse [STREET_ADDRESS][PERSON_NAME] | Website LTCM: 0.0cs (…" at bounding box center [580, 192] width 906 height 318
click at [349, 308] on div "Bounty Hunter - Warehouse [STREET_ADDRESS][PERSON_NAME] | Website LTCM: 0.0cs (…" at bounding box center [580, 192] width 906 height 318
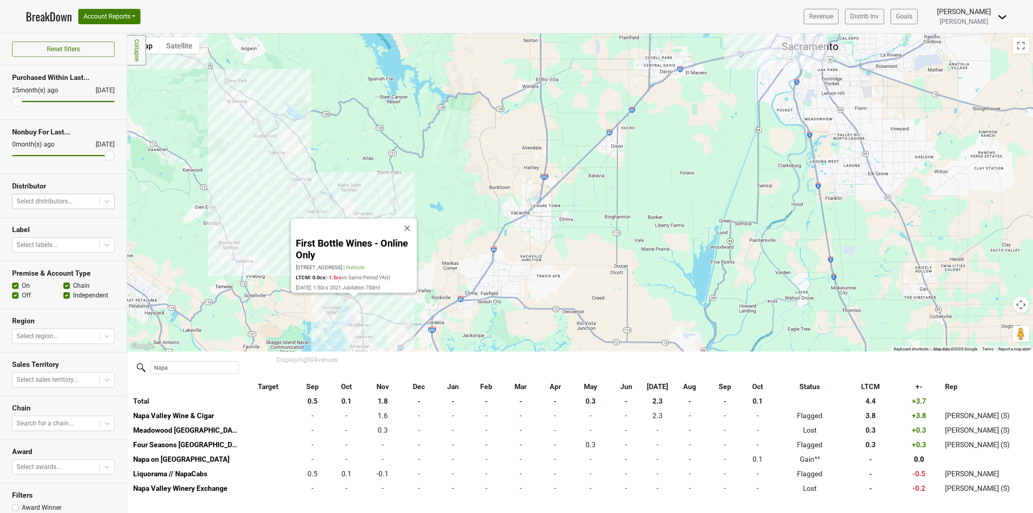
click at [288, 306] on div "First Bottle Wines - Online Only [STREET_ADDRESS] | Website LTCM: 0.0cs ( -1.5c…" at bounding box center [580, 192] width 906 height 318
click at [408, 222] on button "Close" at bounding box center [406, 228] width 19 height 19
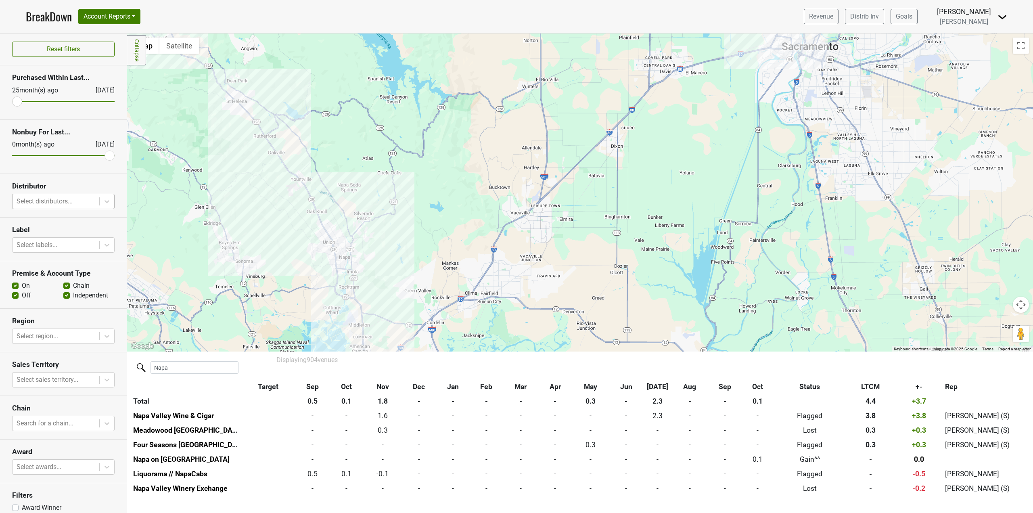
click at [347, 287] on div at bounding box center [580, 192] width 906 height 318
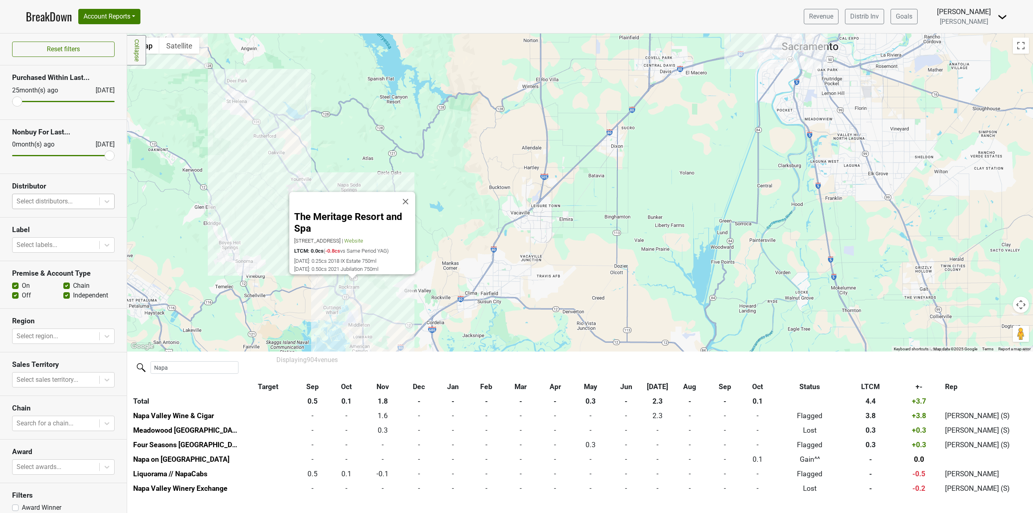
click at [290, 296] on div "The Meritage Resort and Spa [STREET_ADDRESS] | Website LTCM: 0.0cs ( -0.8cs vs …" at bounding box center [580, 192] width 906 height 318
click at [228, 293] on div "The Meritage Resort and Spa [STREET_ADDRESS] | Website LTCM: 0.0cs ( -0.8cs vs …" at bounding box center [580, 192] width 906 height 318
click at [408, 197] on button "Close" at bounding box center [405, 201] width 19 height 19
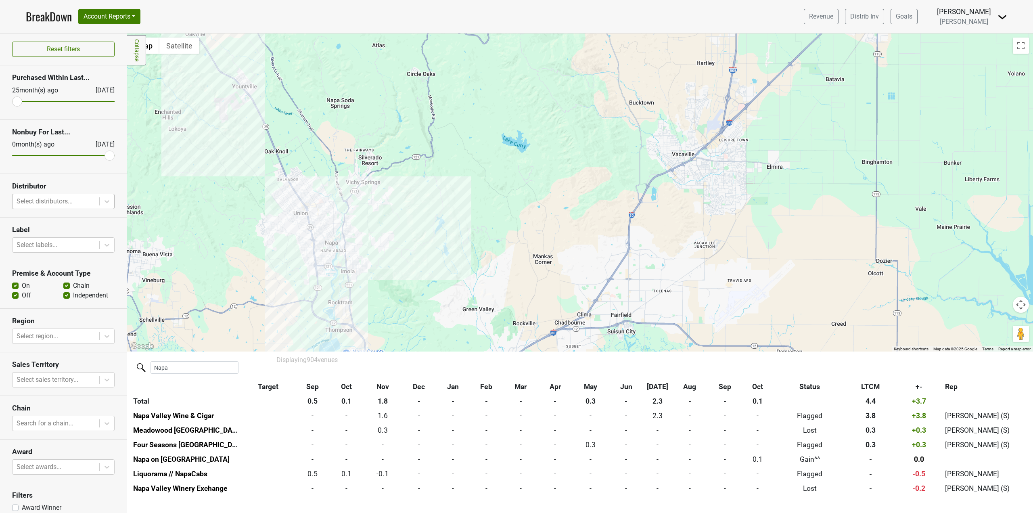
click at [372, 255] on div at bounding box center [580, 192] width 906 height 318
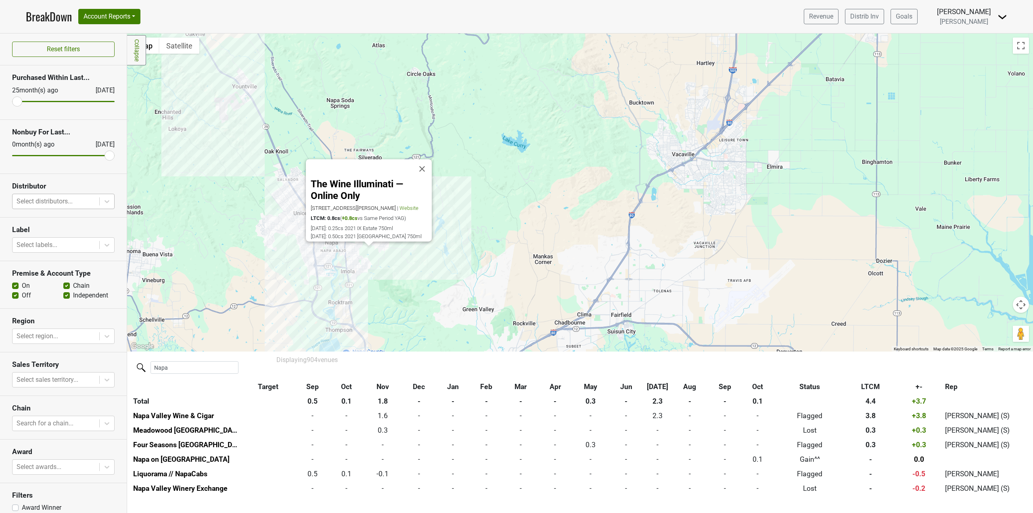
click at [343, 250] on div "The Wine Illuminati — Online Only [STREET_ADDRESS][PERSON_NAME] | Website LTCM:…" at bounding box center [580, 192] width 906 height 318
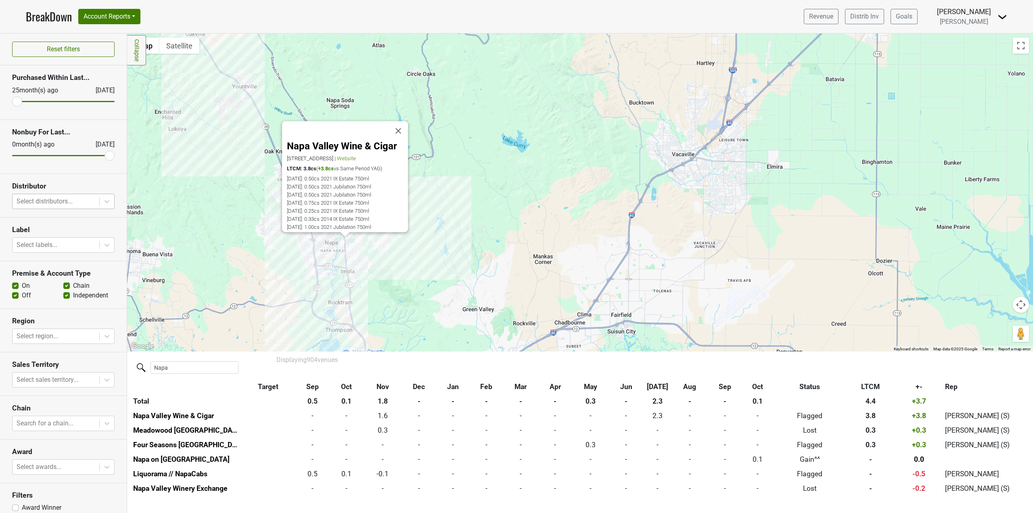
click at [301, 261] on div "Napa Valley Wine & Cigar [STREET_ADDRESS] | Website LTCM: 3.8cs ( +3.8cs vs Sam…" at bounding box center [580, 192] width 906 height 318
click at [415, 255] on div "Napa Valley Wine & Cigar [STREET_ADDRESS] | Website LTCM: 3.8cs ( +3.8cs vs Sam…" at bounding box center [580, 192] width 906 height 318
click at [402, 126] on button "Close" at bounding box center [398, 130] width 19 height 19
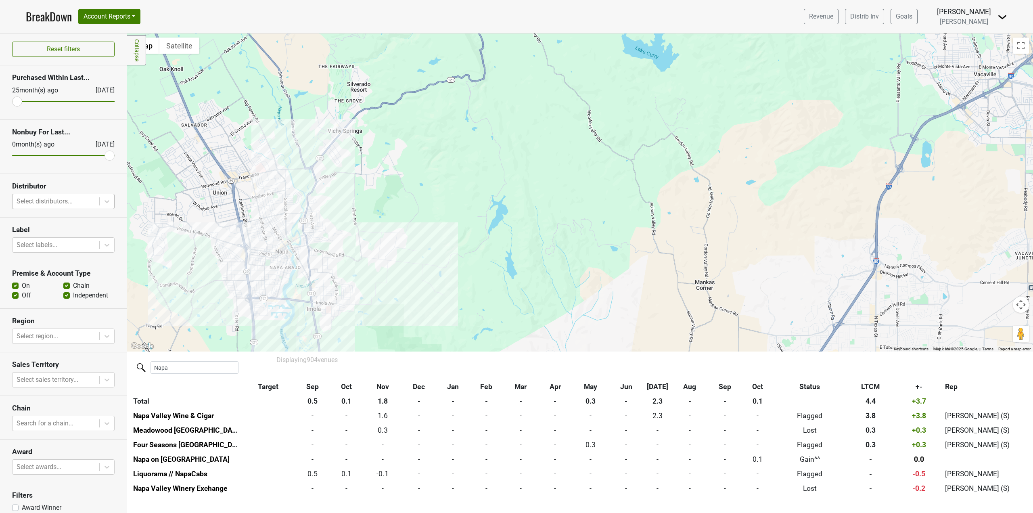
click at [293, 241] on div at bounding box center [580, 192] width 906 height 318
click at [345, 149] on button "Close" at bounding box center [342, 158] width 19 height 19
click at [285, 230] on div at bounding box center [580, 192] width 906 height 318
click at [339, 146] on button "Close" at bounding box center [336, 139] width 19 height 19
click at [250, 254] on div at bounding box center [580, 192] width 906 height 318
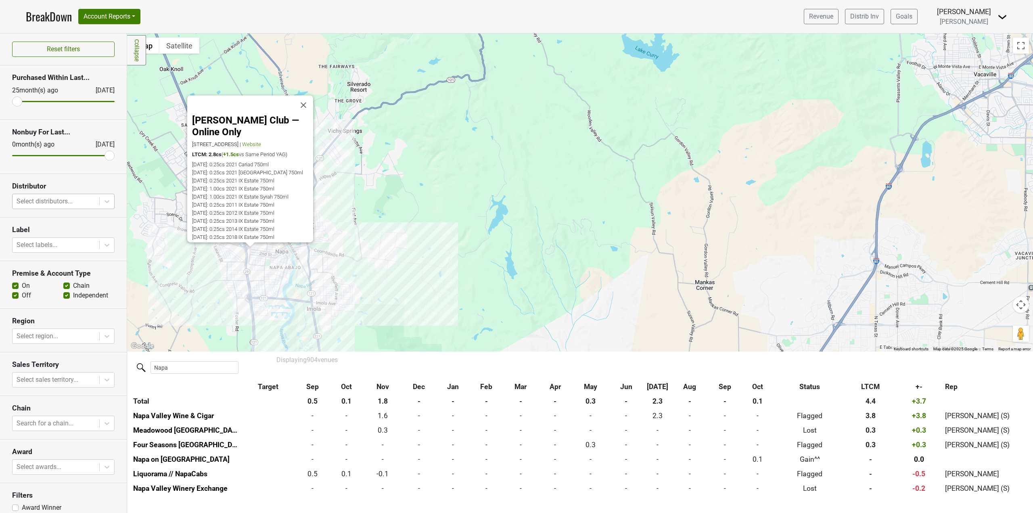
click at [246, 272] on div "[PERSON_NAME] Club — Online Only [STREET_ADDRESS] | Website LTCM: 2.8cs ( +1.5c…" at bounding box center [580, 192] width 906 height 318
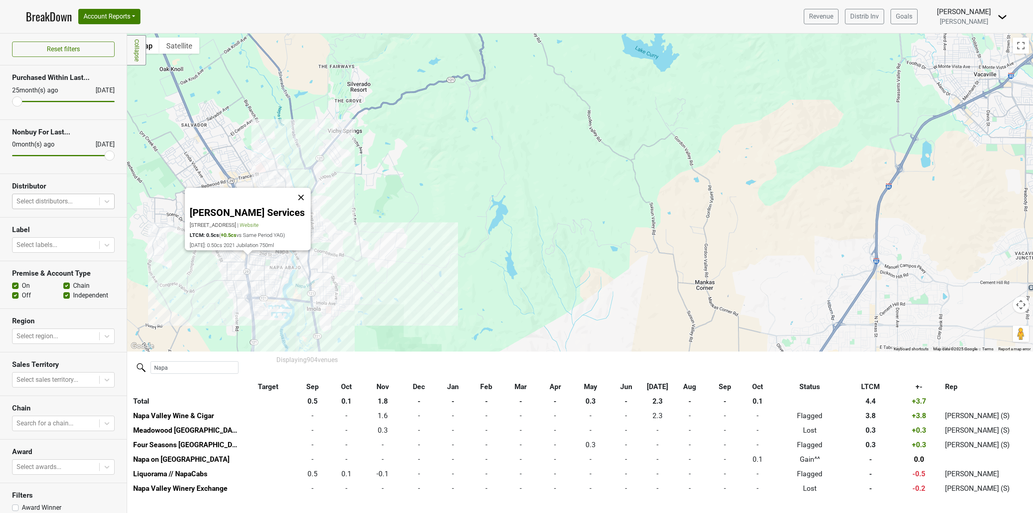
click at [305, 191] on button "Close" at bounding box center [300, 197] width 19 height 19
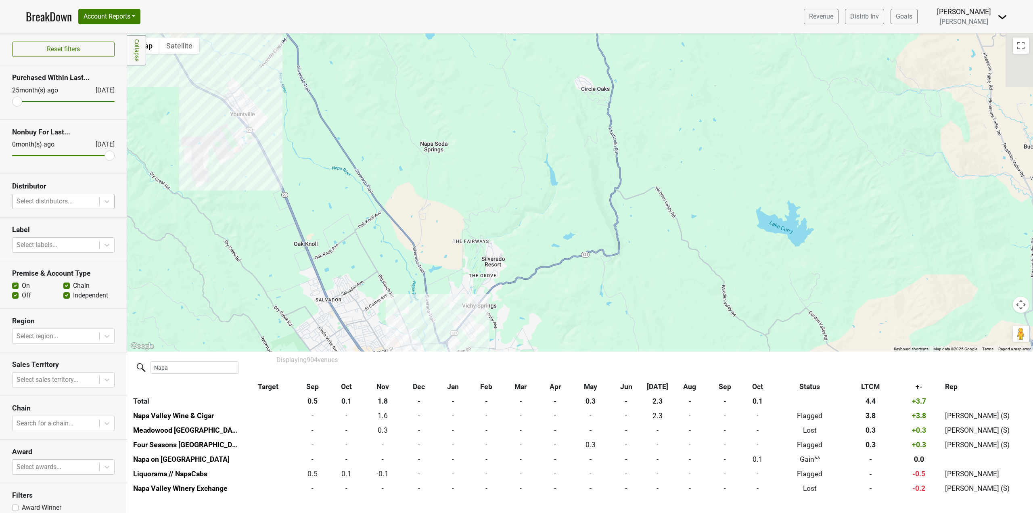
drag, startPoint x: 316, startPoint y: 148, endPoint x: 475, endPoint y: 344, distance: 253.0
click at [475, 344] on div at bounding box center [580, 192] width 906 height 318
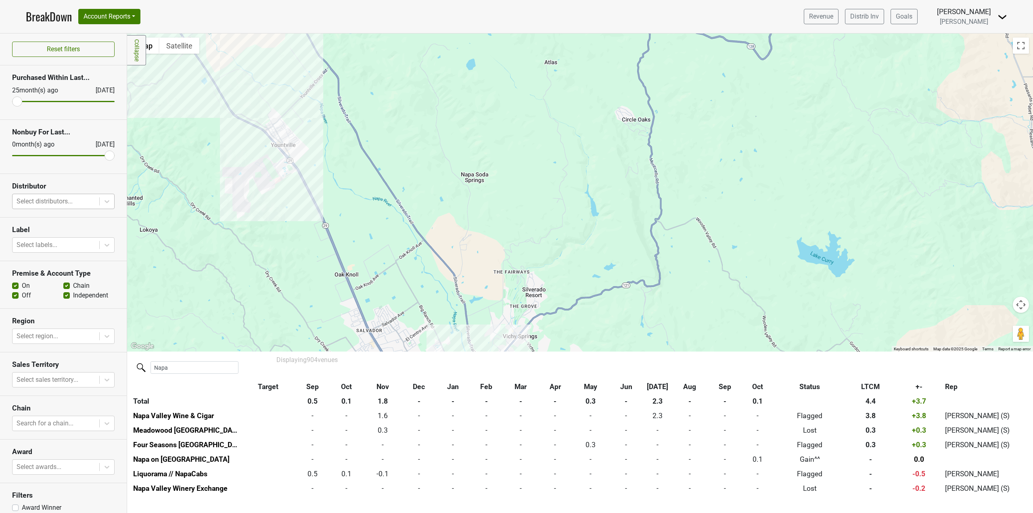
click at [288, 141] on div at bounding box center [580, 192] width 906 height 318
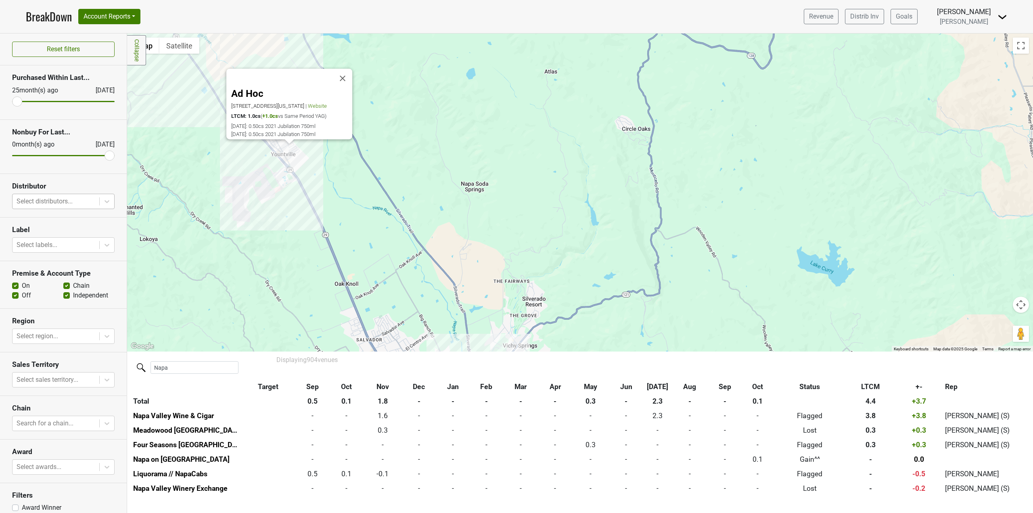
drag, startPoint x: 495, startPoint y: 280, endPoint x: 463, endPoint y: 208, distance: 78.2
click at [464, 213] on div "Ad Hoc [STREET_ADDRESS][US_STATE] | Website LTCM: 1.0cs ( +1.0cs vs Same Period…" at bounding box center [580, 192] width 906 height 318
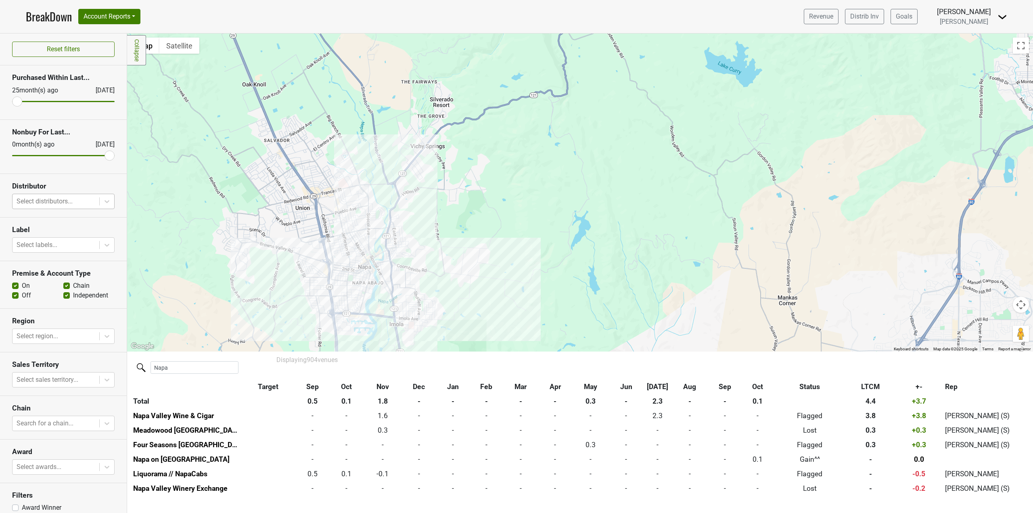
click at [363, 249] on div "Ad Hoc [STREET_ADDRESS][US_STATE] | Website LTCM: 1.0cs ( +1.0cs vs Same Period…" at bounding box center [580, 192] width 906 height 318
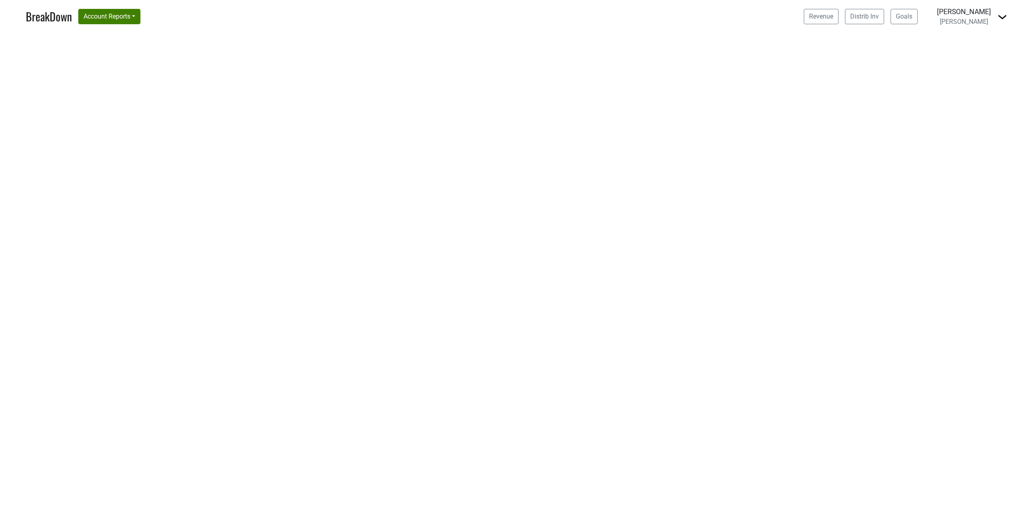
select select "CA"
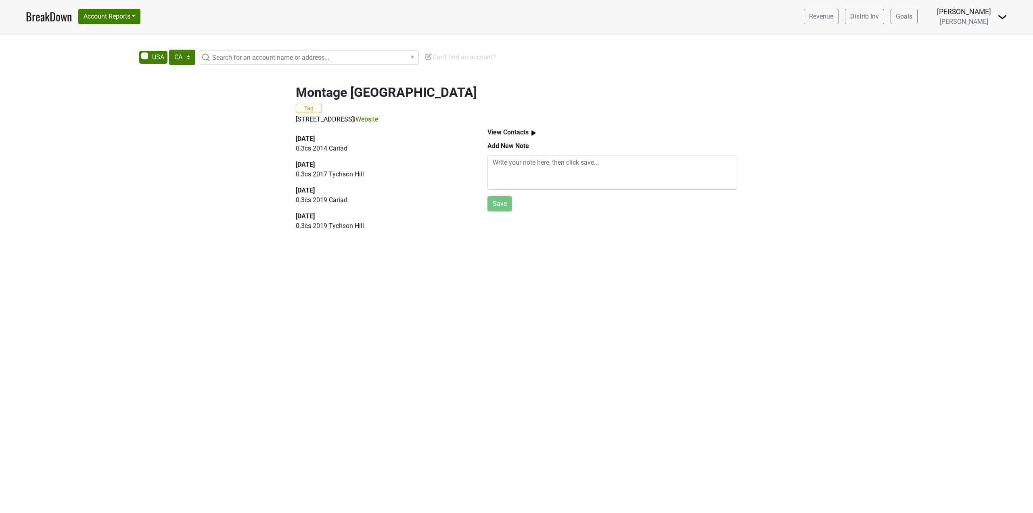
click at [378, 116] on link "Website" at bounding box center [367, 119] width 23 height 8
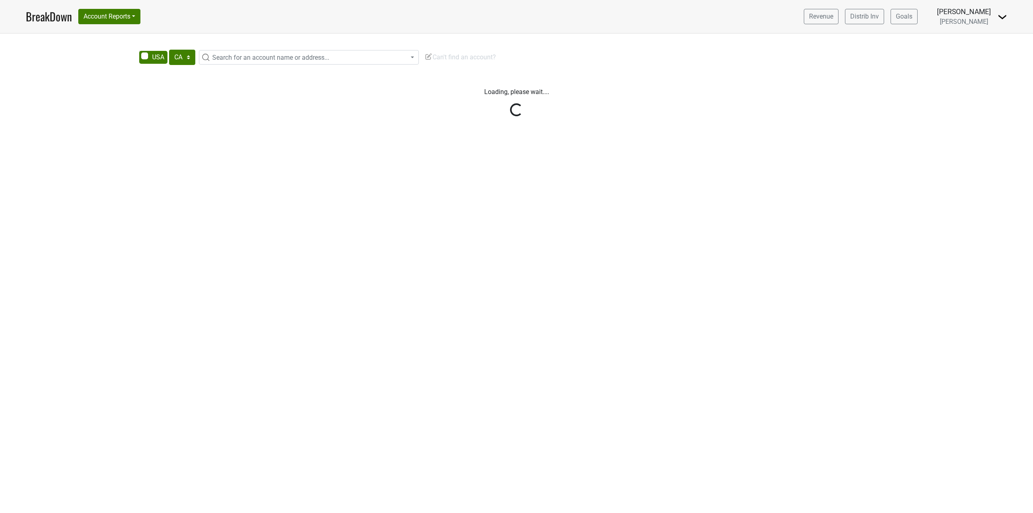
select select "CA"
